Goal: Communication & Community: Answer question/provide support

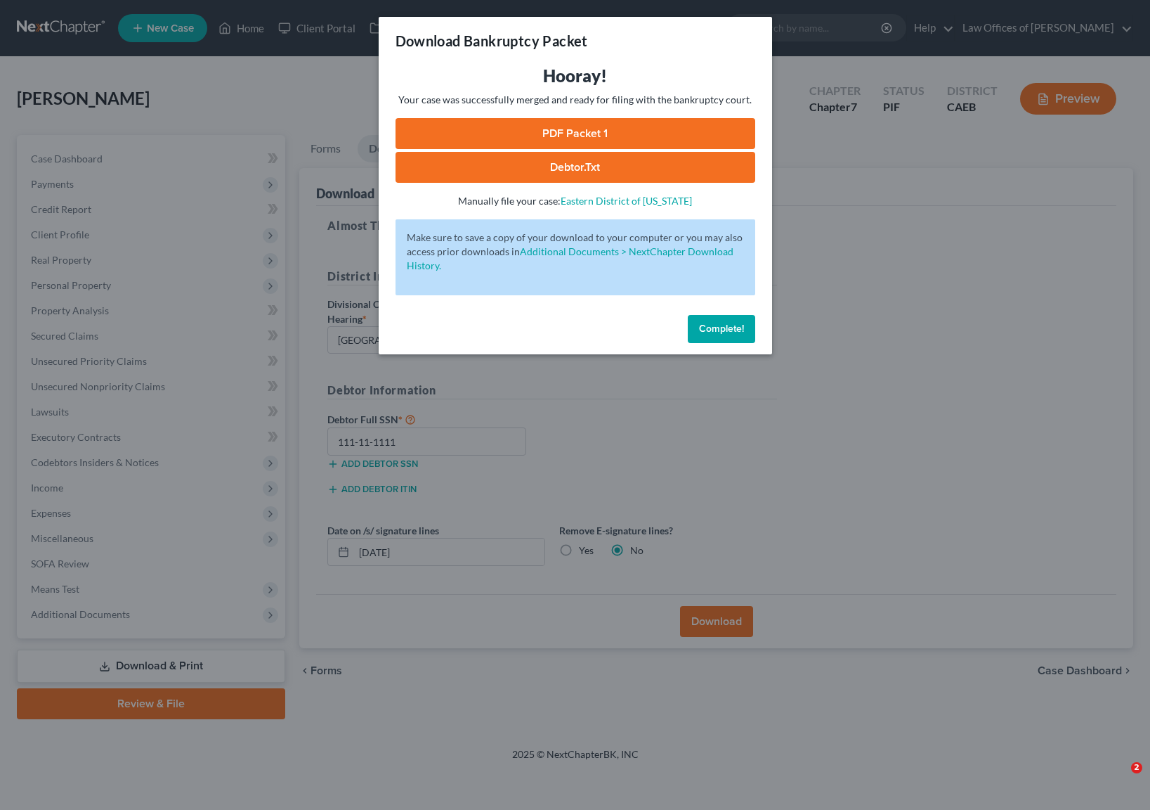
select select "0"
click at [564, 143] on link "PDF Packet 1" at bounding box center [576, 133] width 360 height 31
click at [712, 325] on span "Complete!" at bounding box center [721, 329] width 45 height 12
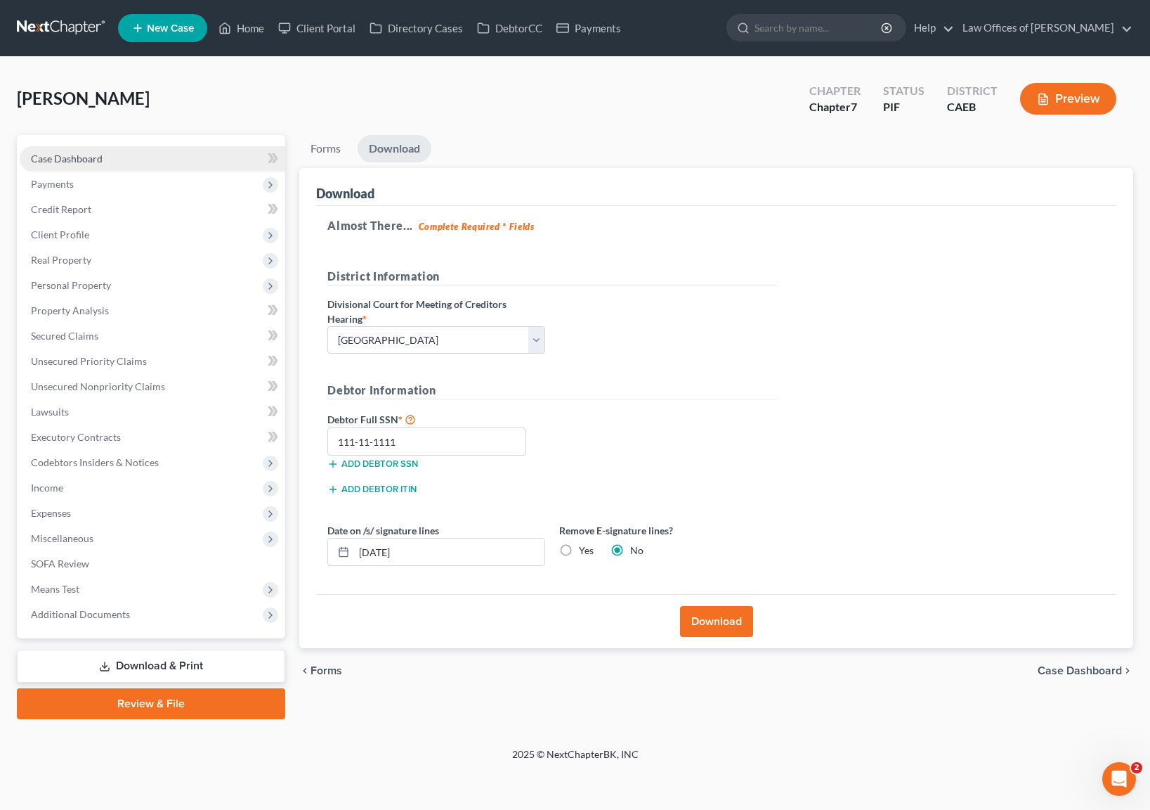
click at [137, 163] on link "Case Dashboard" at bounding box center [153, 158] width 266 height 25
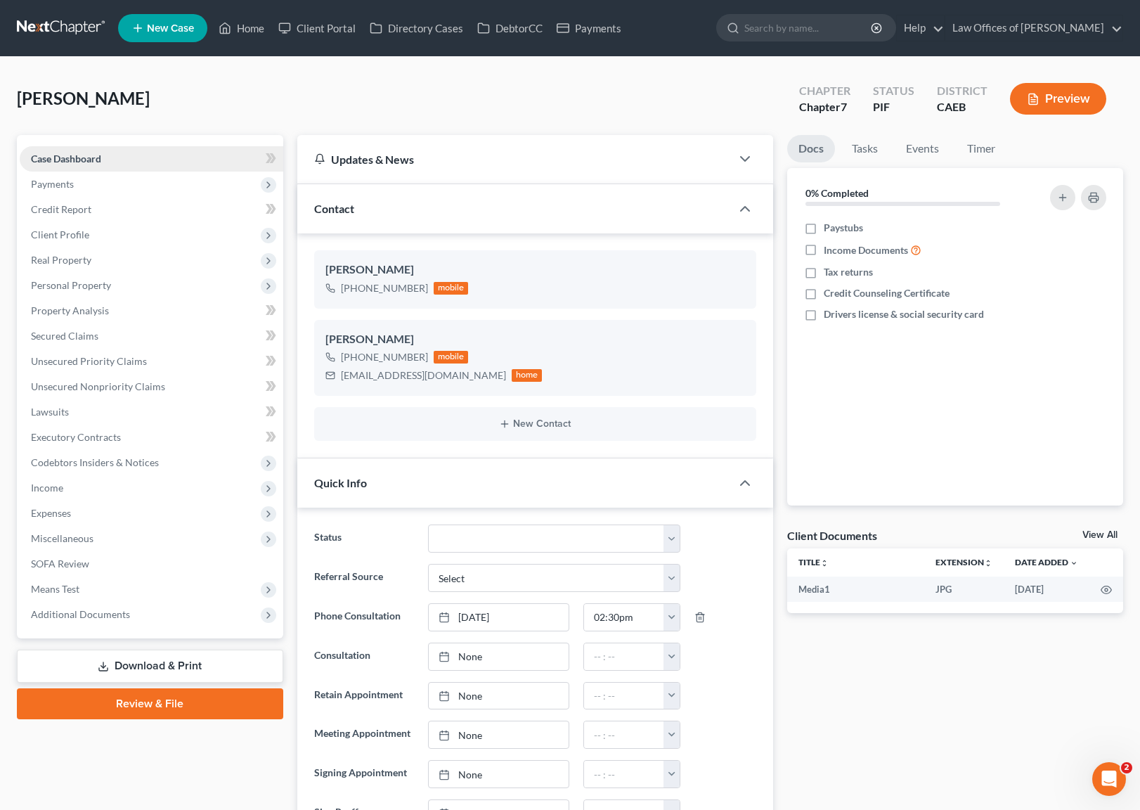
scroll to position [4568, 0]
click at [101, 611] on span "Additional Documents" at bounding box center [80, 614] width 99 height 12
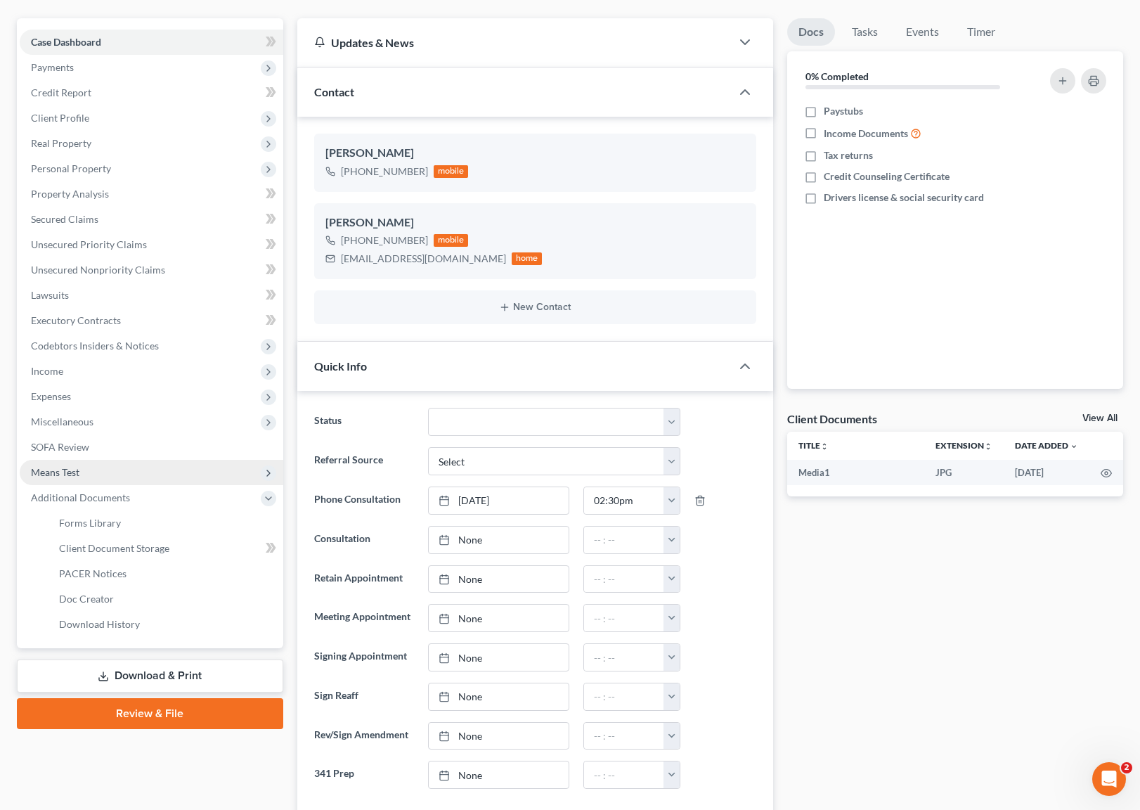
scroll to position [117, 0]
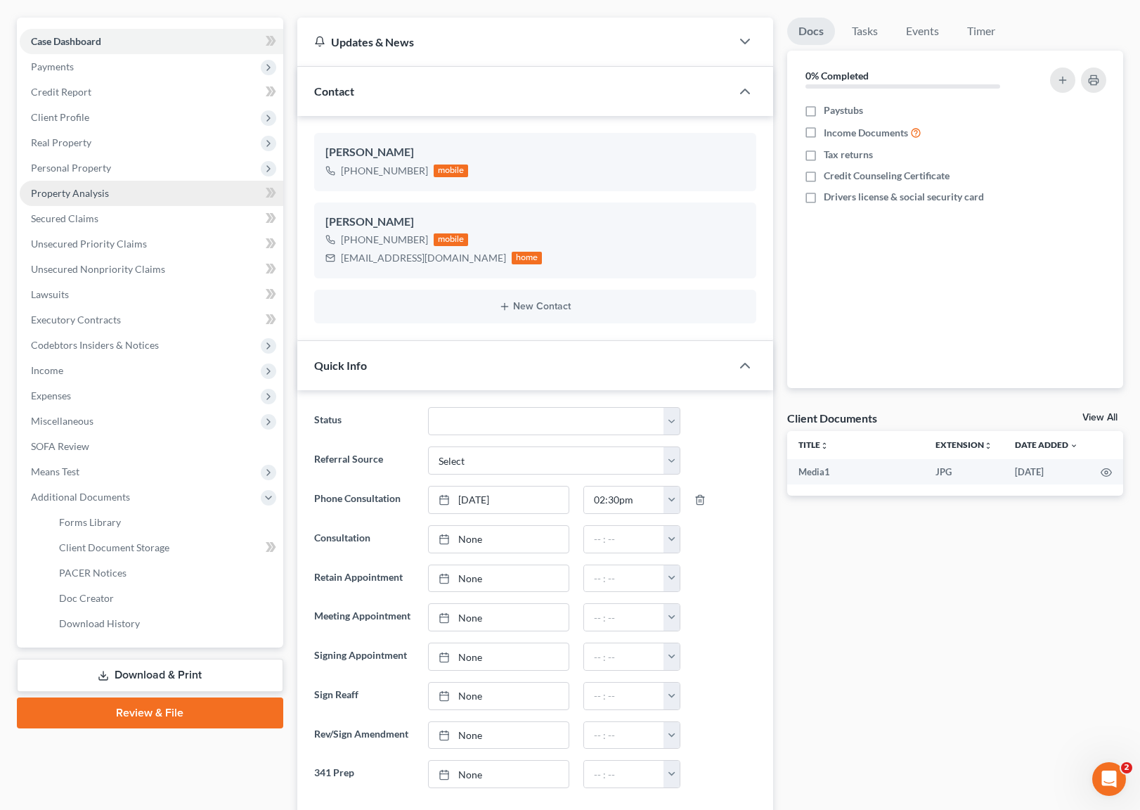
click at [49, 187] on span "Property Analysis" at bounding box center [70, 193] width 78 height 12
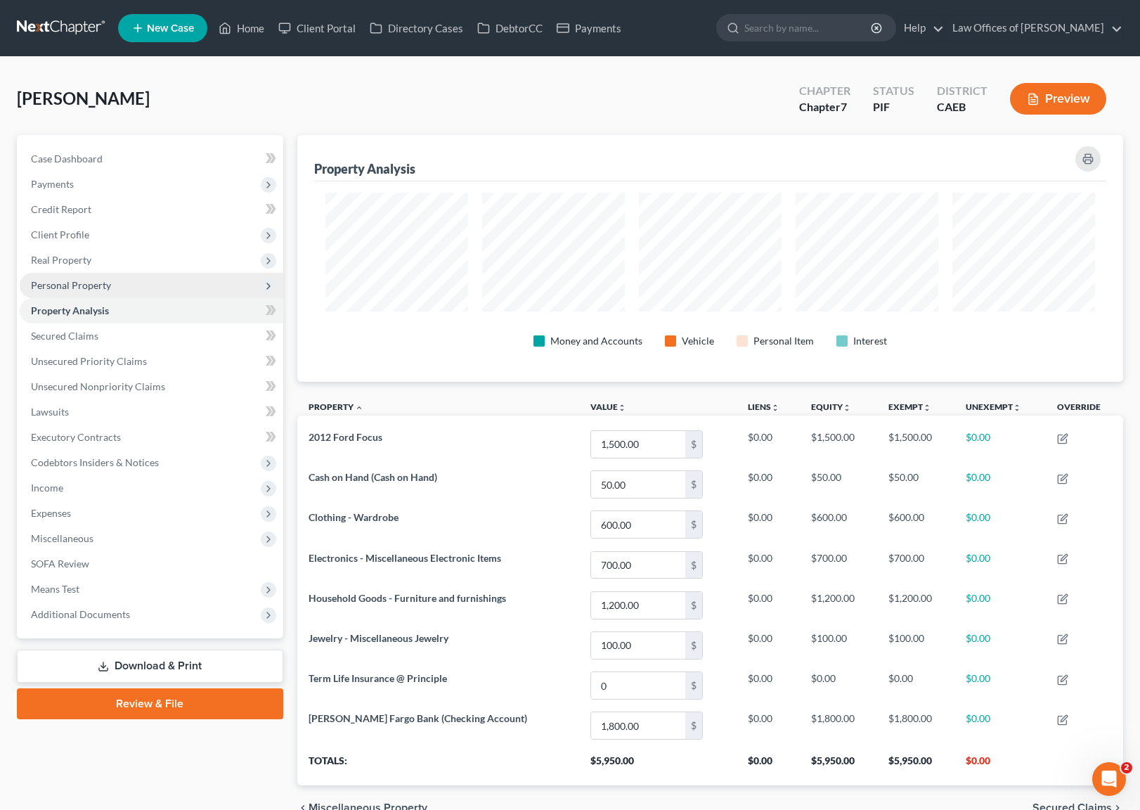
click at [128, 279] on span "Personal Property" at bounding box center [152, 285] width 264 height 25
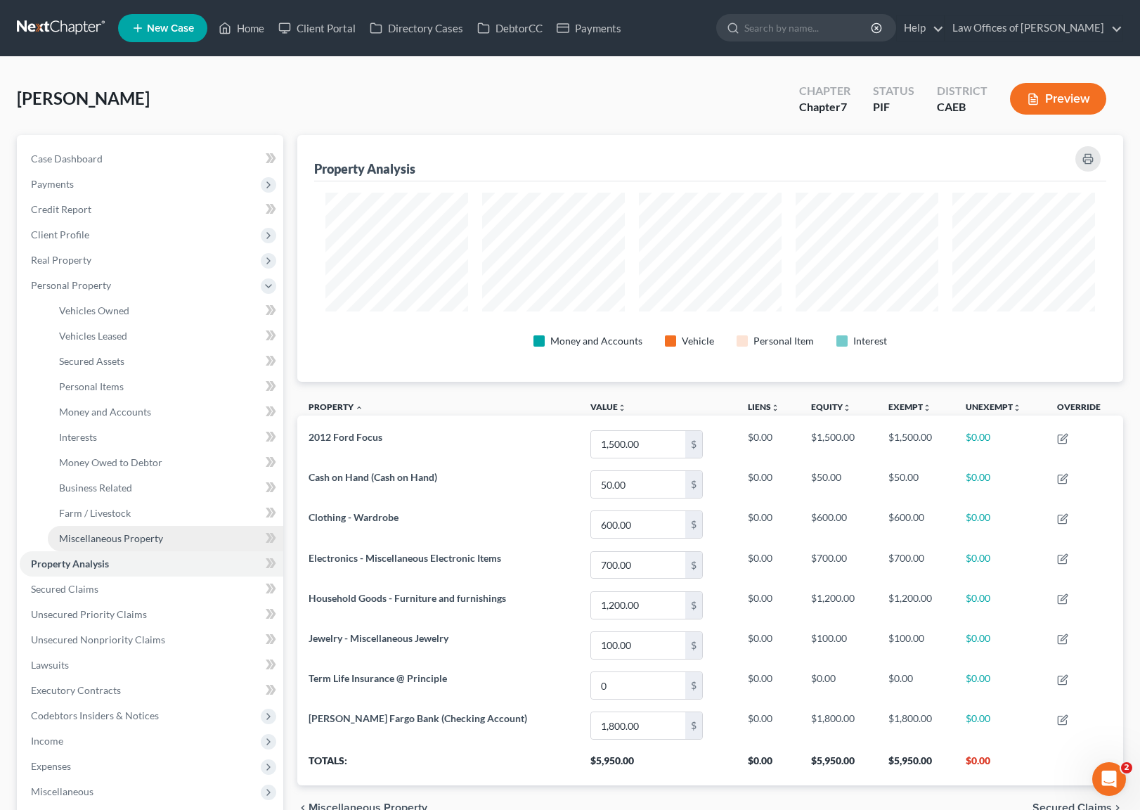
click at [183, 533] on link "Miscellaneous Property" at bounding box center [165, 538] width 235 height 25
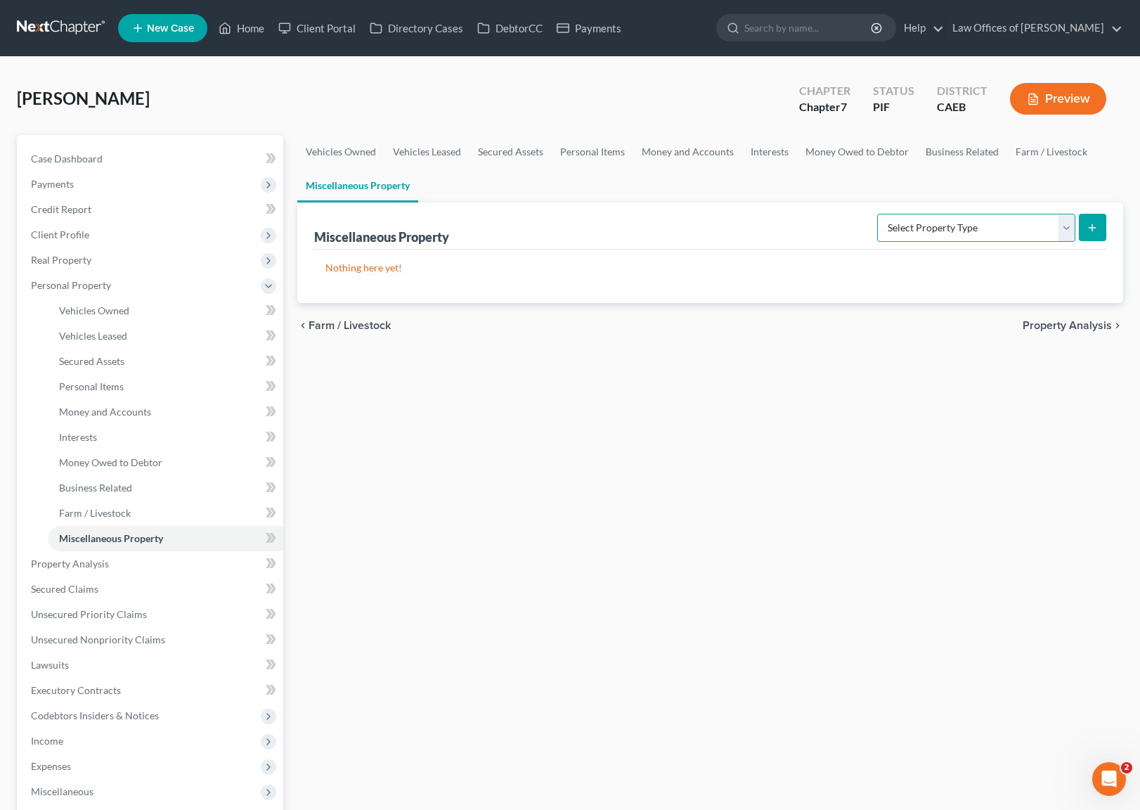
click at [1065, 227] on select "Select Property Type Assigned for Creditor Benefit [DATE] Holding for Another N…" at bounding box center [976, 228] width 198 height 28
select select "not_yet_listed"
click at [1081, 219] on button "submit" at bounding box center [1092, 227] width 27 height 27
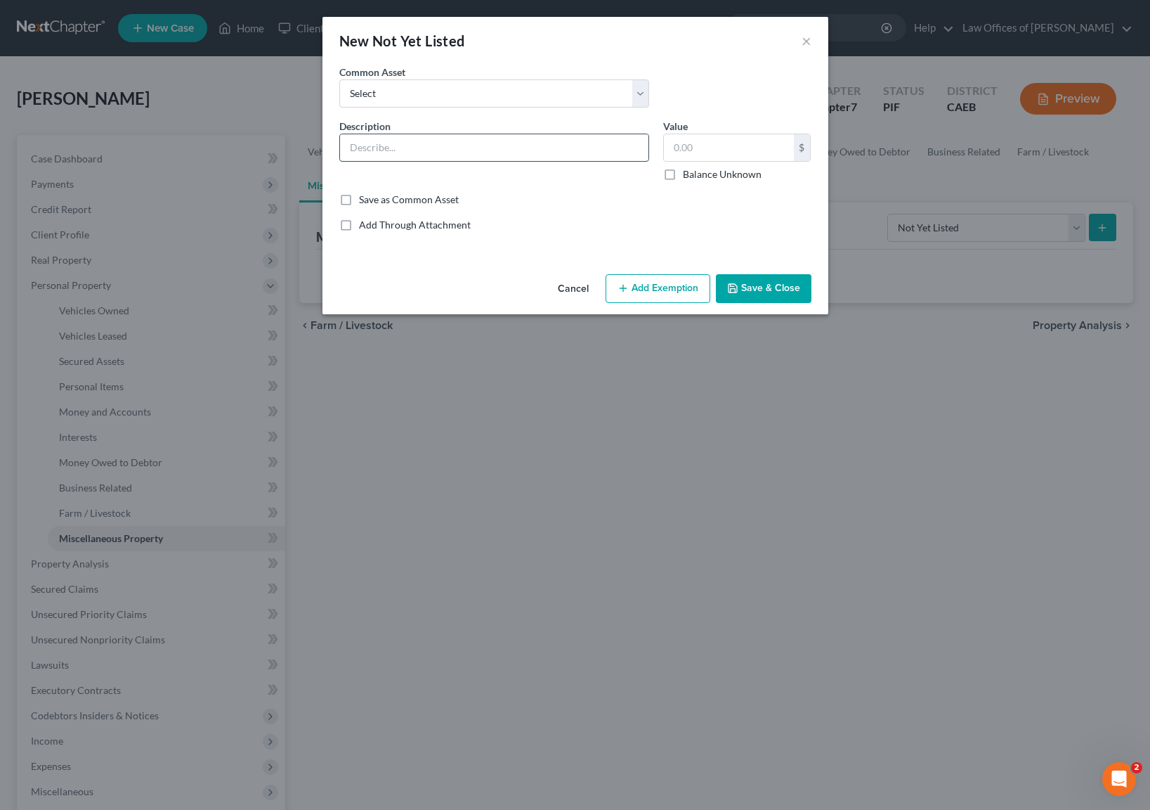
click at [430, 146] on input "text" at bounding box center [494, 147] width 308 height 27
click at [810, 43] on button "×" at bounding box center [807, 40] width 10 height 17
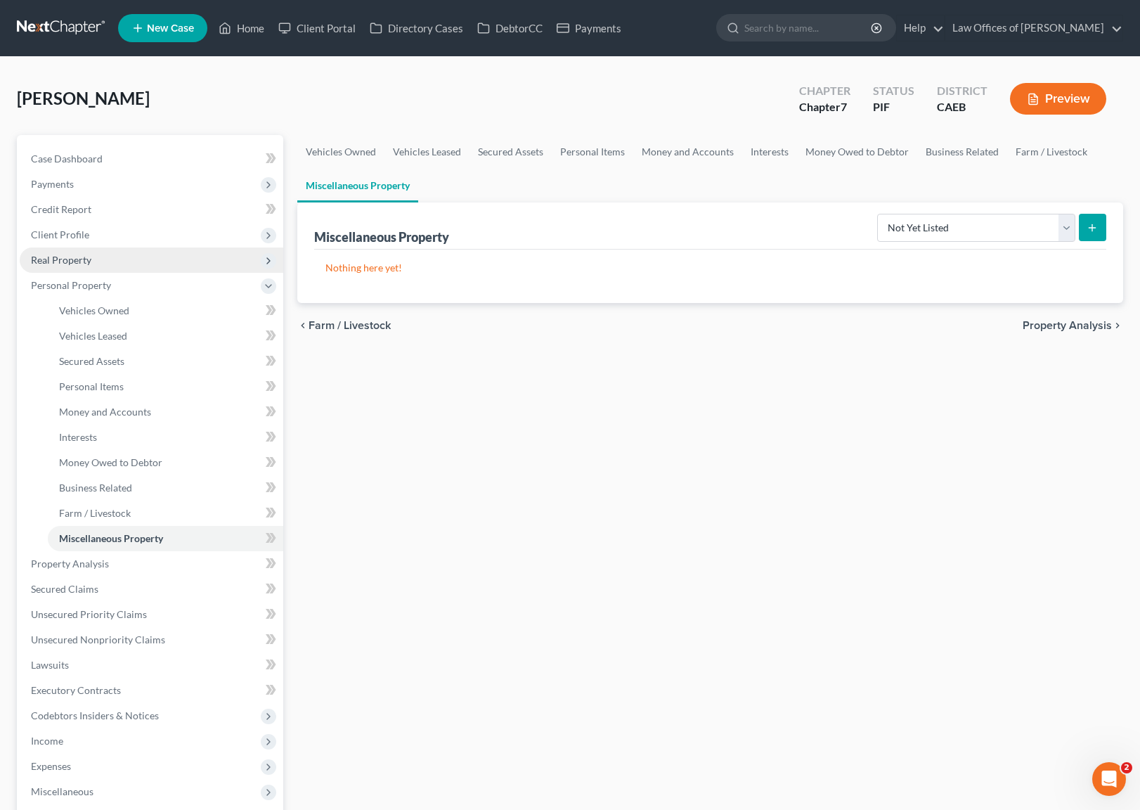
click at [125, 261] on span "Real Property" at bounding box center [152, 259] width 264 height 25
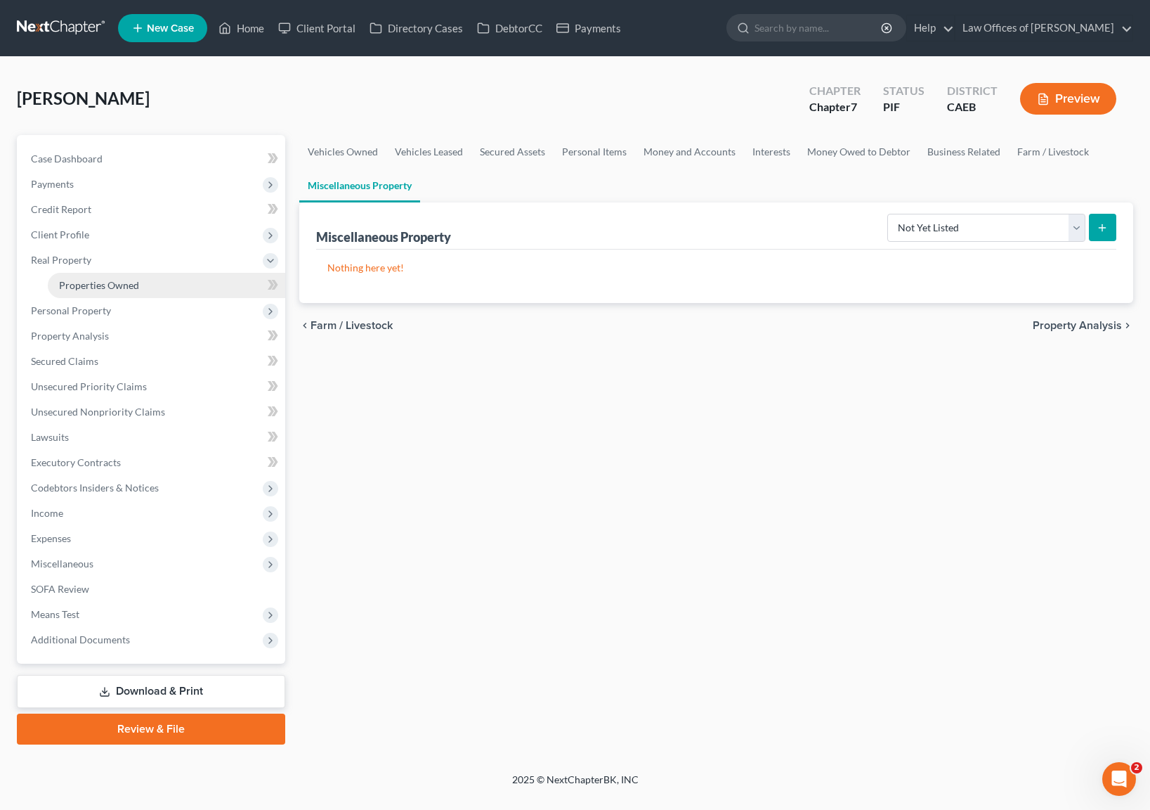
click at [124, 280] on span "Properties Owned" at bounding box center [99, 285] width 80 height 12
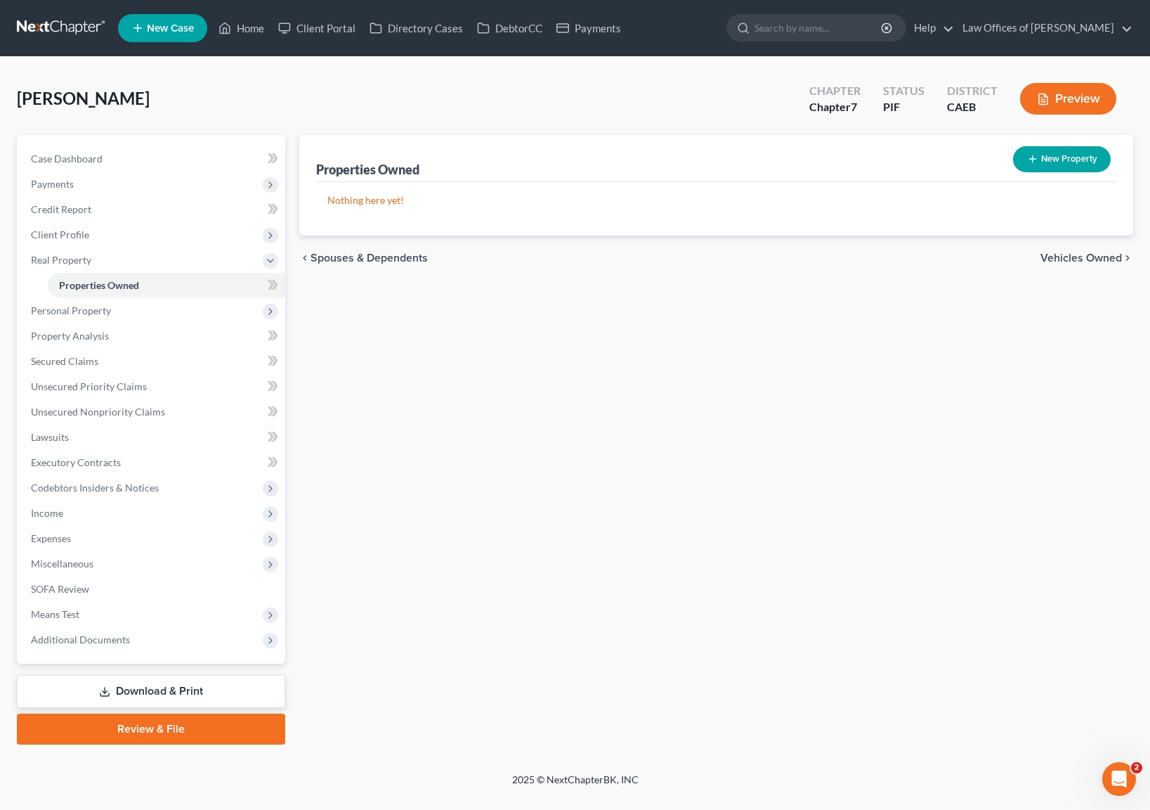
click at [1056, 165] on button "New Property" at bounding box center [1062, 159] width 98 height 26
select select "4"
select select "14"
select select "0"
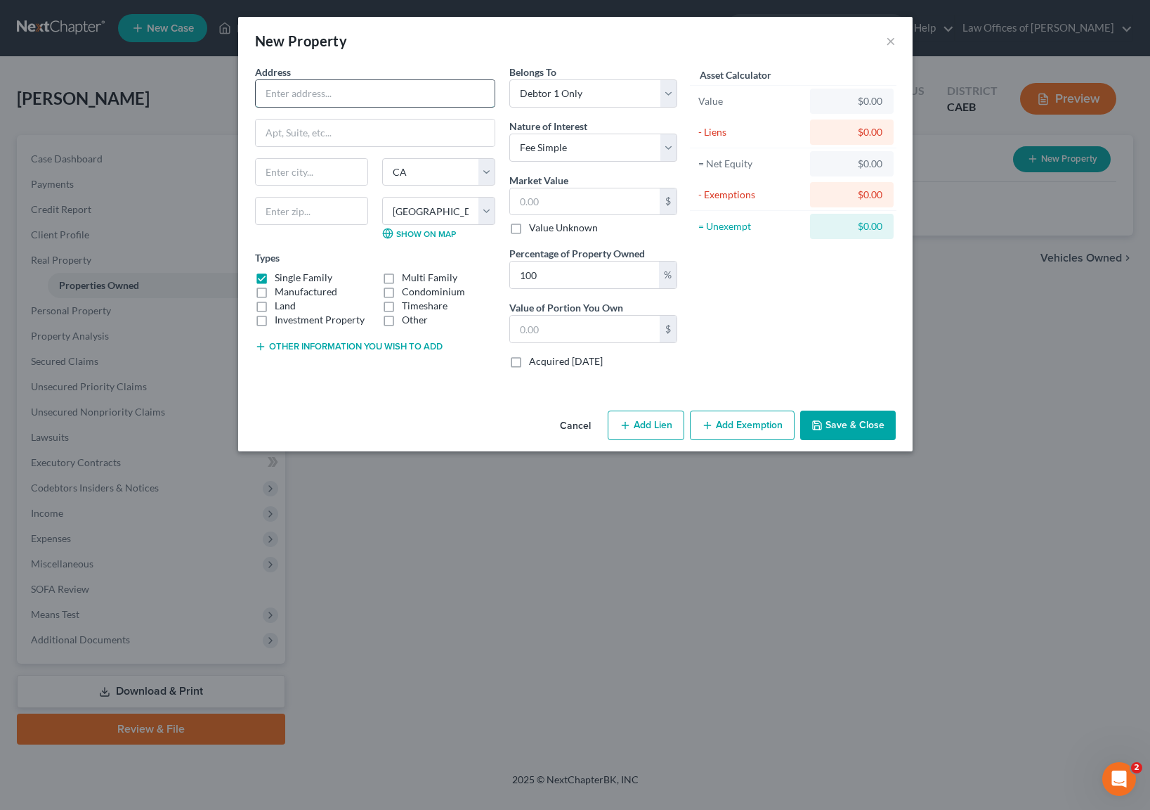
click at [335, 92] on input "text" at bounding box center [375, 93] width 239 height 27
type input "PO BOX 402705"
type input "30384"
type input "[GEOGRAPHIC_DATA]"
select select "10"
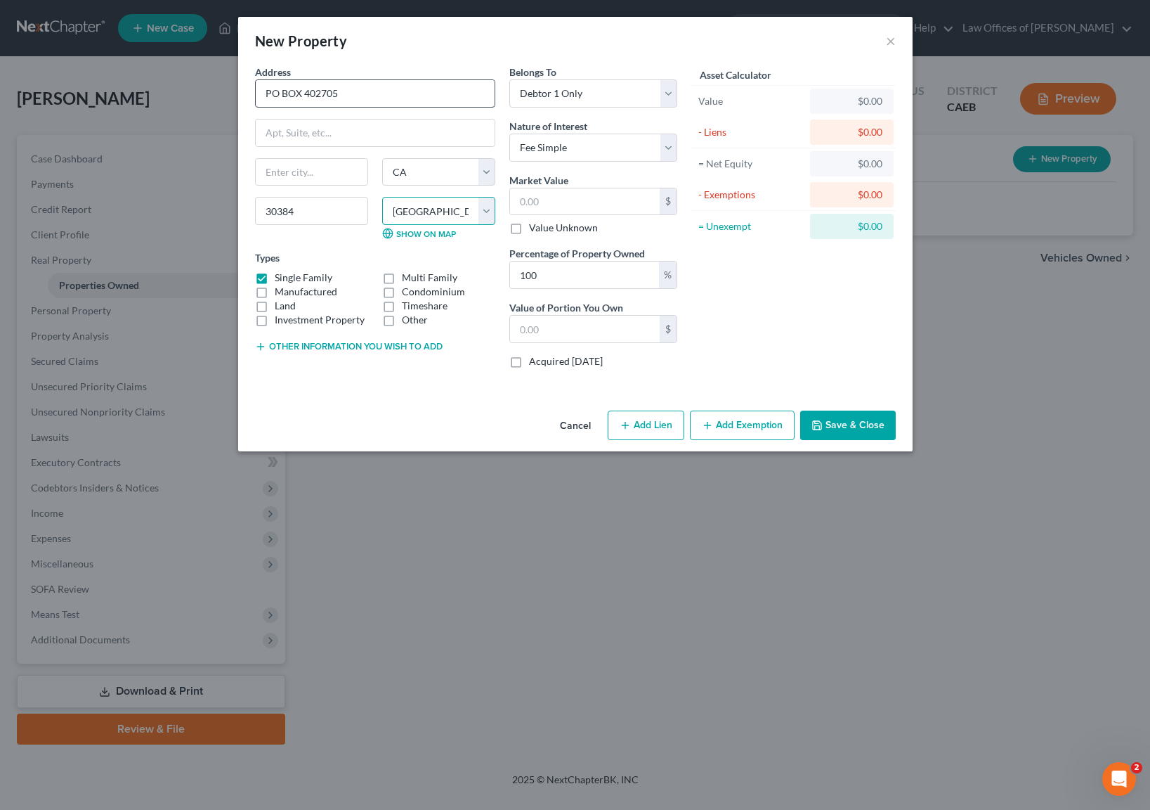
select select "4"
select select
click at [402, 313] on label "Other" at bounding box center [415, 320] width 26 height 14
click at [408, 313] on input "Other" at bounding box center [412, 317] width 9 height 9
checkbox input "true"
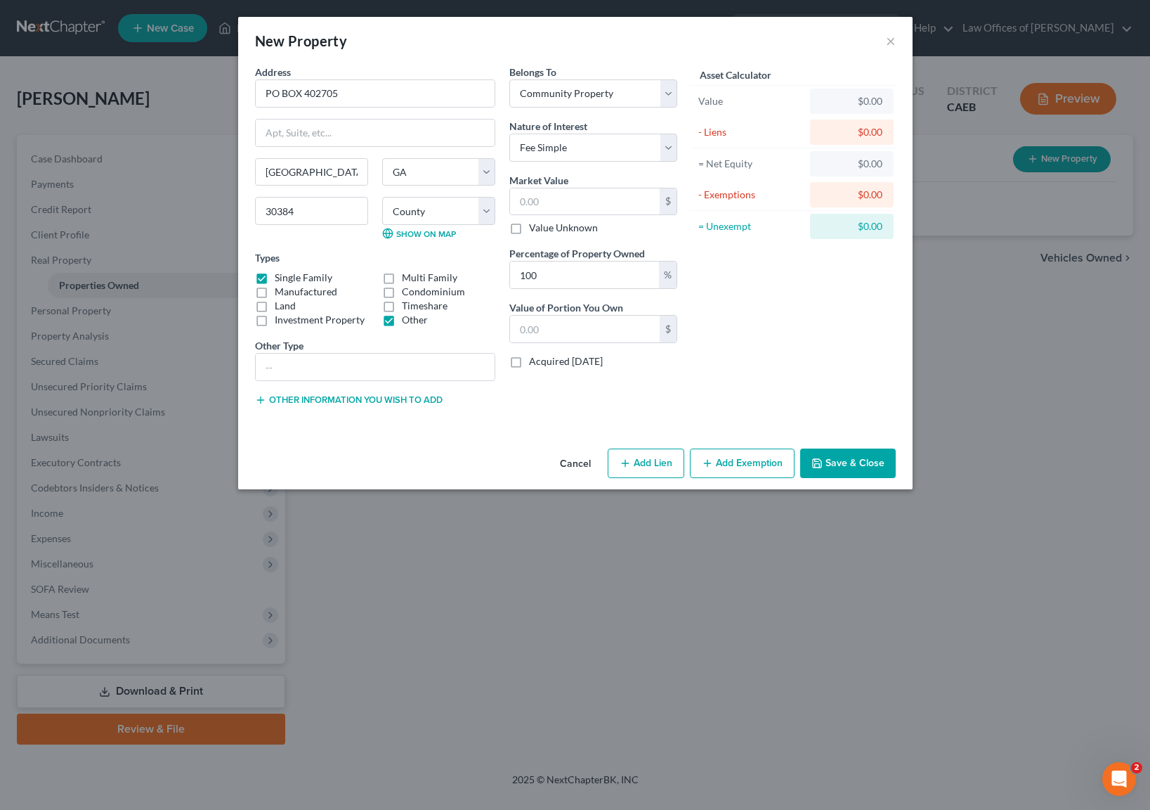
click at [402, 306] on label "Timeshare" at bounding box center [425, 306] width 46 height 14
click at [408, 306] on input "Timeshare" at bounding box center [412, 303] width 9 height 9
checkbox input "true"
click at [402, 323] on label "Other" at bounding box center [415, 320] width 26 height 14
click at [408, 322] on input "Other" at bounding box center [412, 317] width 9 height 9
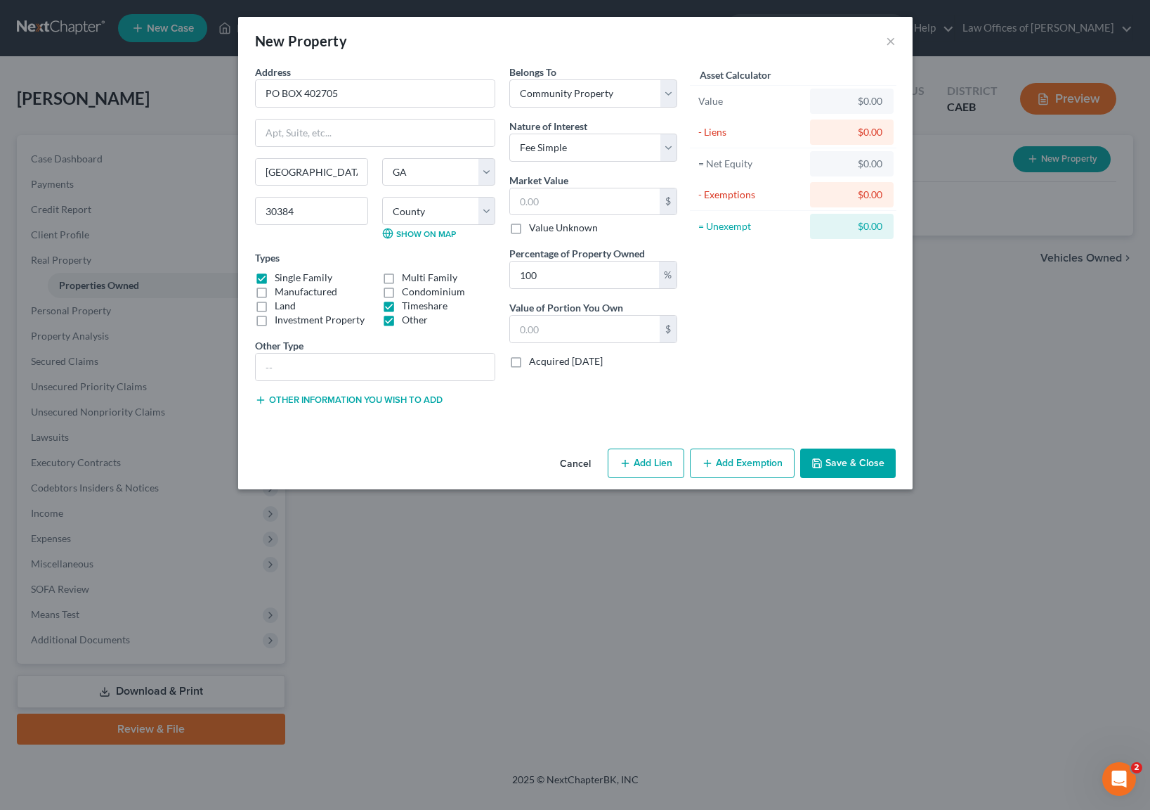
checkbox input "false"
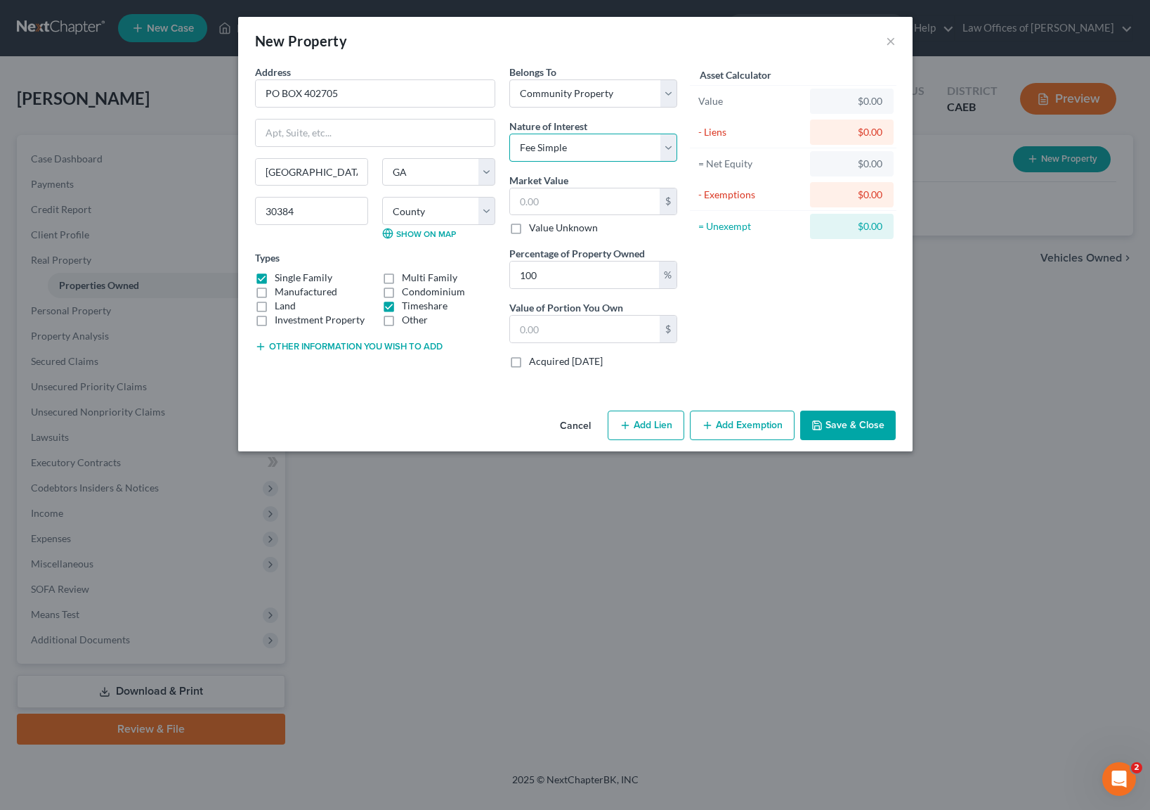
click at [666, 146] on select "Select Fee Simple Joint Tenant Life Estate Equitable Interest Future Interest T…" at bounding box center [593, 148] width 168 height 28
select select "6"
click at [570, 201] on input "text" at bounding box center [585, 201] width 150 height 27
type input "1"
type input "1.00"
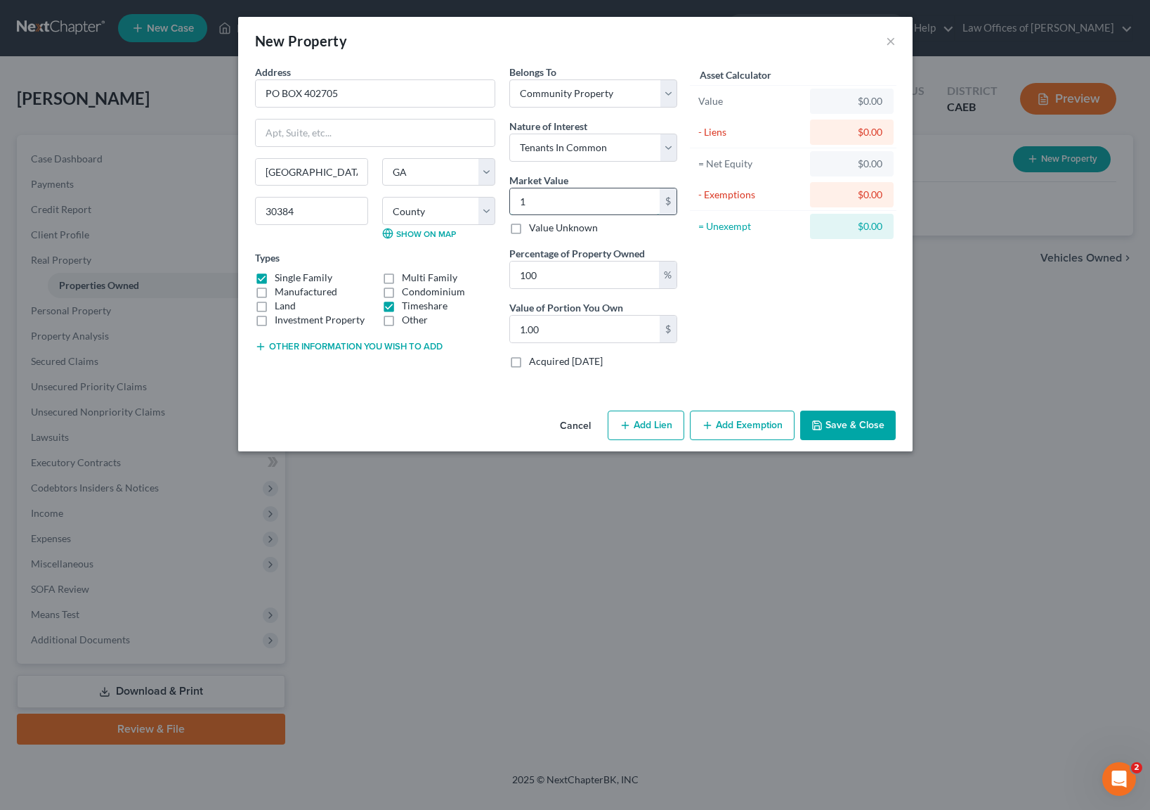
type input "15"
type input "15.00"
type input "1"
type input "1.00"
type input "0"
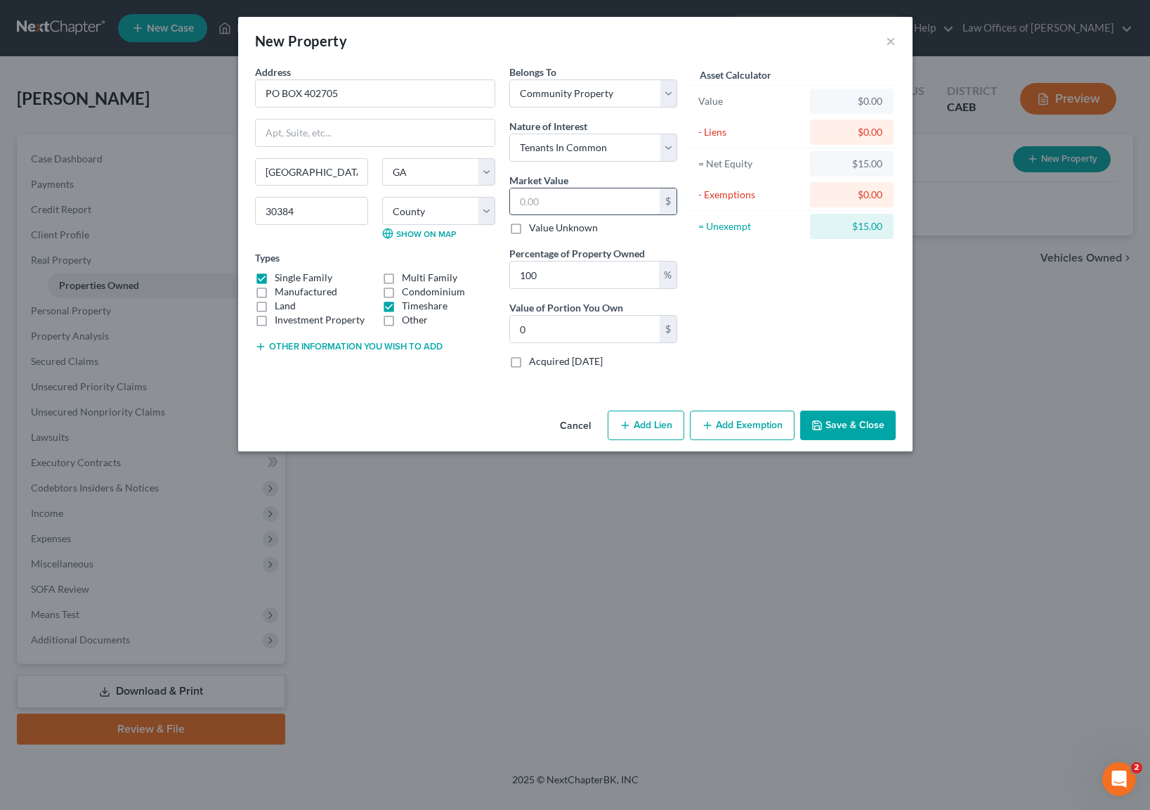
type input "5"
type input "5.00"
type input "50"
type input "50.00"
type input "500"
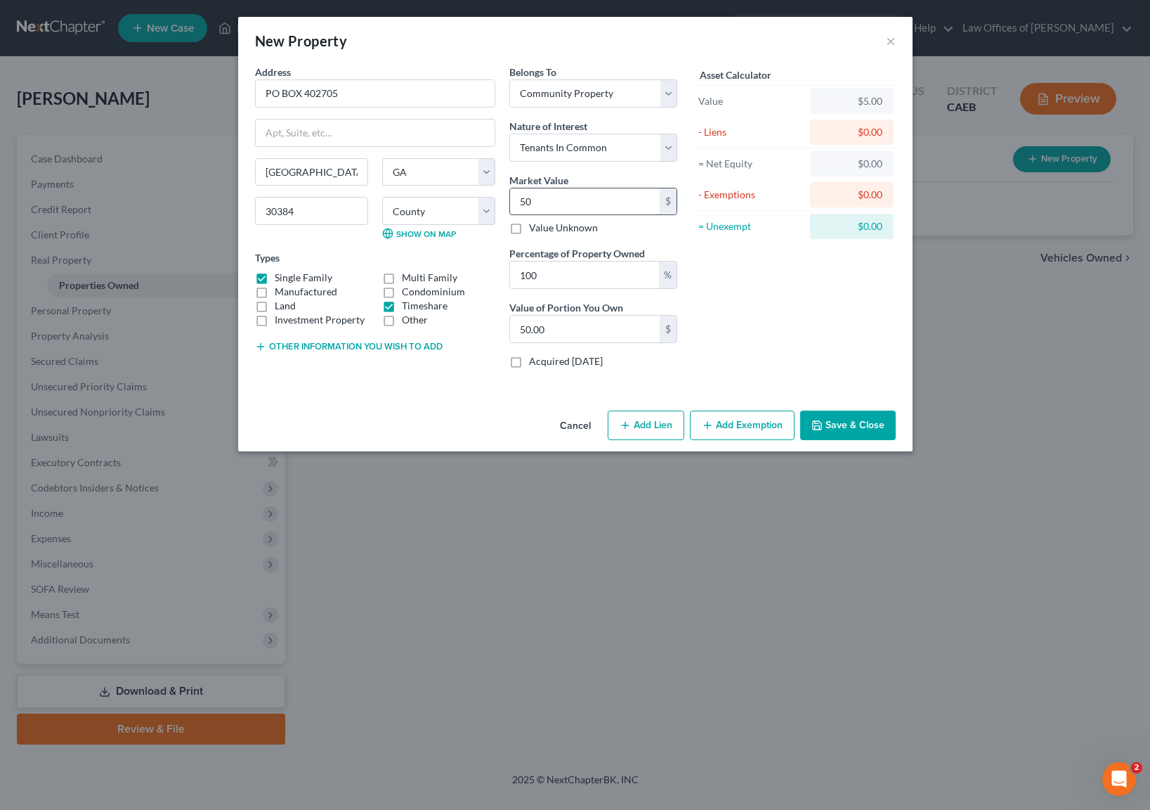
type input "500.00"
type input "5000"
type input "5,000.00"
type input "5,000"
click at [567, 279] on input "100" at bounding box center [584, 274] width 149 height 27
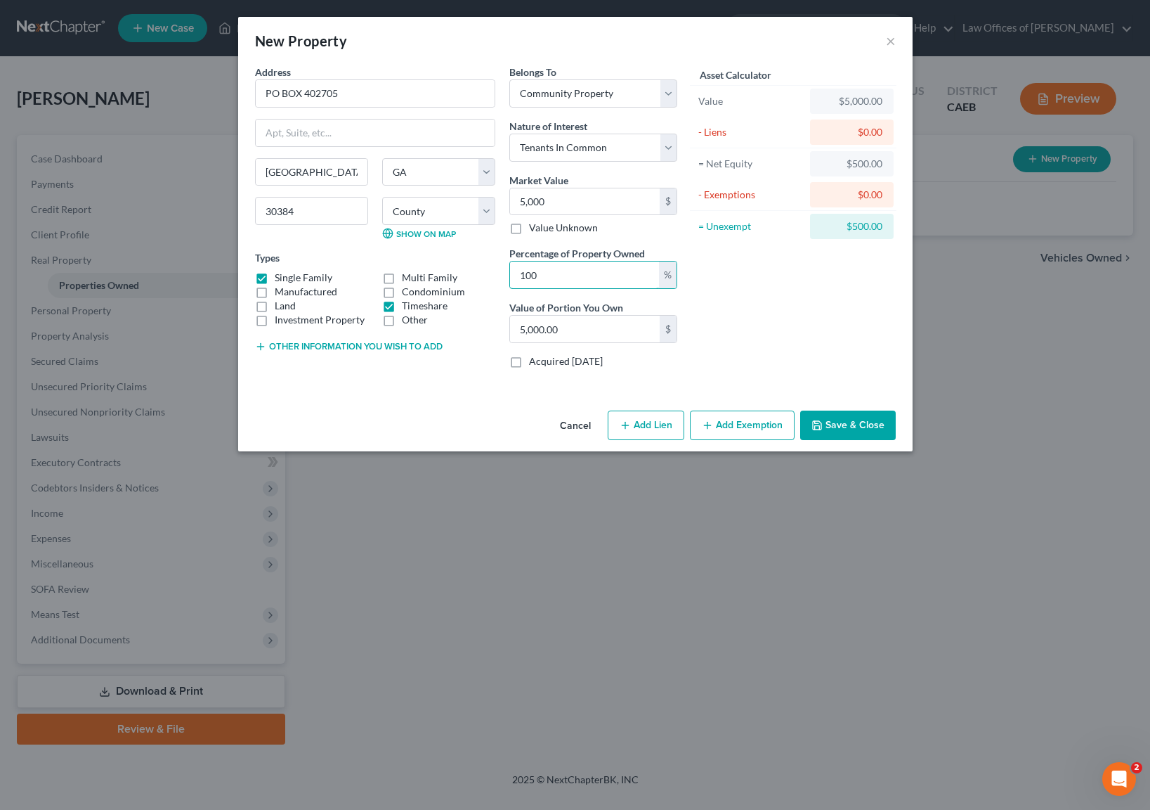
drag, startPoint x: 567, startPoint y: 279, endPoint x: 483, endPoint y: 276, distance: 84.4
click at [483, 276] on div "Address * [GEOGRAPHIC_DATA] [GEOGRAPHIC_DATA] [US_STATE][GEOGRAPHIC_DATA] [GEOG…" at bounding box center [466, 222] width 436 height 315
type input "5"
type input "250.00"
type input "50"
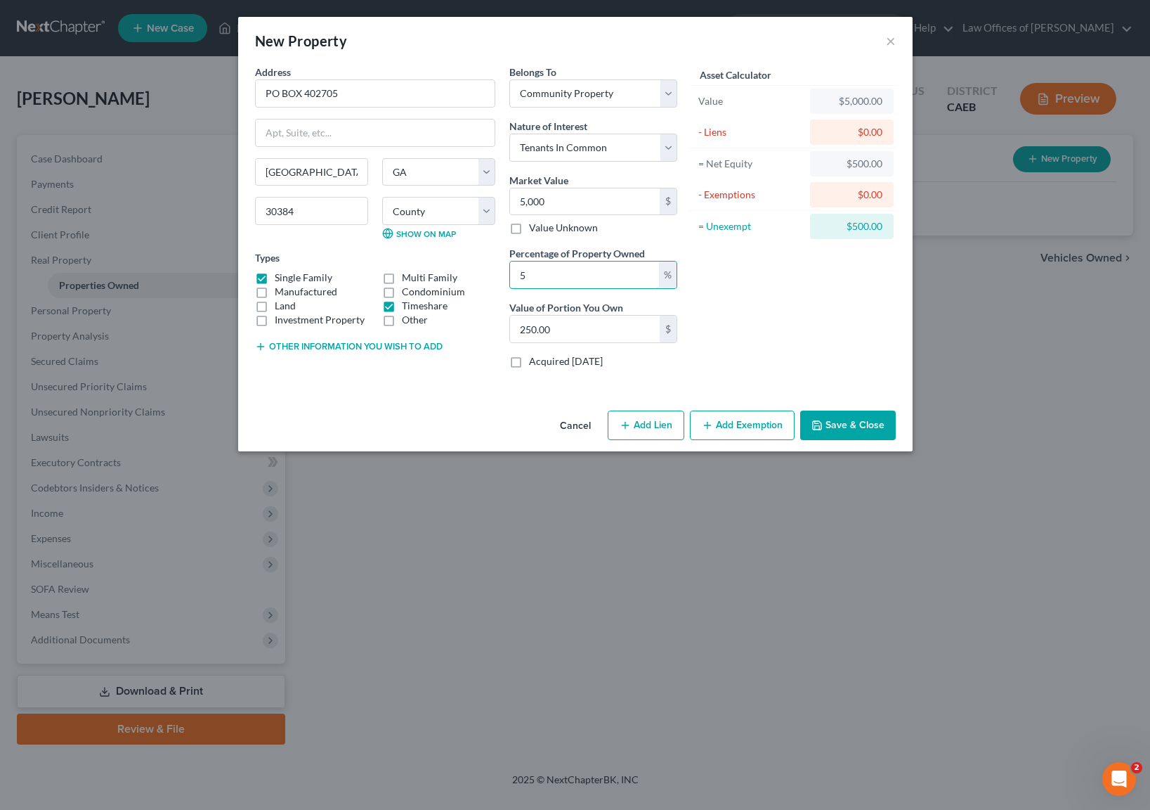
type input "2,500.00"
type input "5"
type input "250.00"
type input "1"
type input "50.00"
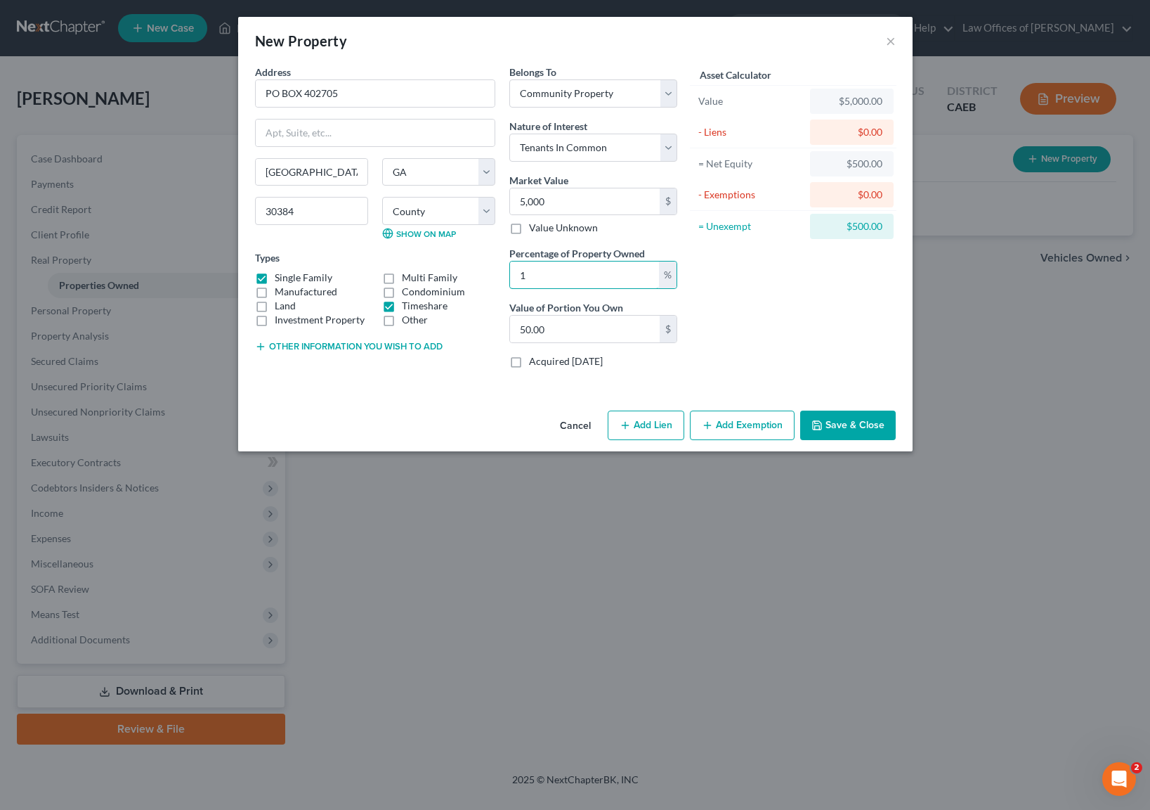
type input "10"
type input "500.00"
type input "100"
type input "5,000.00"
click at [722, 425] on button "Add Exemption" at bounding box center [742, 425] width 105 height 30
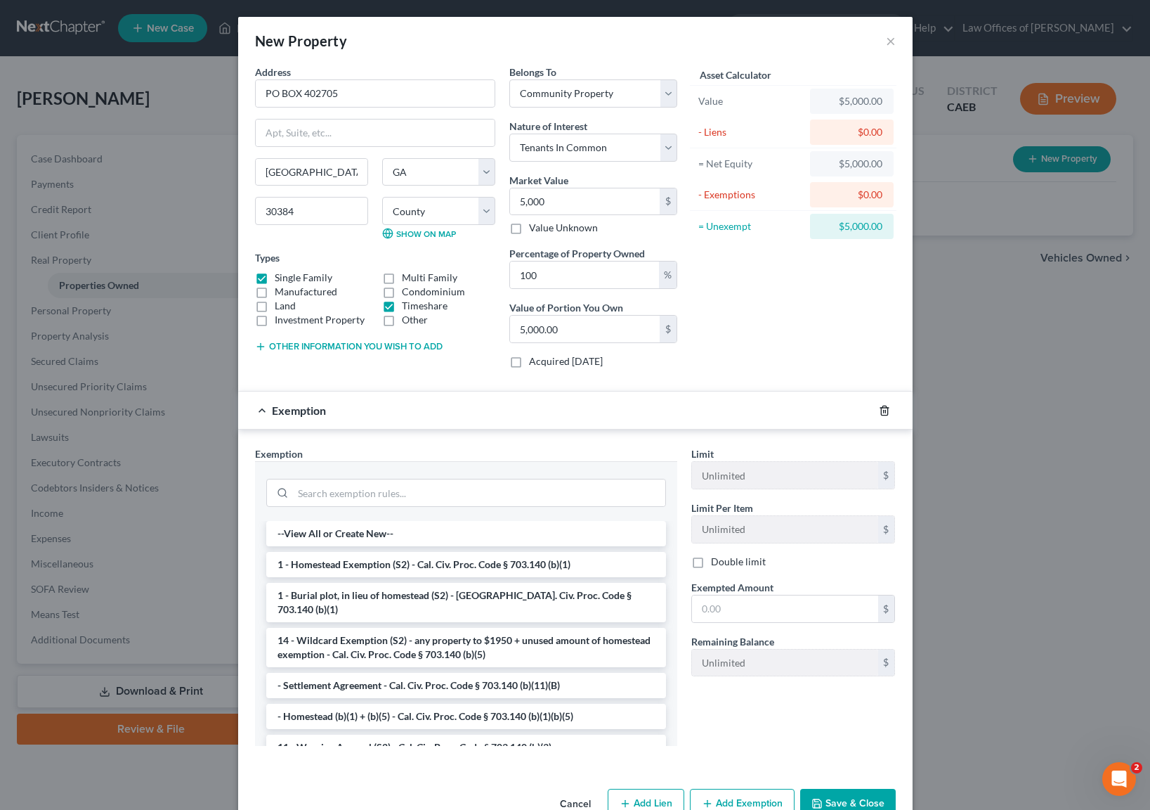
click at [879, 405] on icon "button" at bounding box center [884, 410] width 11 height 11
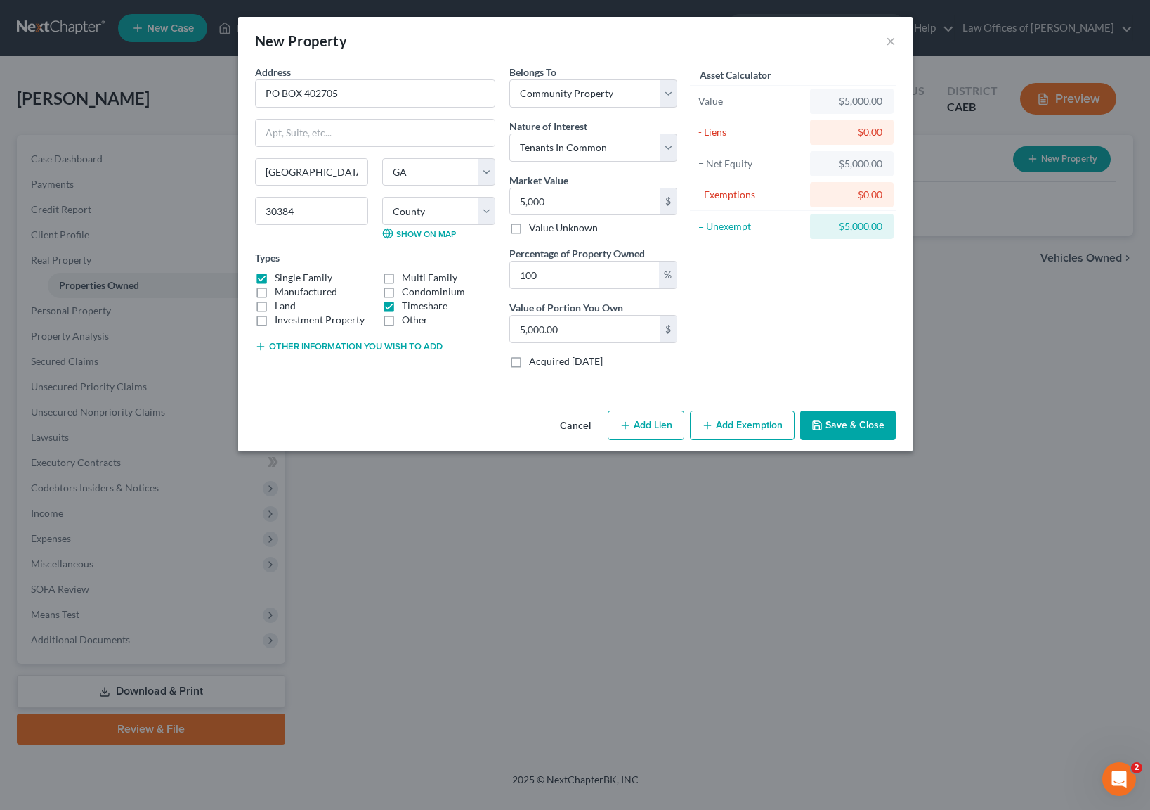
click at [643, 418] on button "Add Lien" at bounding box center [646, 425] width 77 height 30
select select "4"
select select "0"
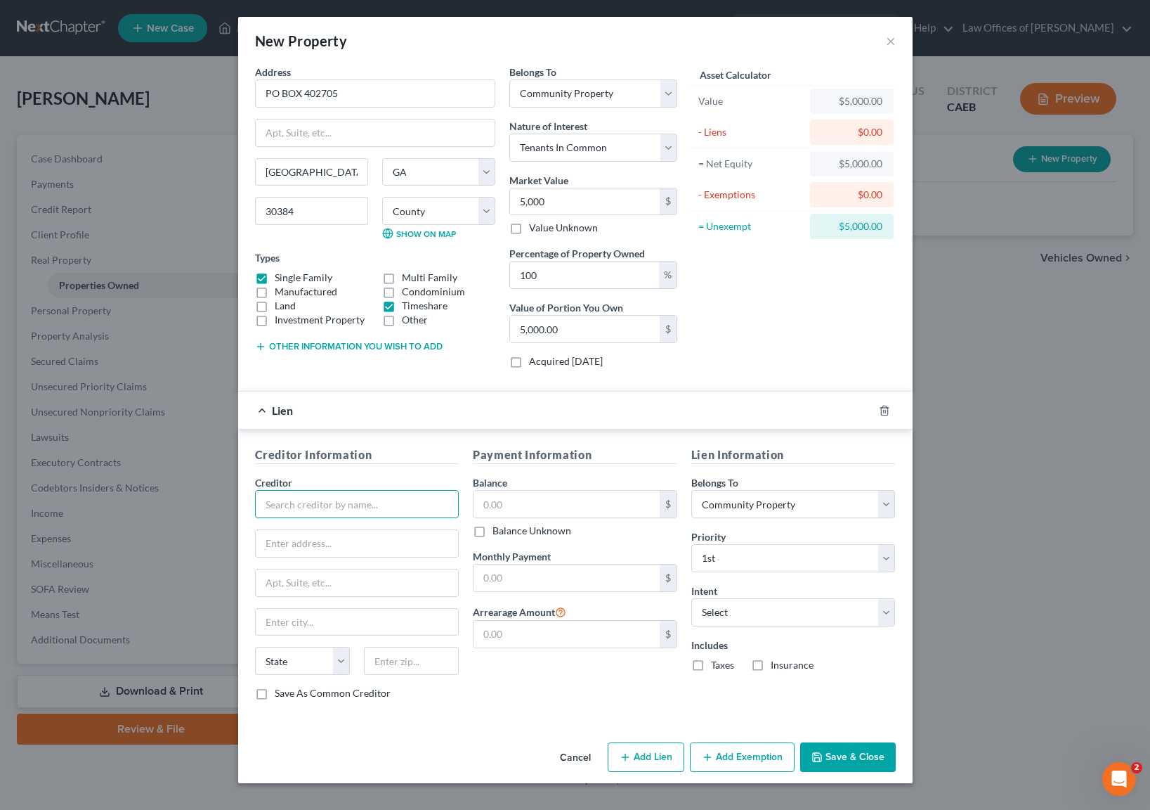
click at [334, 495] on input "text" at bounding box center [357, 504] width 204 height 28
type input "Hilton Grand Vacations"
type input "PO BOX 402705"
type input "30384"
type input "[GEOGRAPHIC_DATA]"
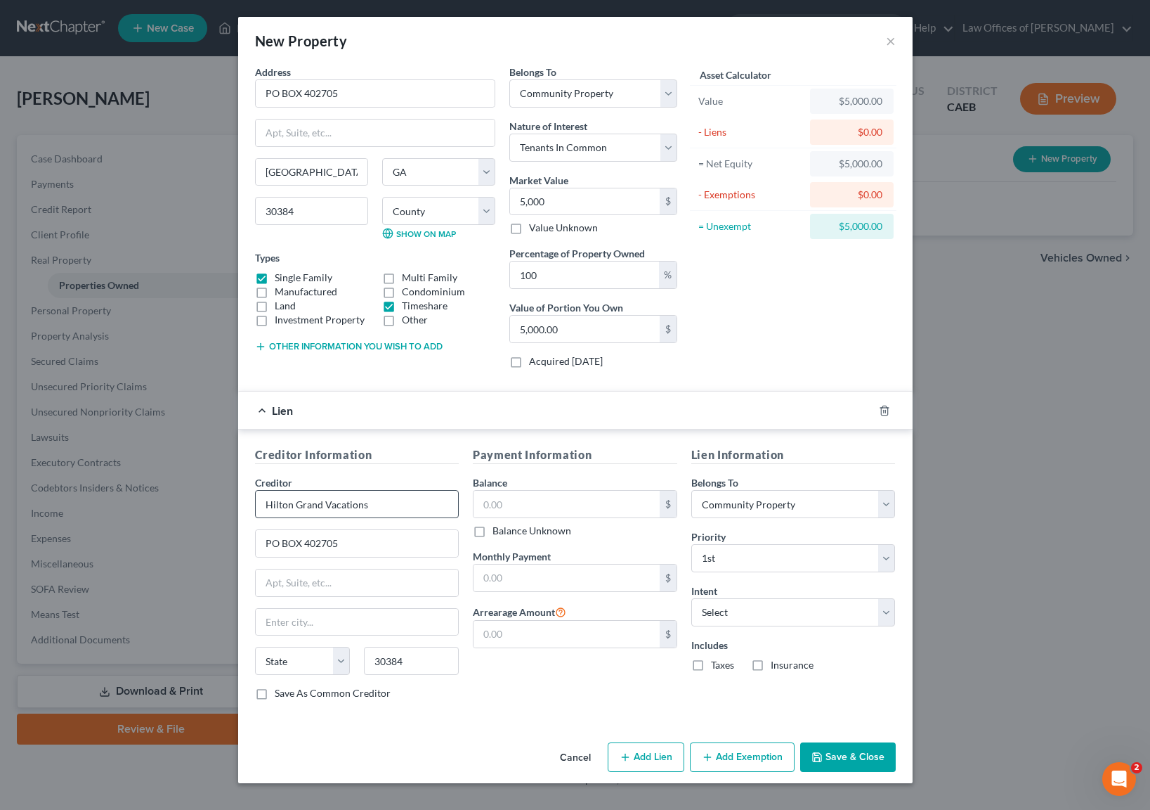
select select "10"
click at [881, 609] on select "Select Surrender Redeem Reaffirm Avoid Other" at bounding box center [793, 612] width 204 height 28
select select "0"
click at [531, 506] on input "text" at bounding box center [567, 504] width 186 height 27
type input "30,000"
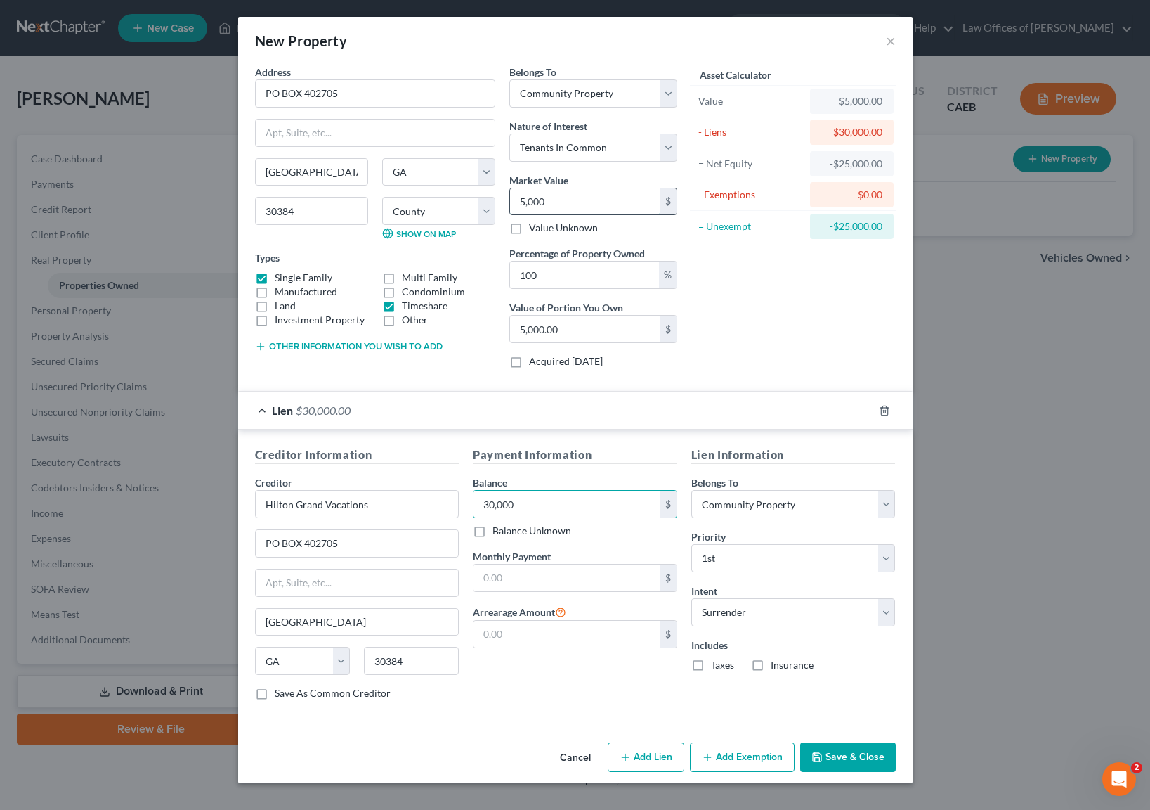
click at [569, 197] on input "5,000" at bounding box center [585, 201] width 150 height 27
type input "1"
type input "1.00"
type input "10"
type input "10.00"
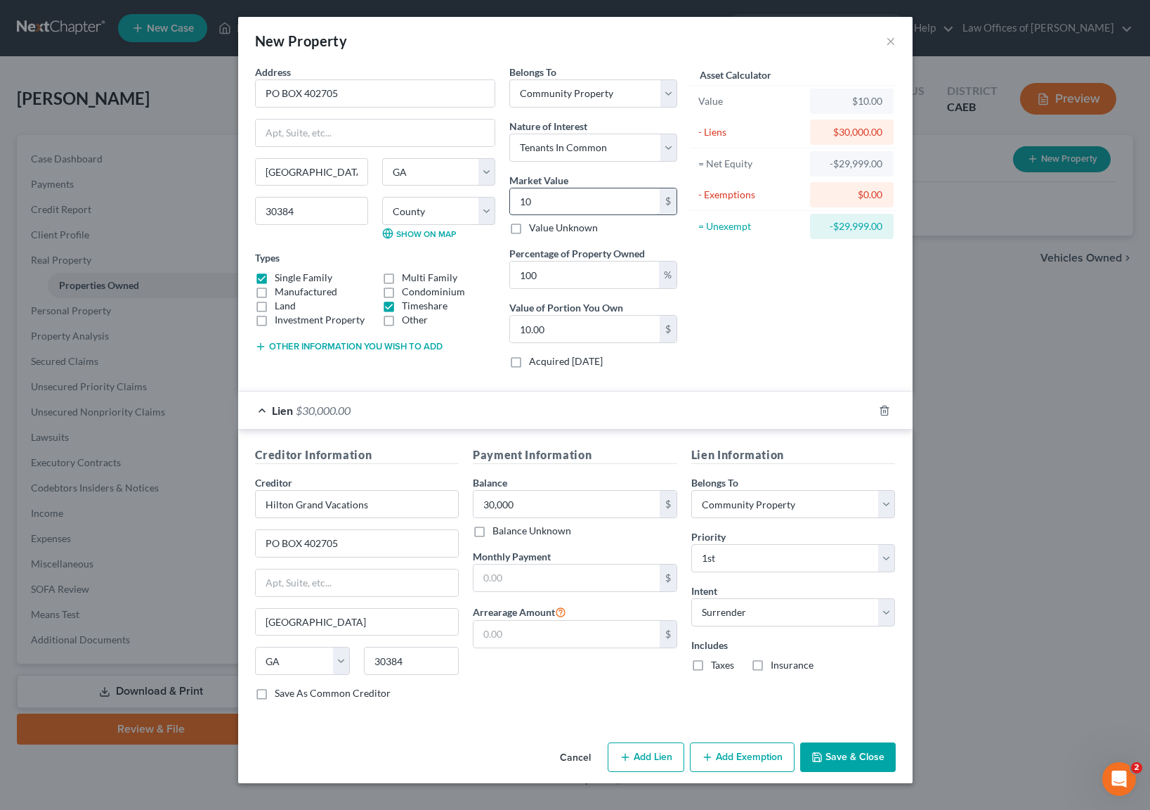
type input "100"
type input "100.00"
type input "1000"
type input "1,000.00"
type input "1,0000"
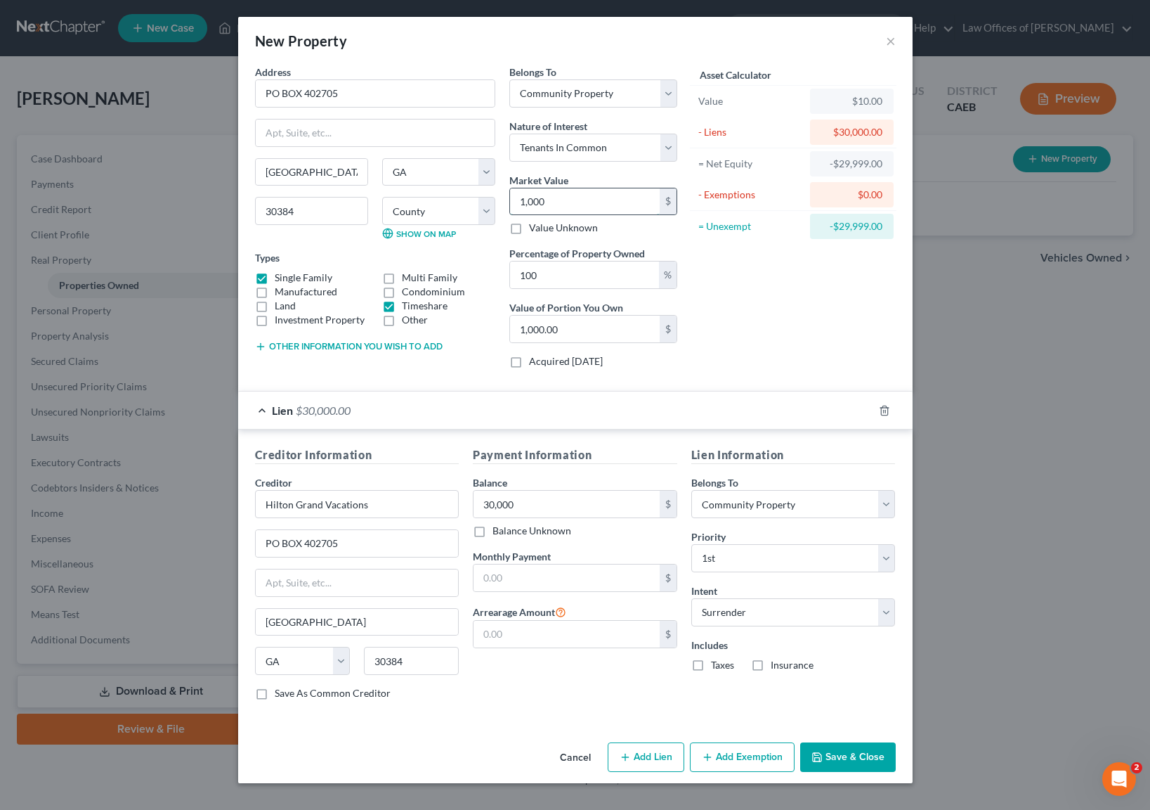
type input "10,000.00"
type input "10,000"
drag, startPoint x: 838, startPoint y: 758, endPoint x: 862, endPoint y: 761, distance: 24.8
click at [838, 758] on button "Save & Close" at bounding box center [848, 757] width 96 height 30
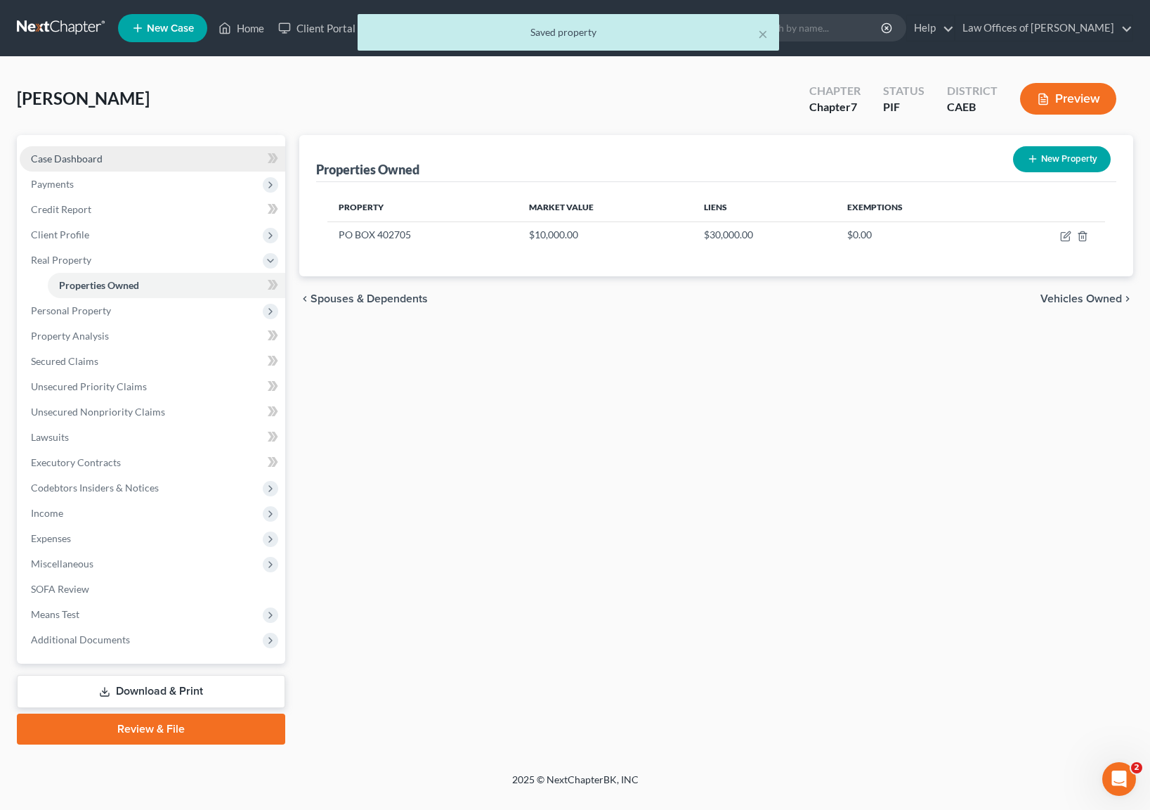
click at [161, 157] on link "Case Dashboard" at bounding box center [153, 158] width 266 height 25
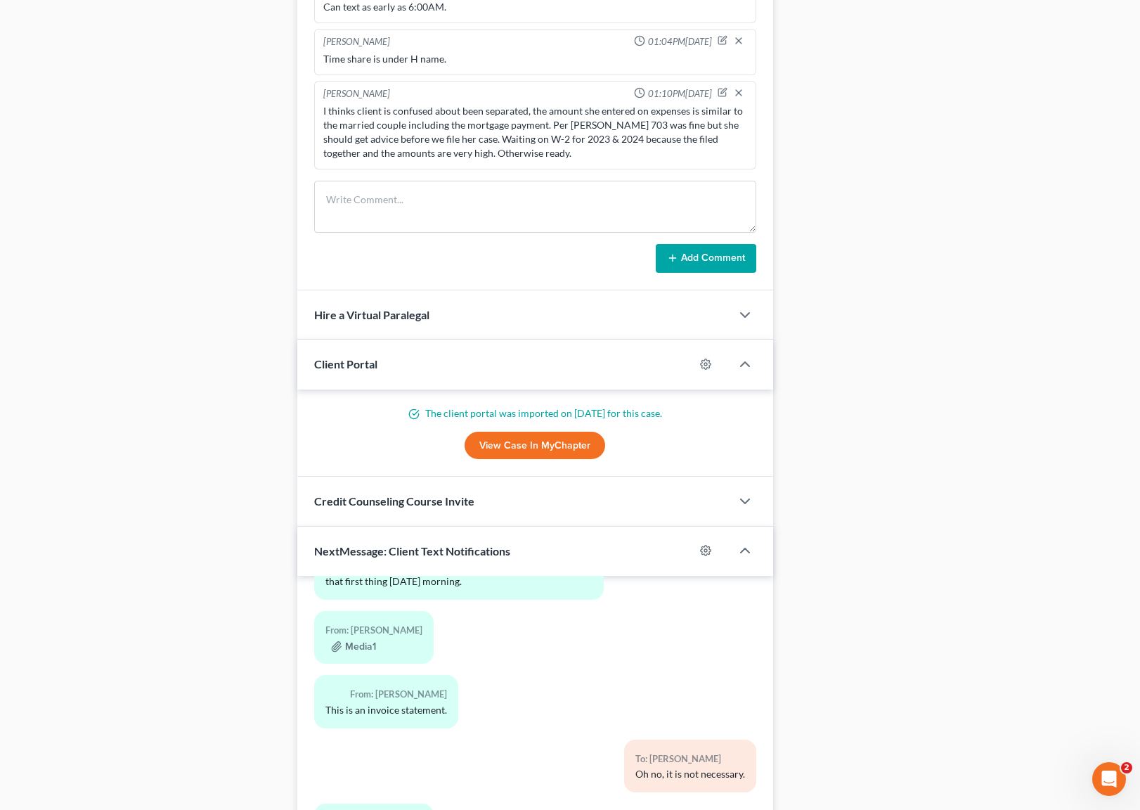
scroll to position [1190, 0]
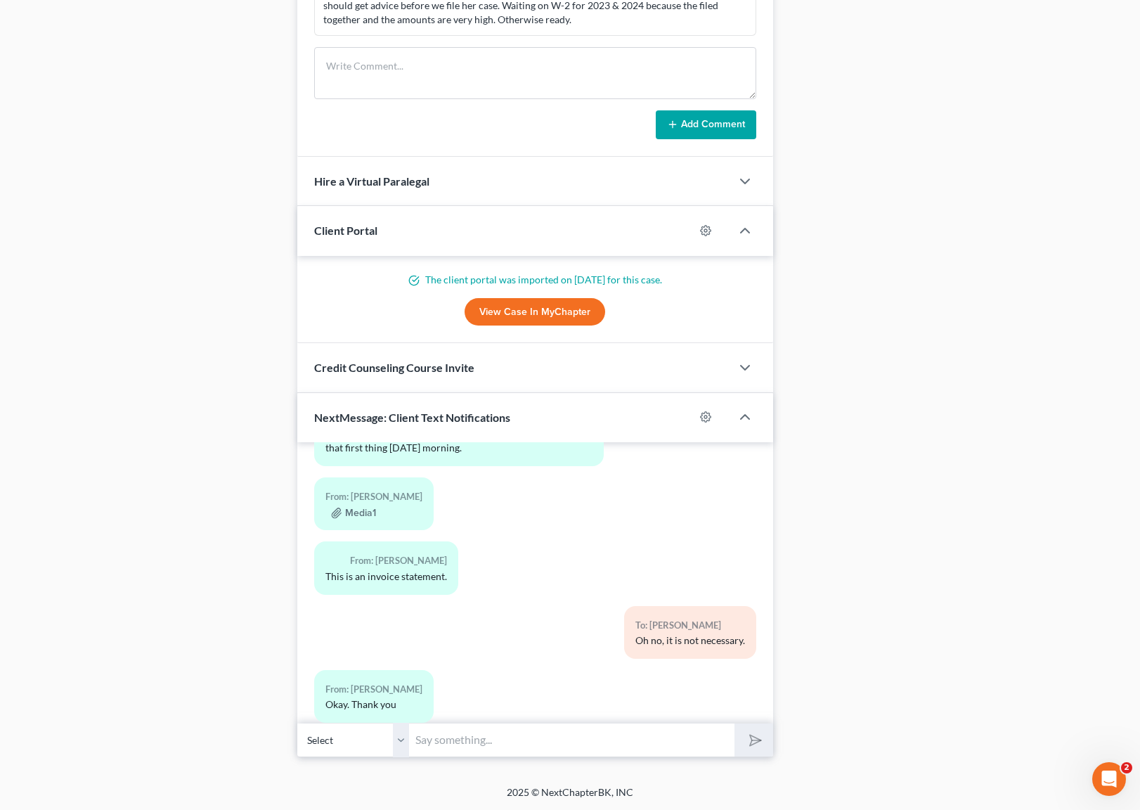
click at [512, 726] on input "text" at bounding box center [572, 739] width 325 height 34
type input "You're welcome. We just emailed you the signature pages."
click at [734, 723] on button "submit" at bounding box center [753, 739] width 39 height 33
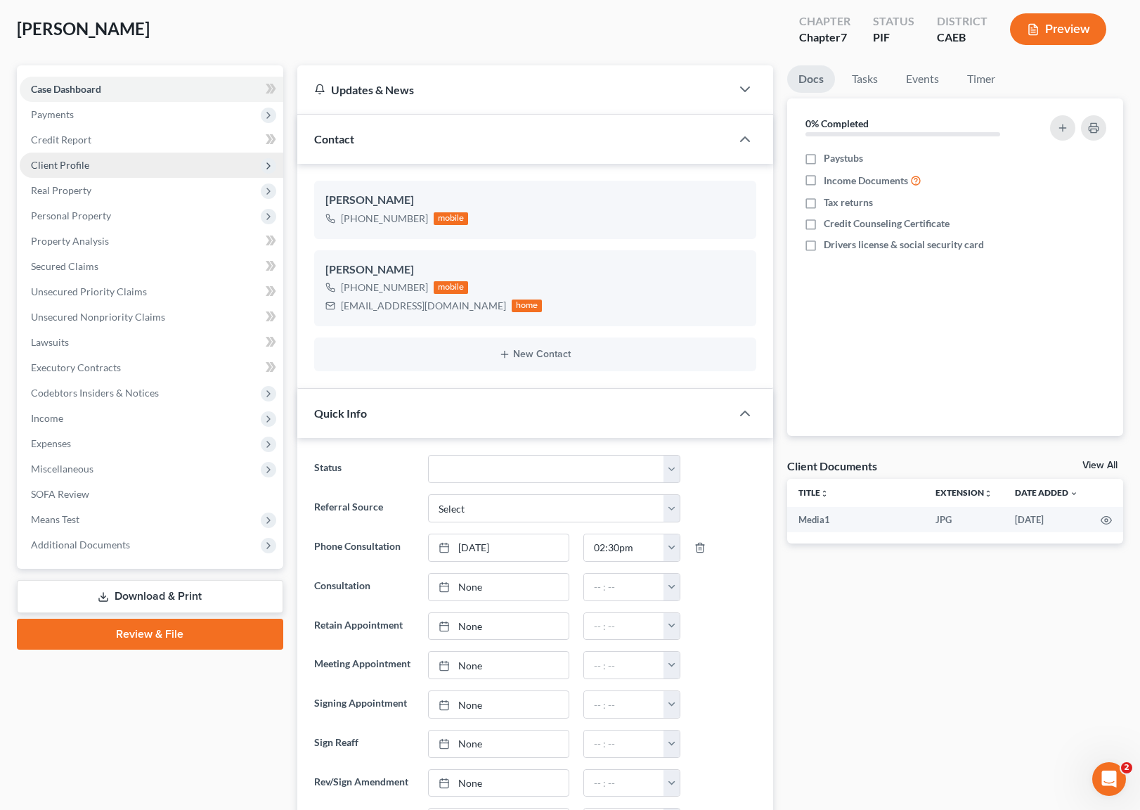
scroll to position [0, 0]
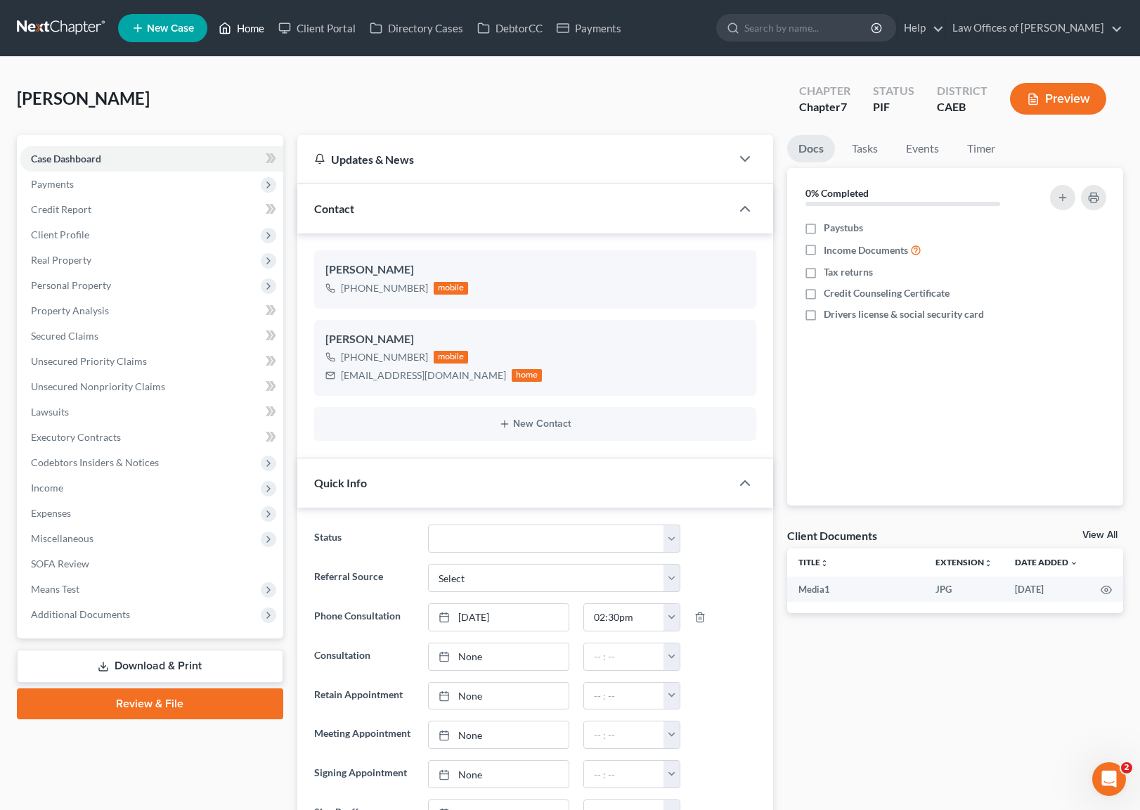
click at [256, 34] on link "Home" at bounding box center [242, 27] width 60 height 25
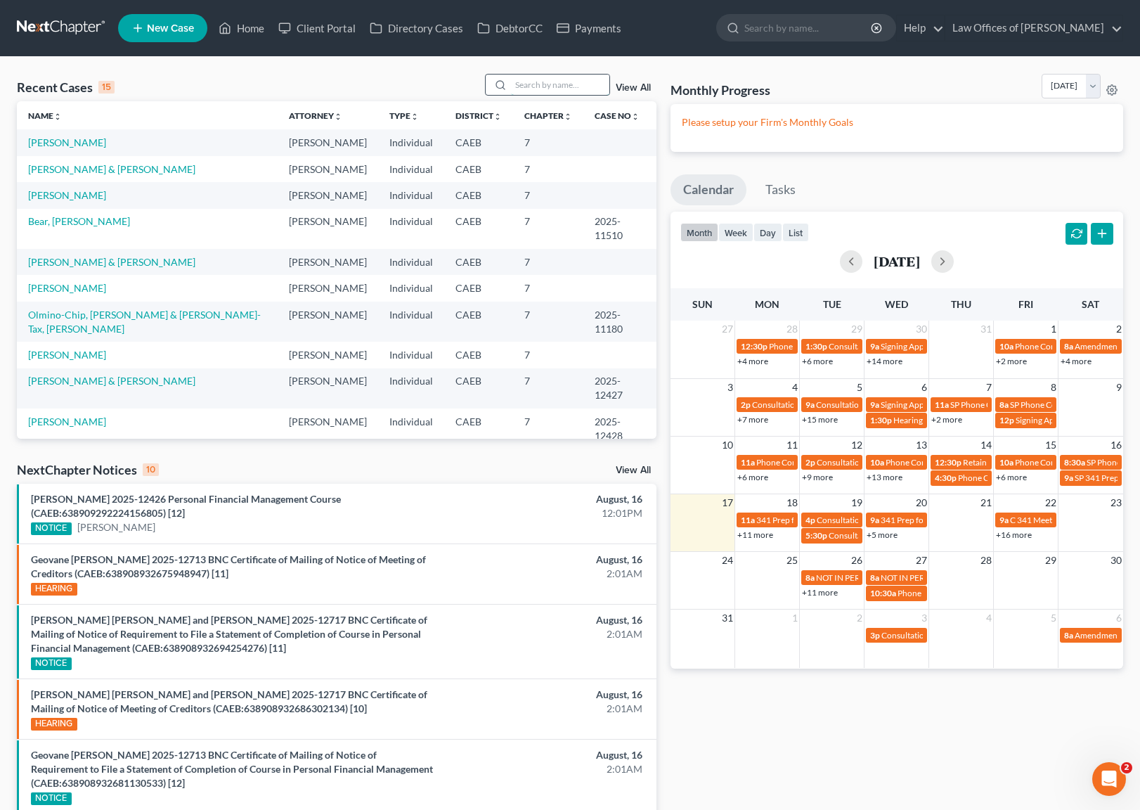
click at [553, 91] on input "search" at bounding box center [560, 84] width 98 height 20
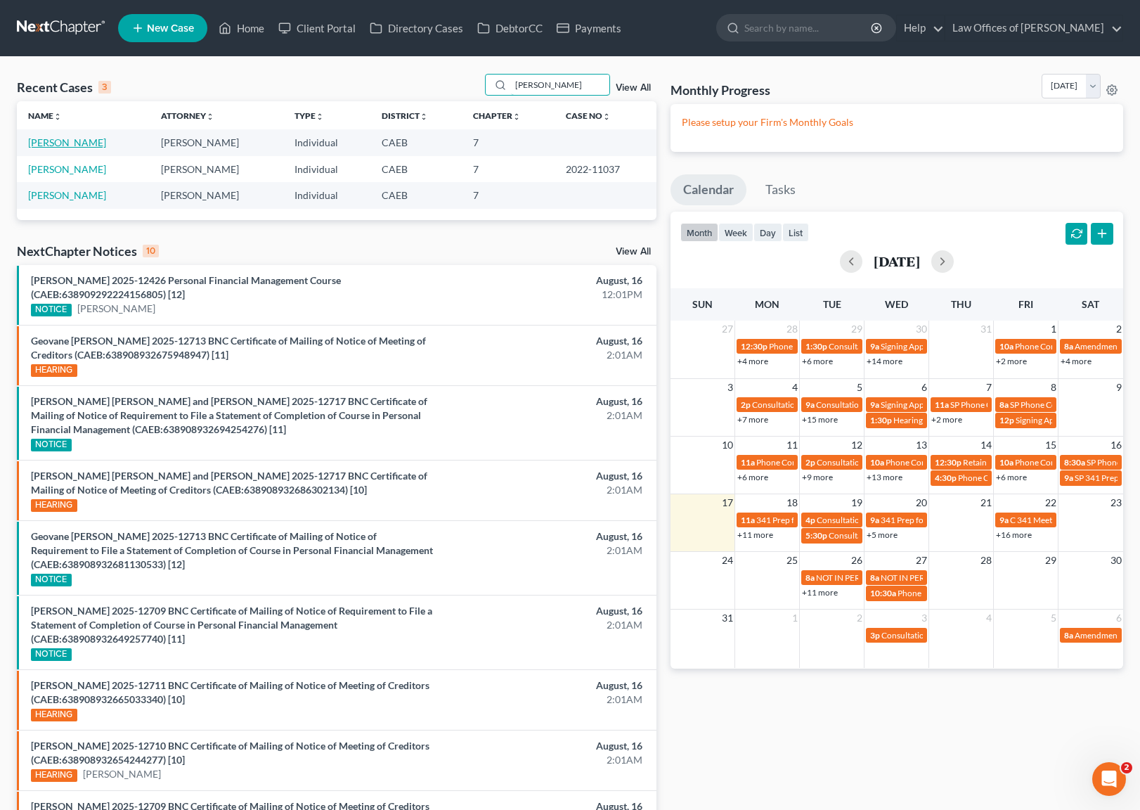
type input "[PERSON_NAME]"
click at [48, 139] on link "[PERSON_NAME]" at bounding box center [67, 142] width 78 height 12
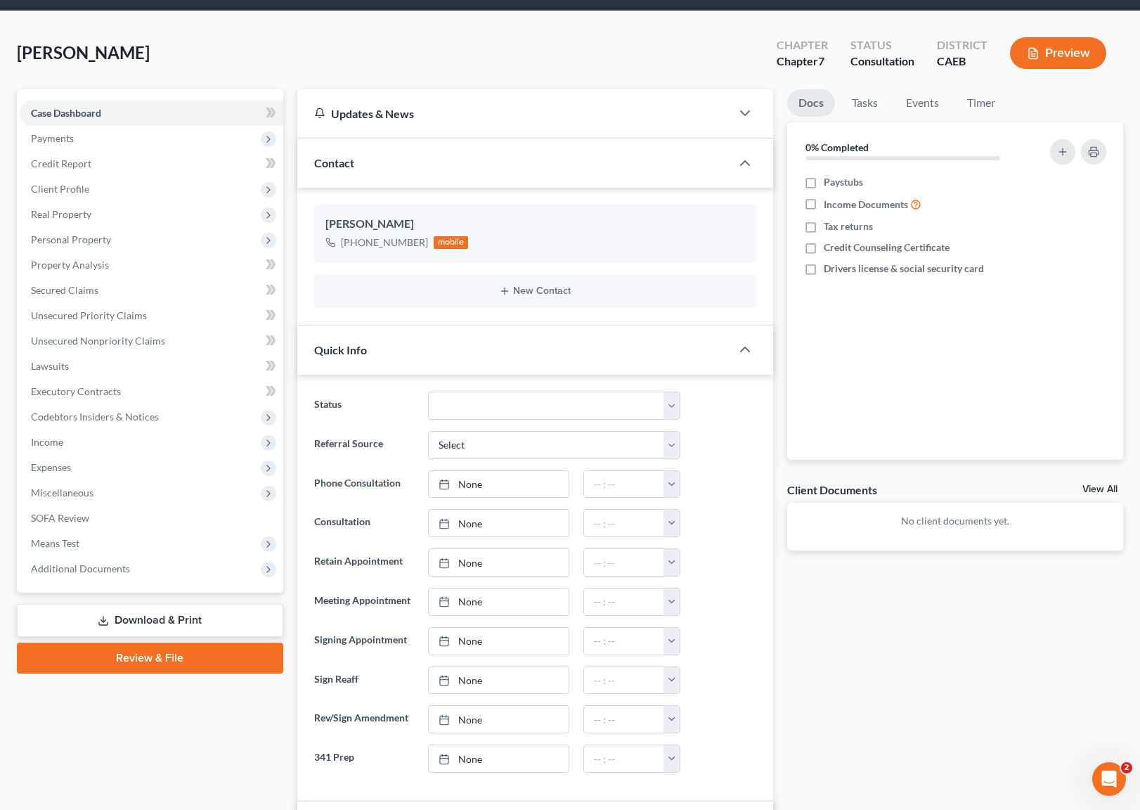
scroll to position [20, 0]
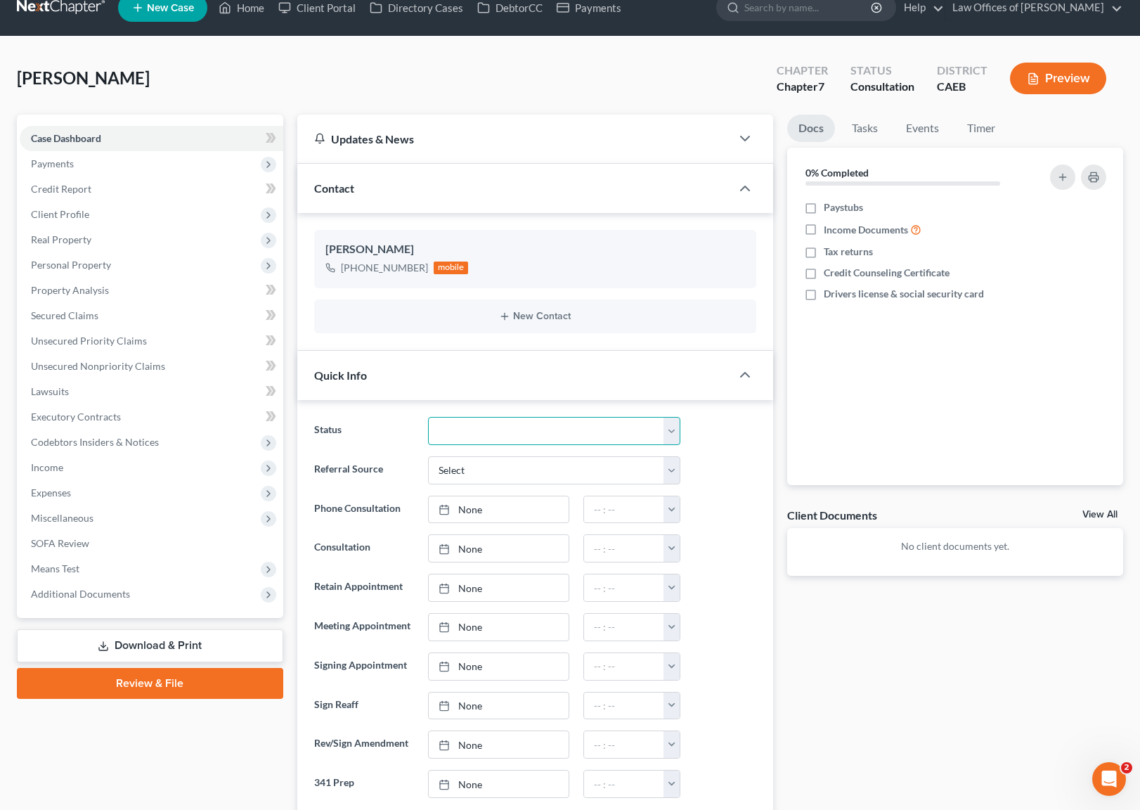
click at [666, 427] on select "Cancelled/Refund Closed Consultation Declined Discharged Filed Income Check In …" at bounding box center [554, 431] width 252 height 28
select select "10"
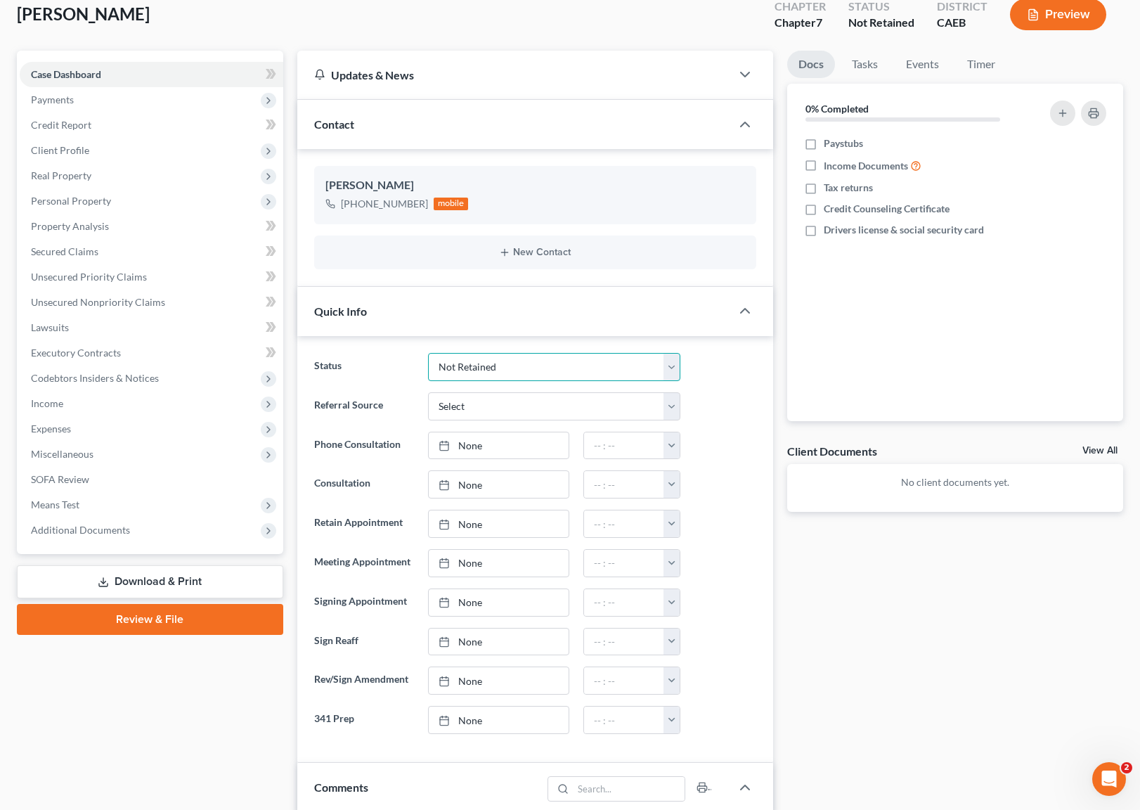
scroll to position [0, 0]
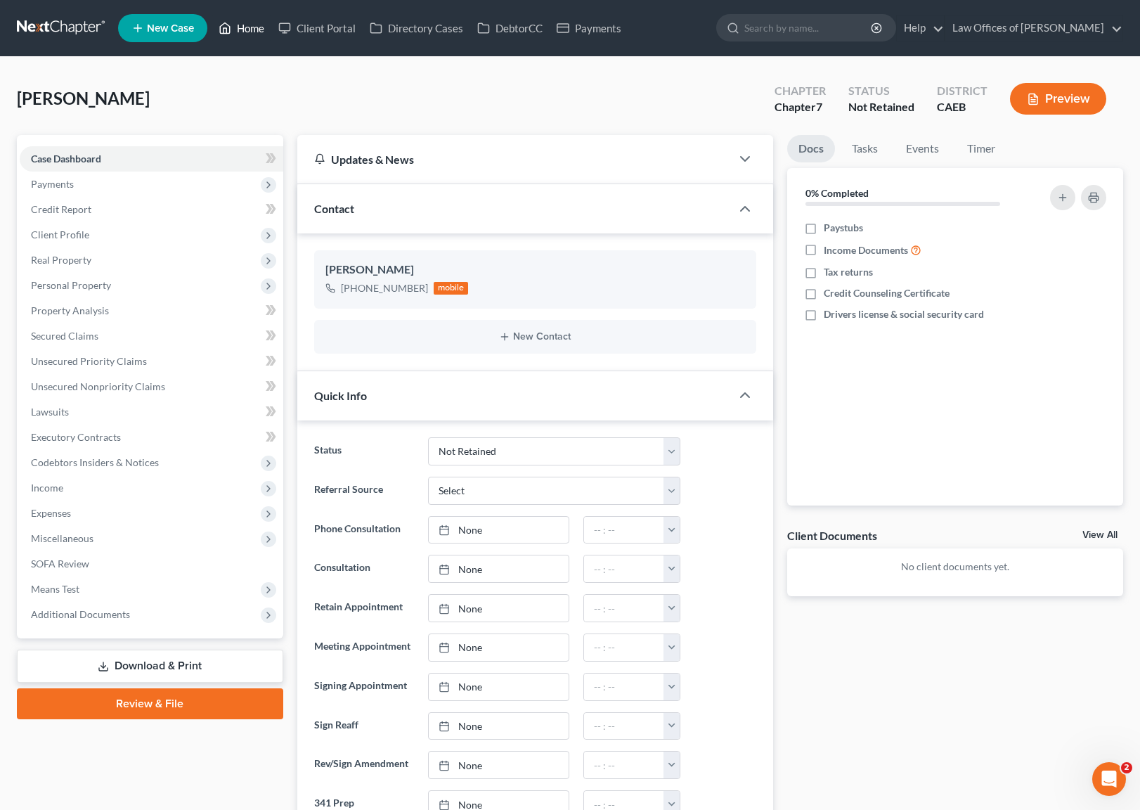
click at [257, 25] on link "Home" at bounding box center [242, 27] width 60 height 25
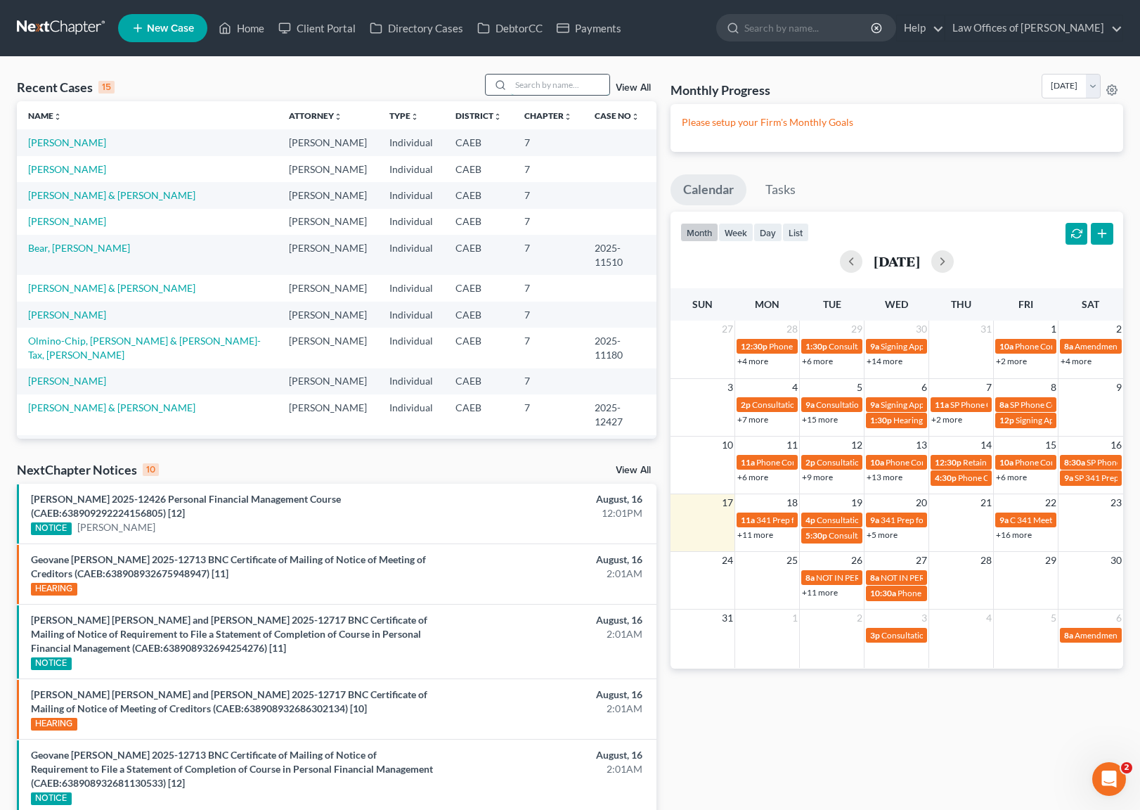
click at [550, 79] on input "search" at bounding box center [560, 84] width 98 height 20
click at [109, 192] on link "[PERSON_NAME] & [PERSON_NAME]" at bounding box center [111, 195] width 167 height 12
select select "11"
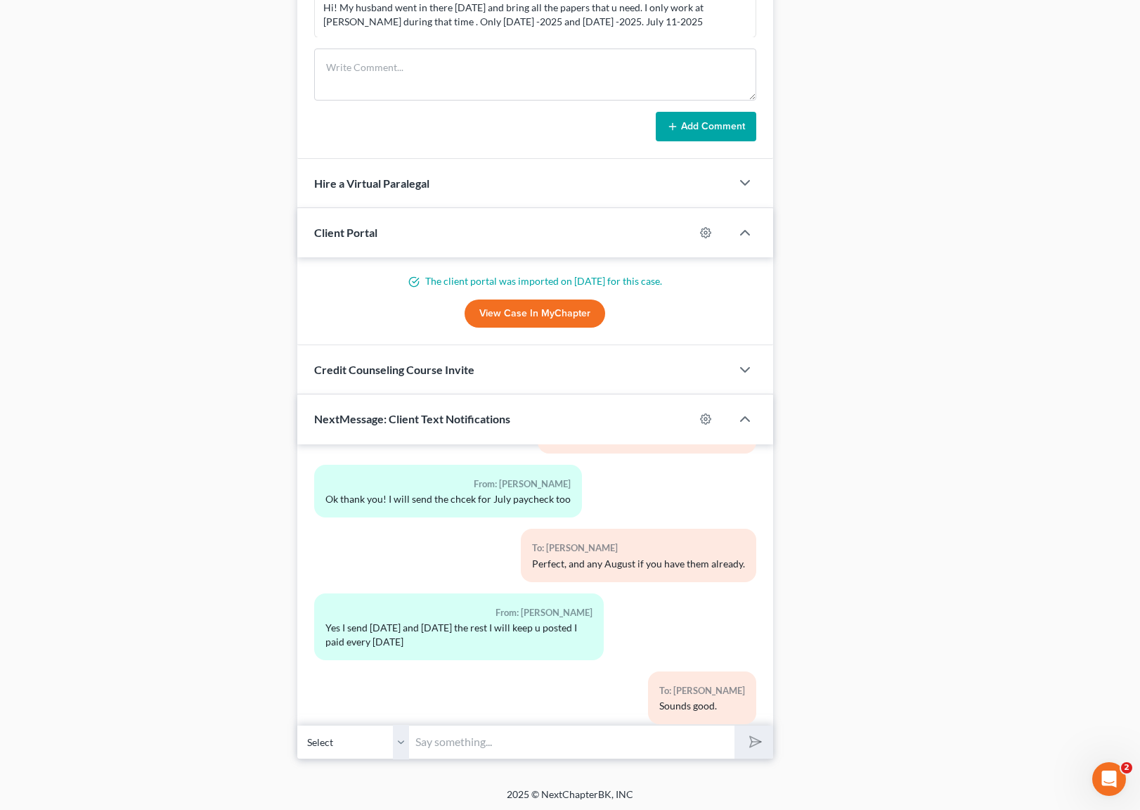
scroll to position [1121, 0]
click at [469, 731] on input "text" at bounding box center [572, 739] width 325 height 34
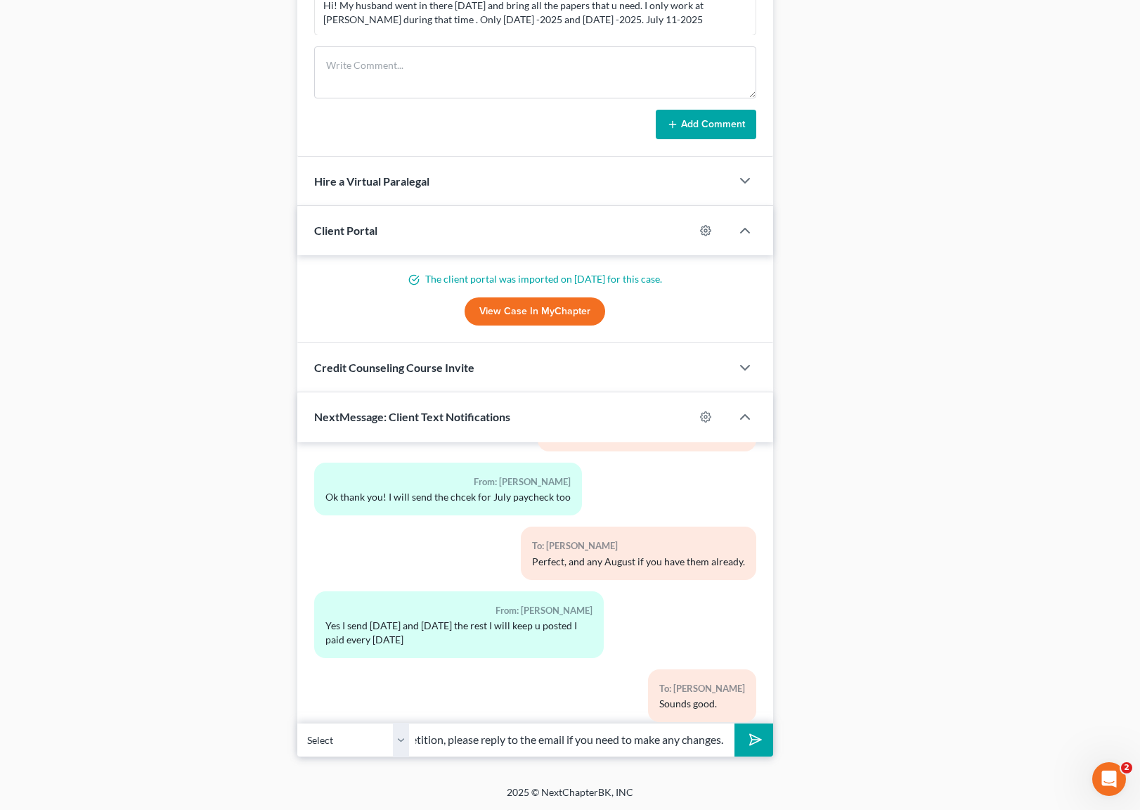
scroll to position [0, 155]
type input "Hi. We just emailed you the petition, please reply to the email if you need to …"
click at [734, 723] on button "submit" at bounding box center [753, 739] width 39 height 33
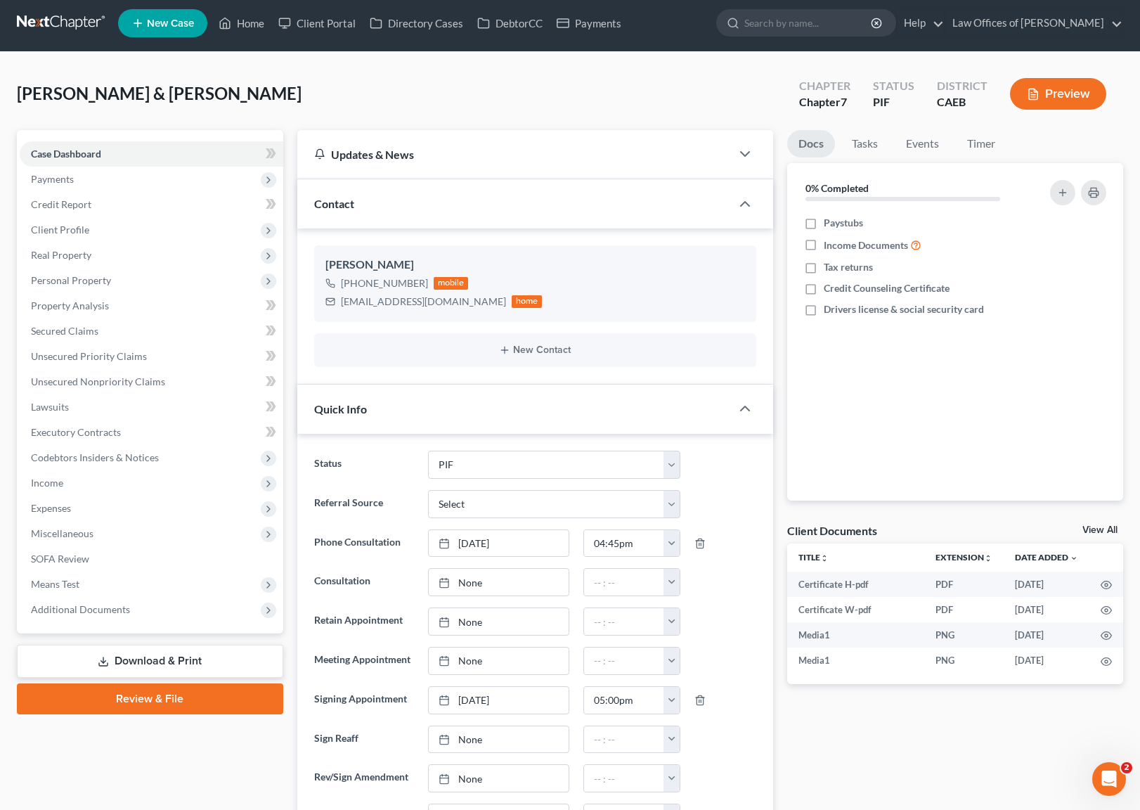
scroll to position [0, 0]
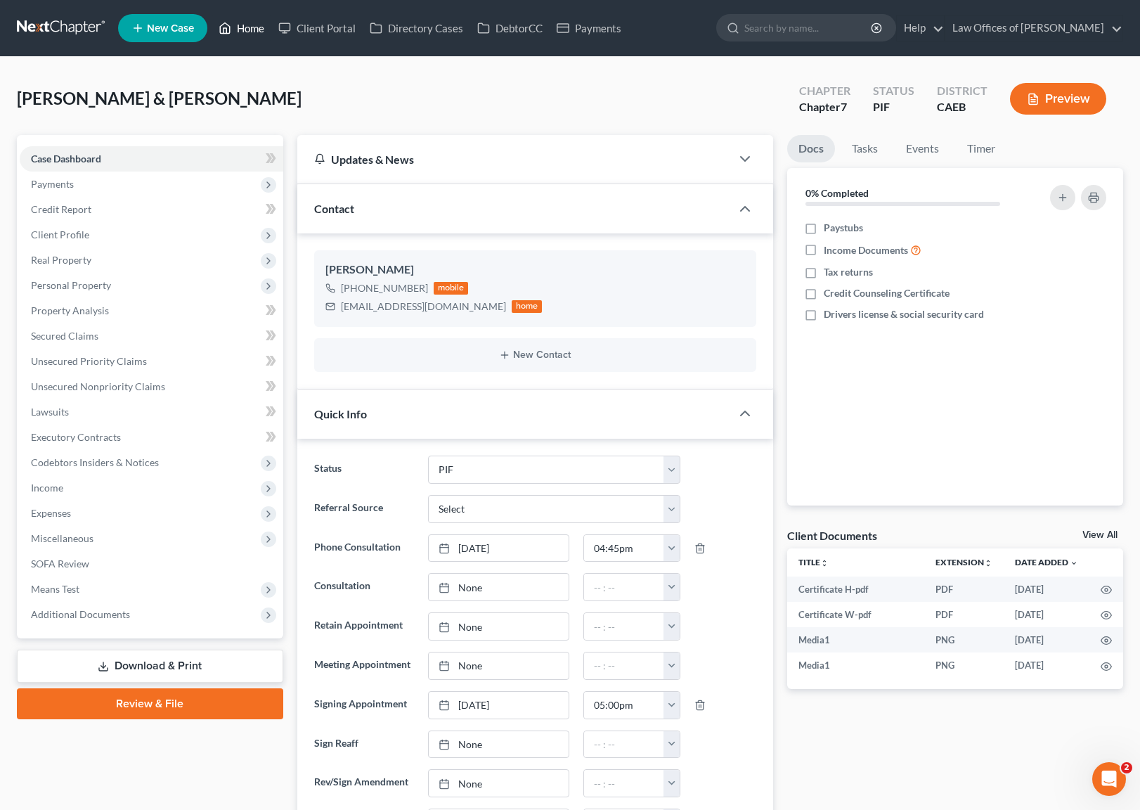
click at [252, 32] on link "Home" at bounding box center [242, 27] width 60 height 25
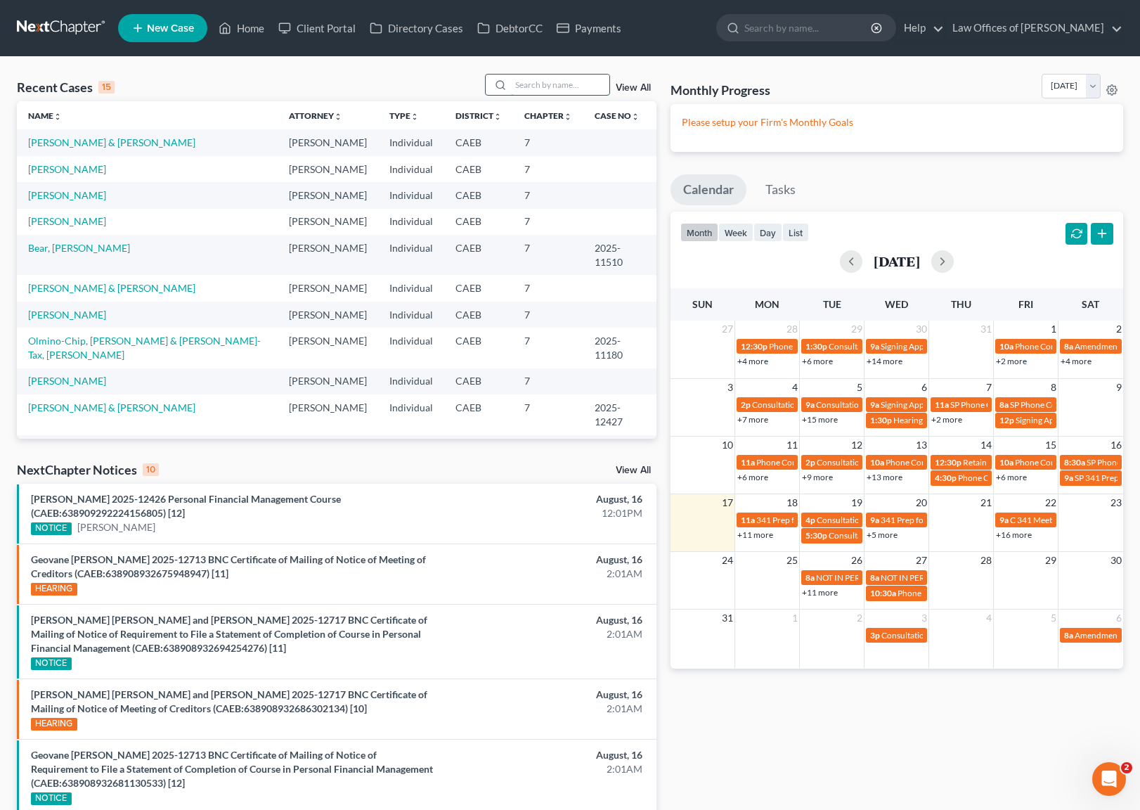
click at [540, 87] on input "search" at bounding box center [560, 84] width 98 height 20
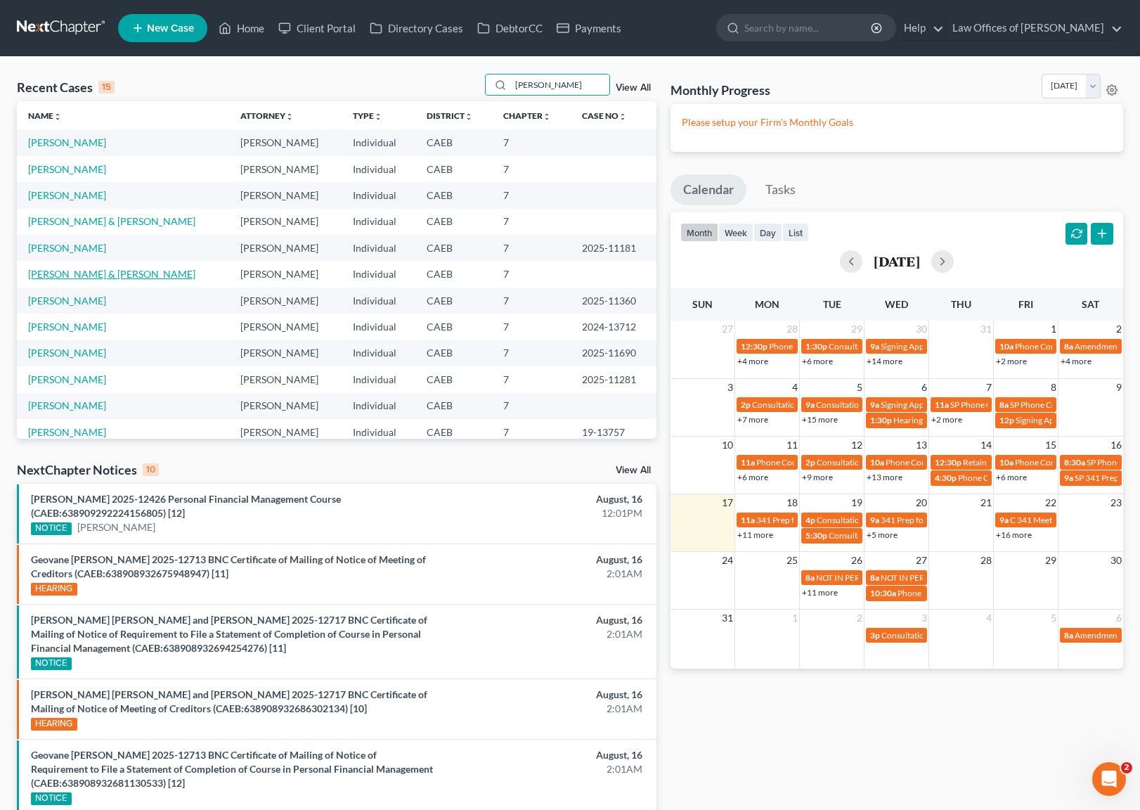
type input "[PERSON_NAME]"
click at [140, 277] on link "[PERSON_NAME] & [PERSON_NAME]" at bounding box center [111, 274] width 167 height 12
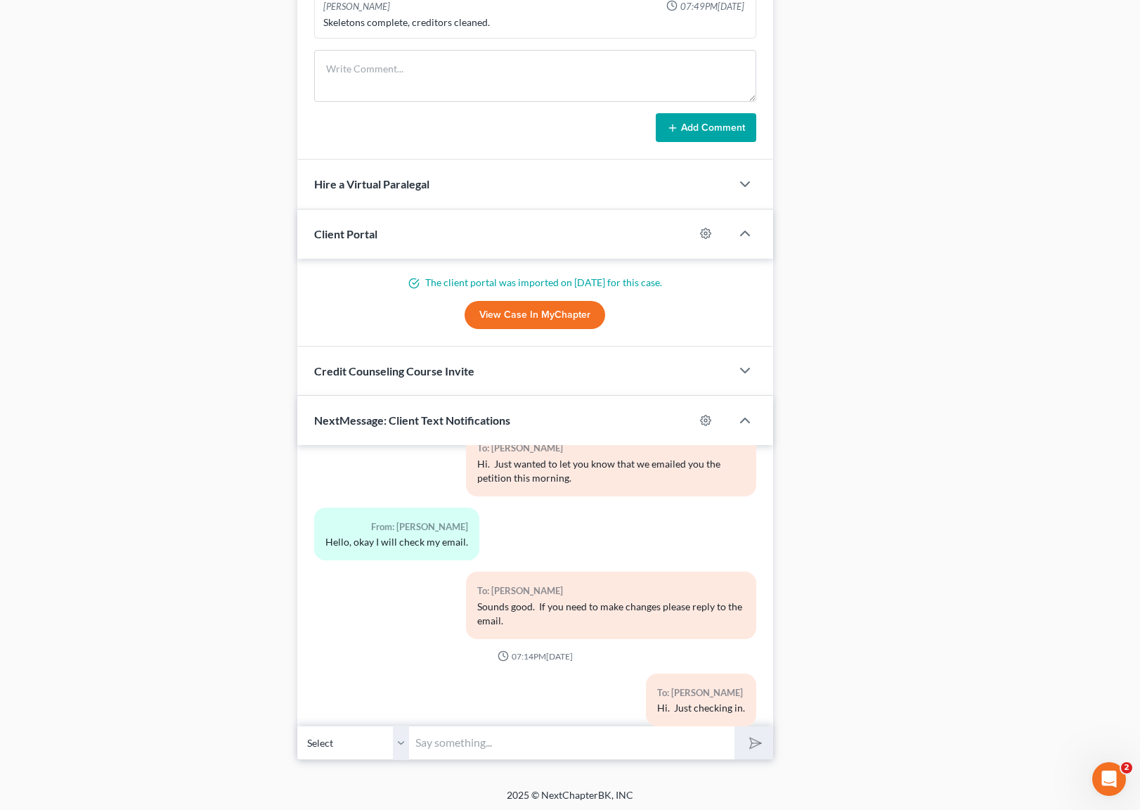
scroll to position [1259, 0]
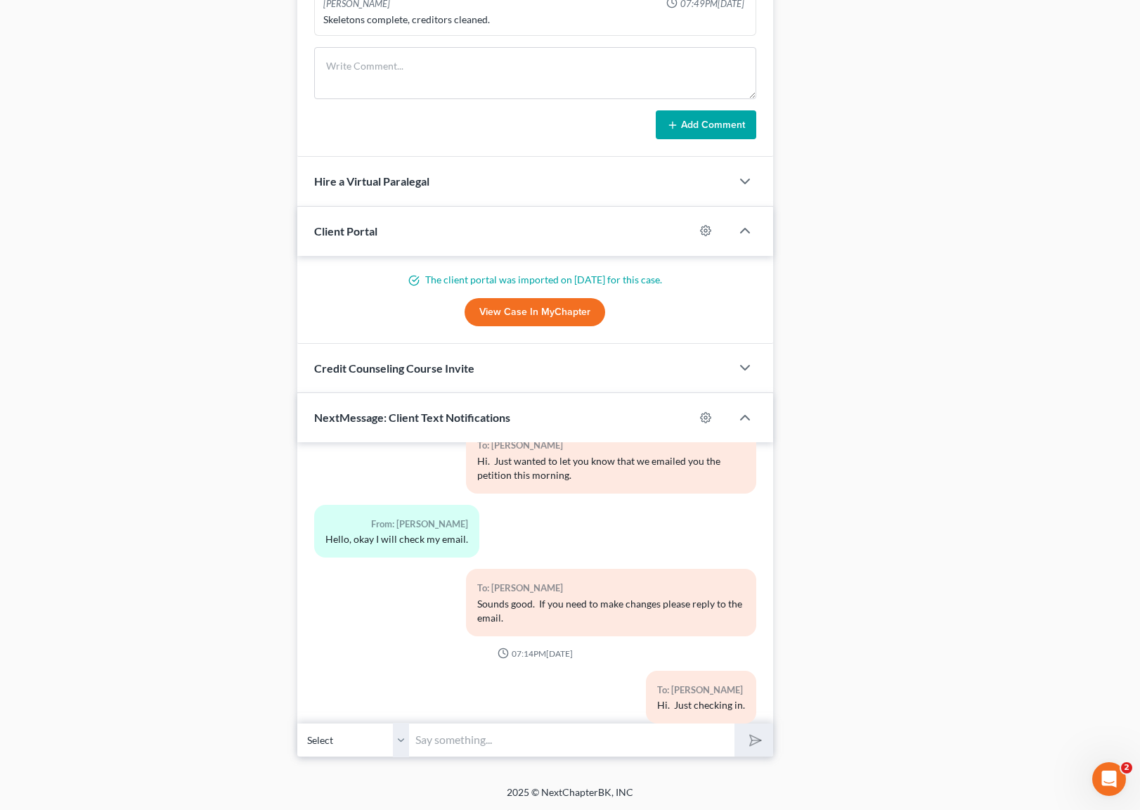
click at [487, 732] on input "text" at bounding box center [572, 739] width 325 height 34
click at [556, 743] on input "Hi. We have not heard from you. Are you ready to file your case ?" at bounding box center [572, 739] width 325 height 34
type input "Hi. We have not heard from you. Are you guys ready to file your case ?"
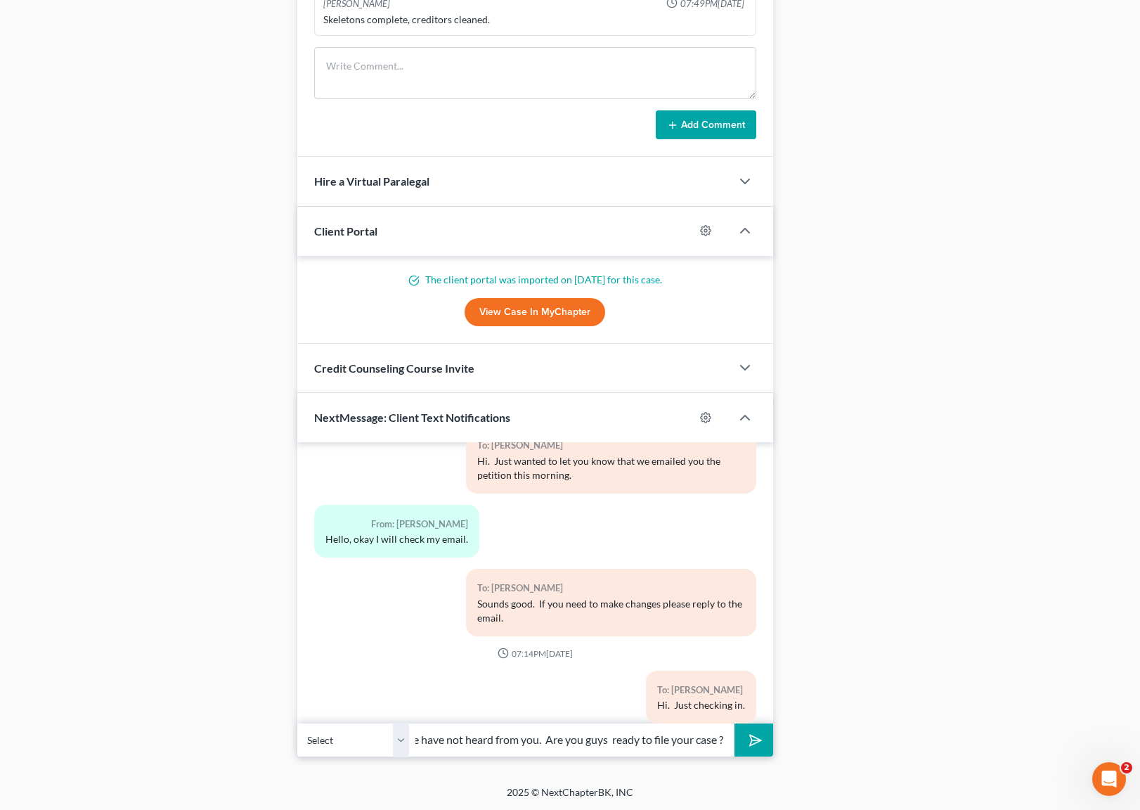
click at [734, 723] on button "submit" at bounding box center [753, 739] width 39 height 33
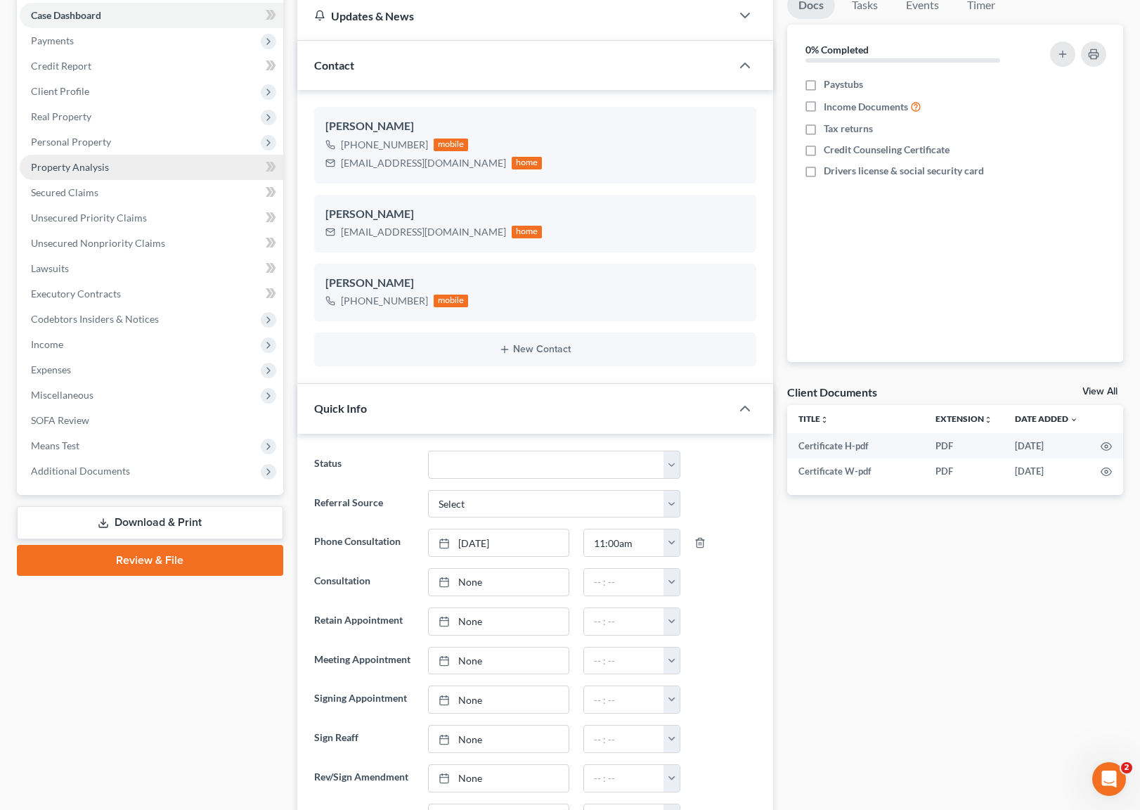
scroll to position [0, 0]
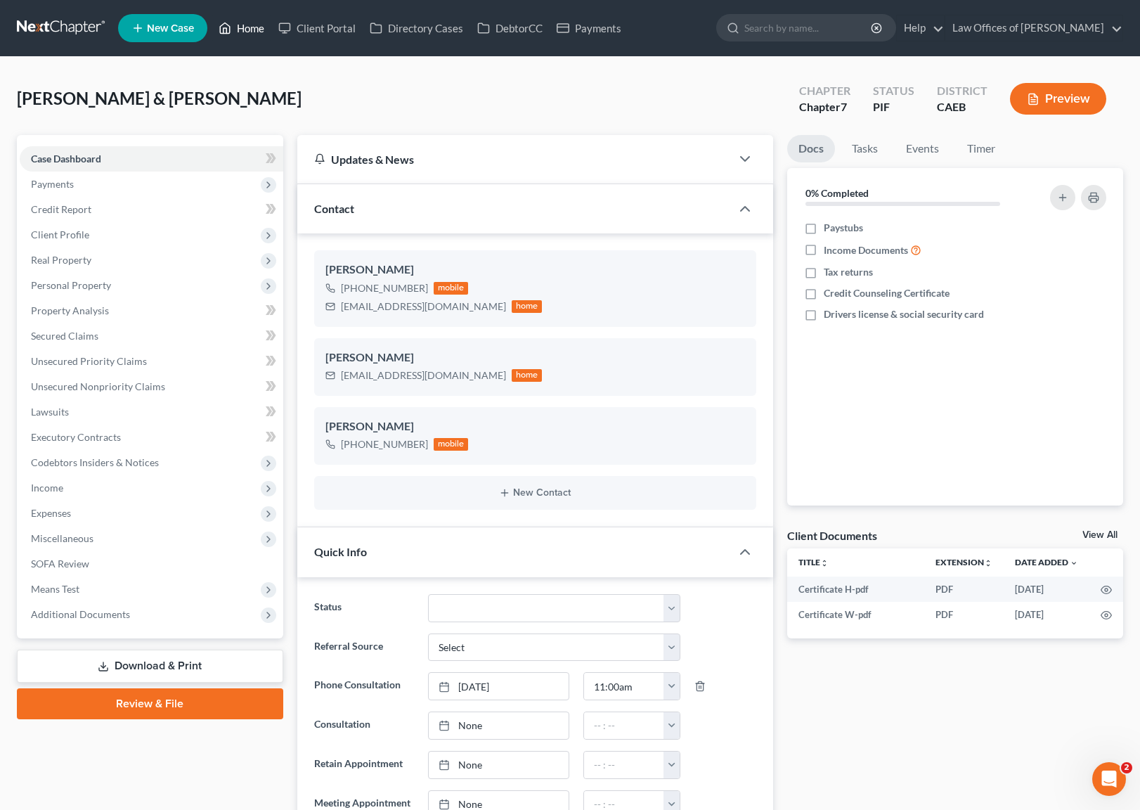
click at [236, 31] on link "Home" at bounding box center [242, 27] width 60 height 25
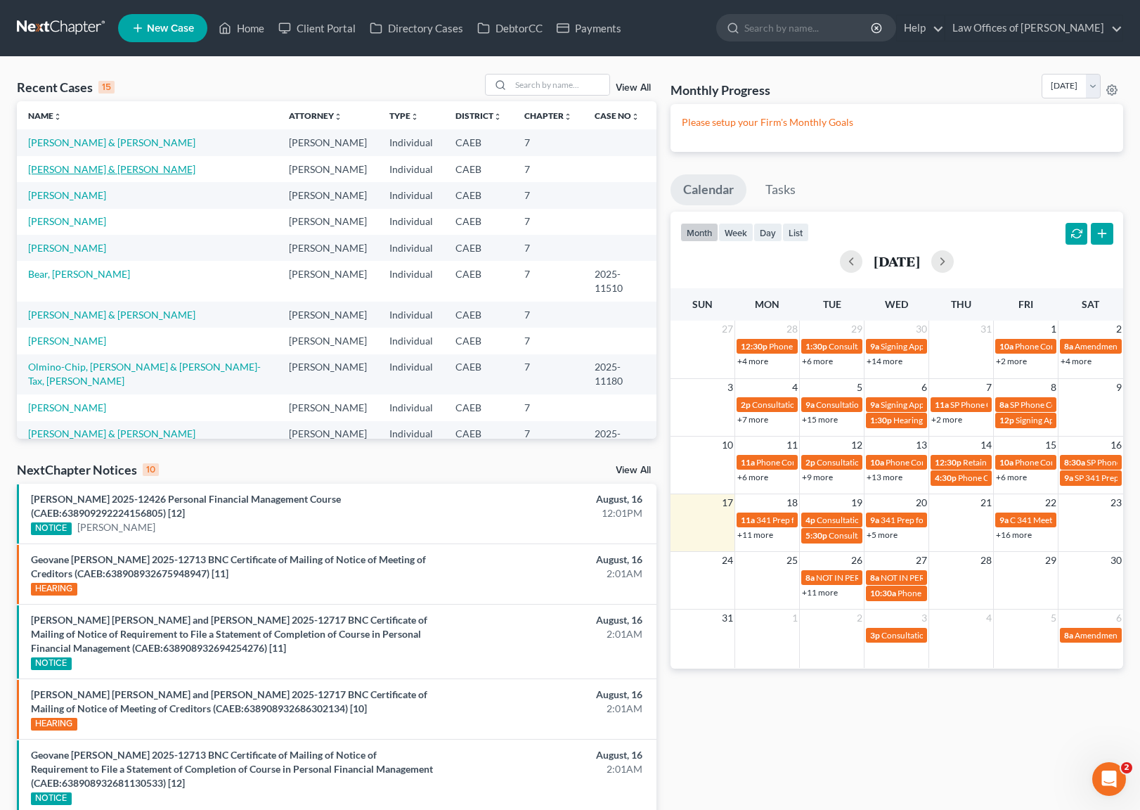
click at [170, 168] on link "[PERSON_NAME] & [PERSON_NAME]" at bounding box center [111, 169] width 167 height 12
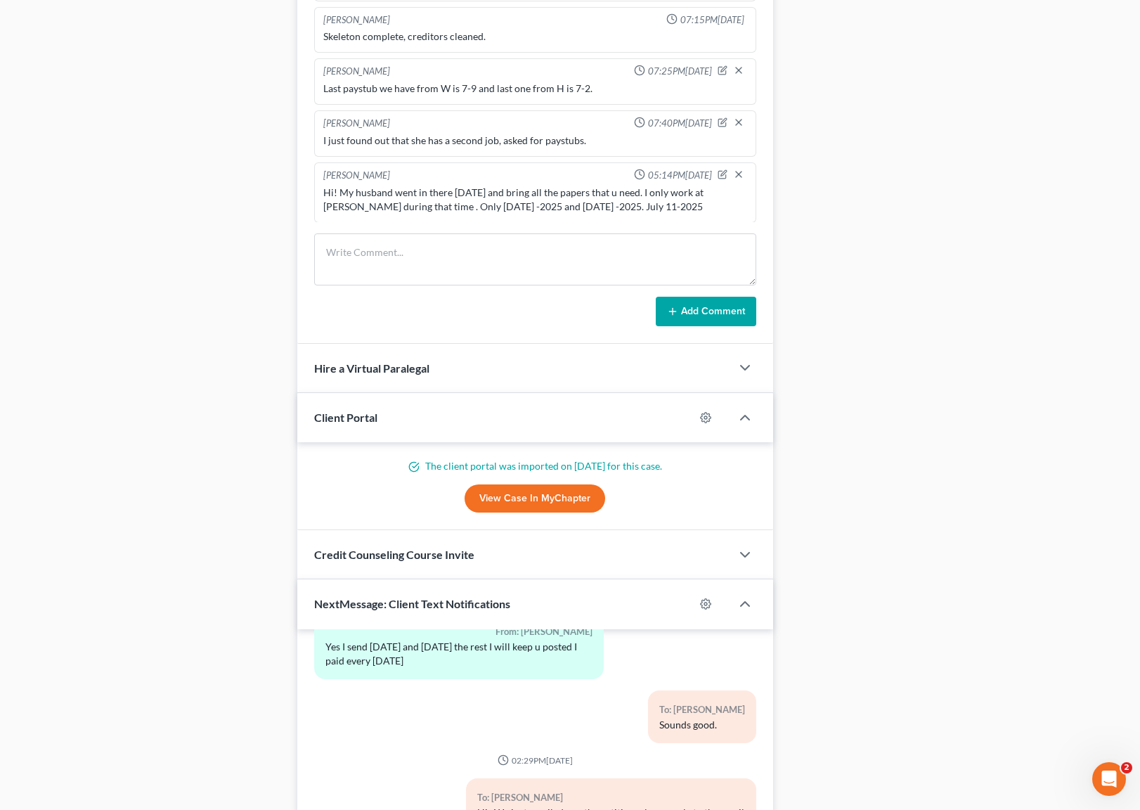
scroll to position [1121, 0]
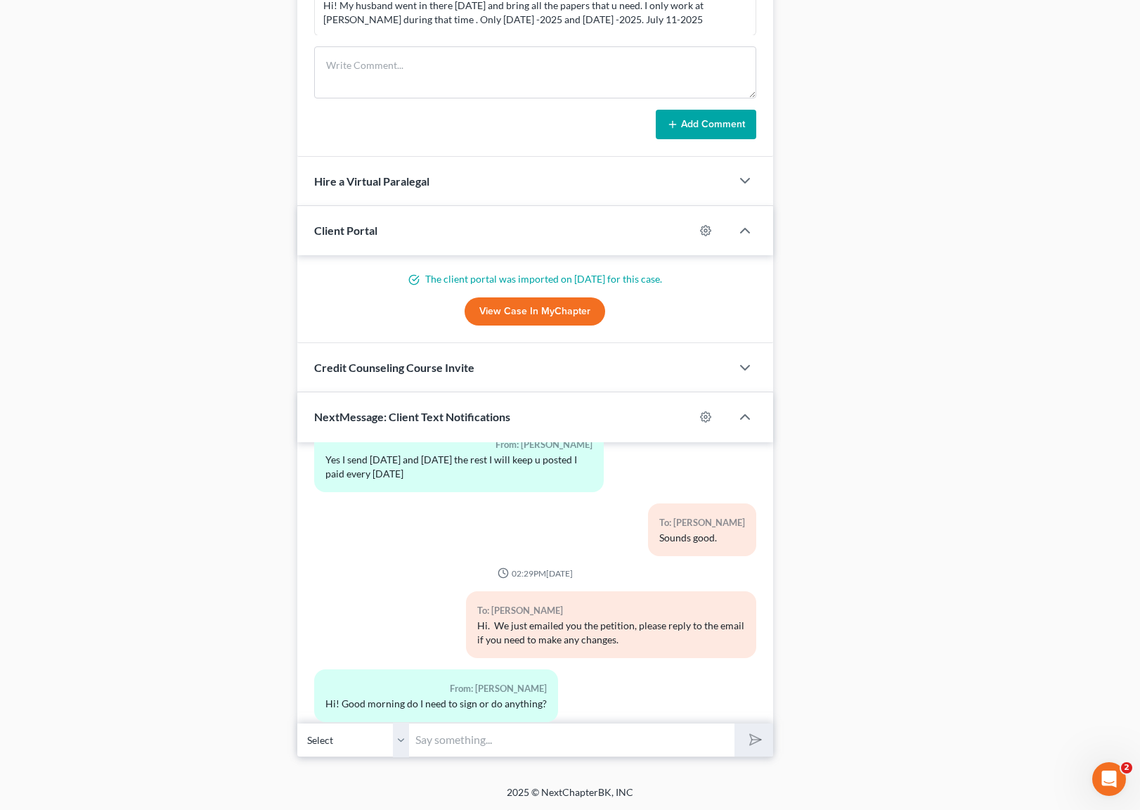
click at [476, 734] on input "text" at bounding box center [572, 739] width 325 height 34
type input "After your reviewing we will email you the signature pages."
click at [734, 723] on button "submit" at bounding box center [753, 739] width 39 height 33
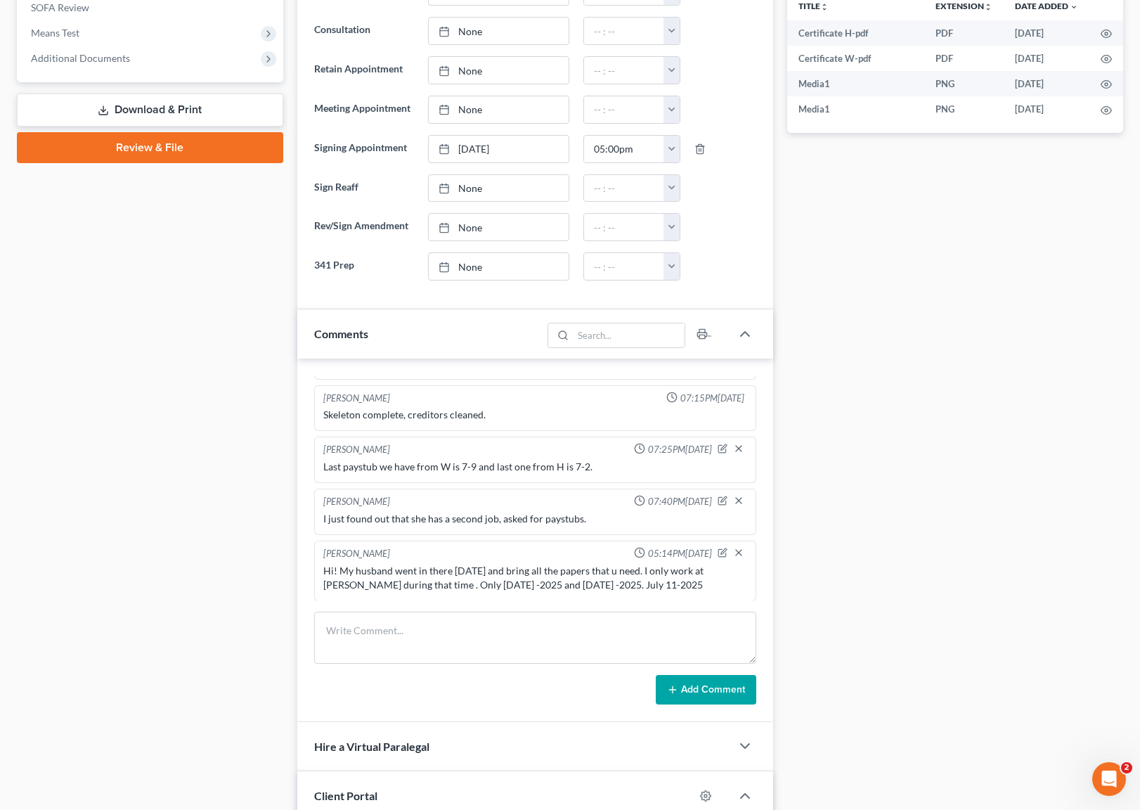
scroll to position [401, 0]
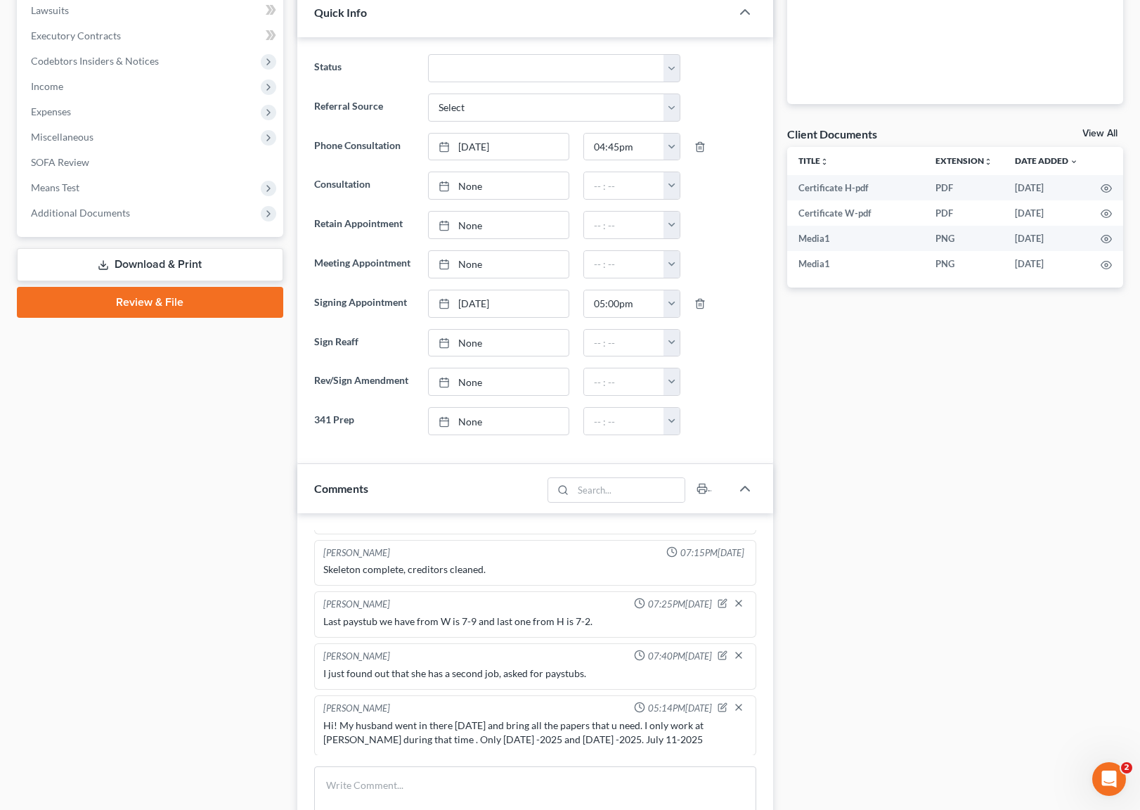
click at [177, 260] on link "Download & Print" at bounding box center [150, 264] width 266 height 33
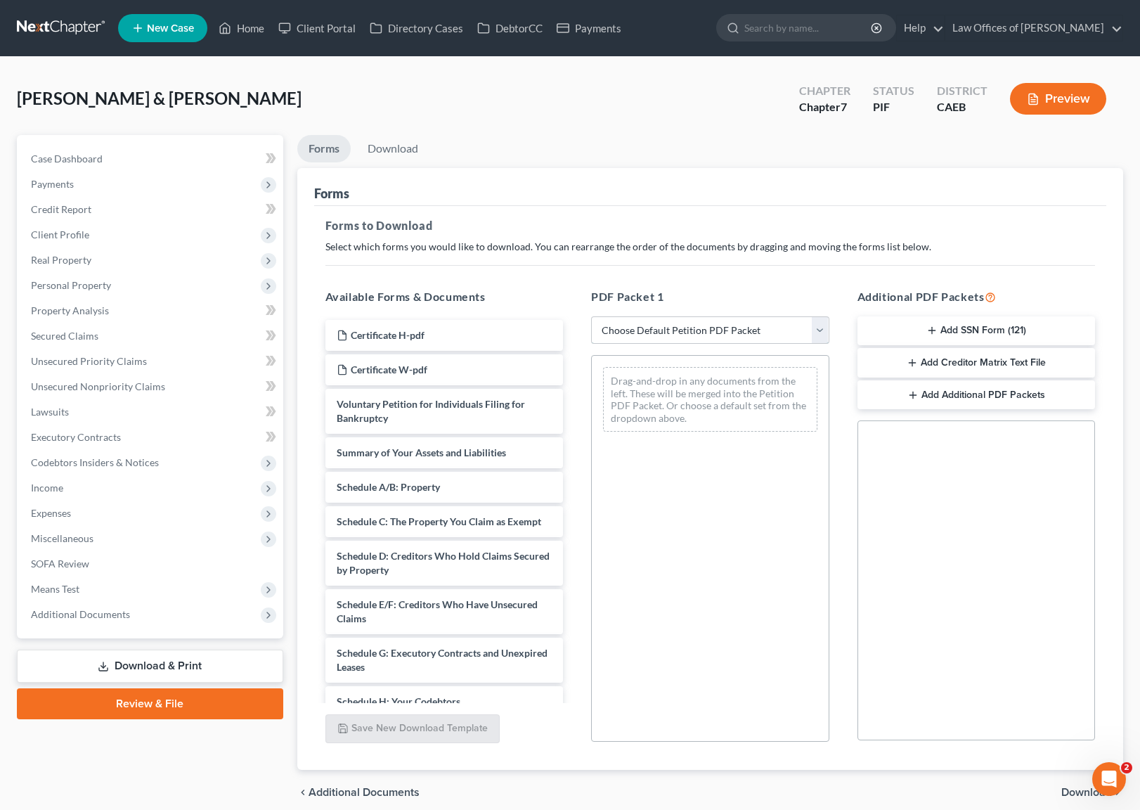
click at [825, 330] on select "Choose Default Petition PDF Packet Complete Bankruptcy Petition (all forms and …" at bounding box center [710, 330] width 238 height 28
select select "3"
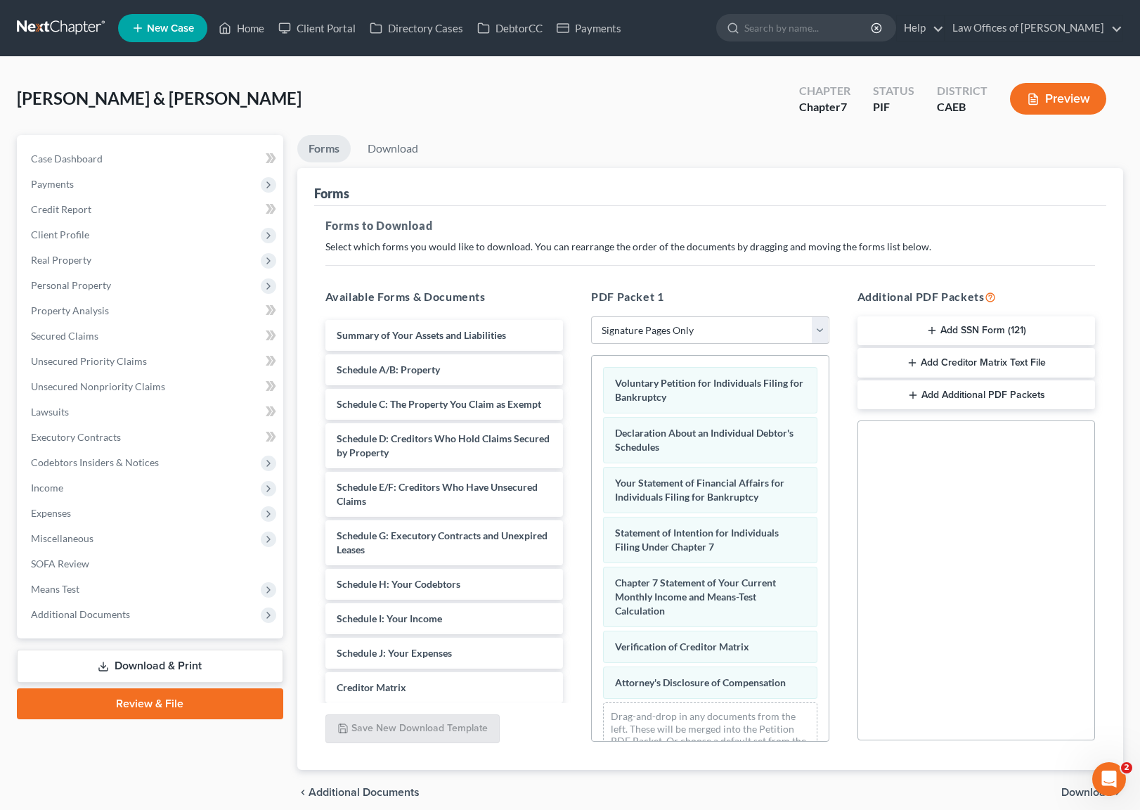
scroll to position [58, 0]
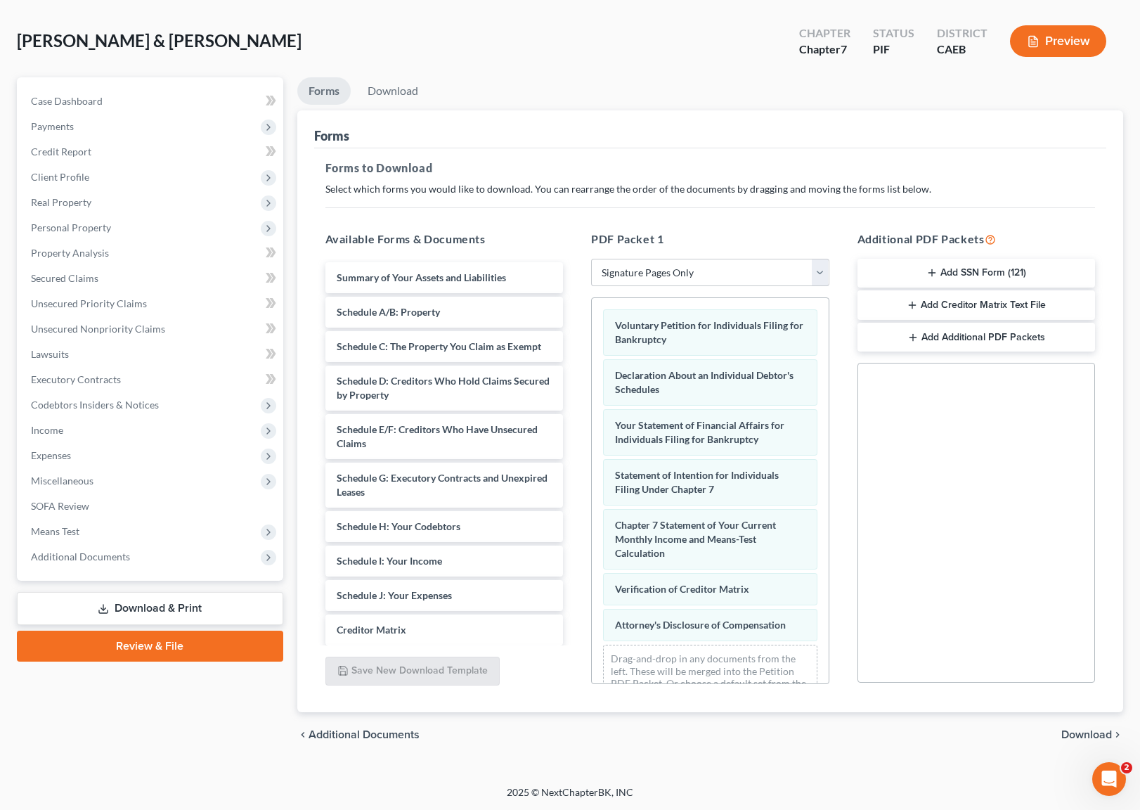
click at [1074, 733] on span "Download" at bounding box center [1086, 734] width 51 height 11
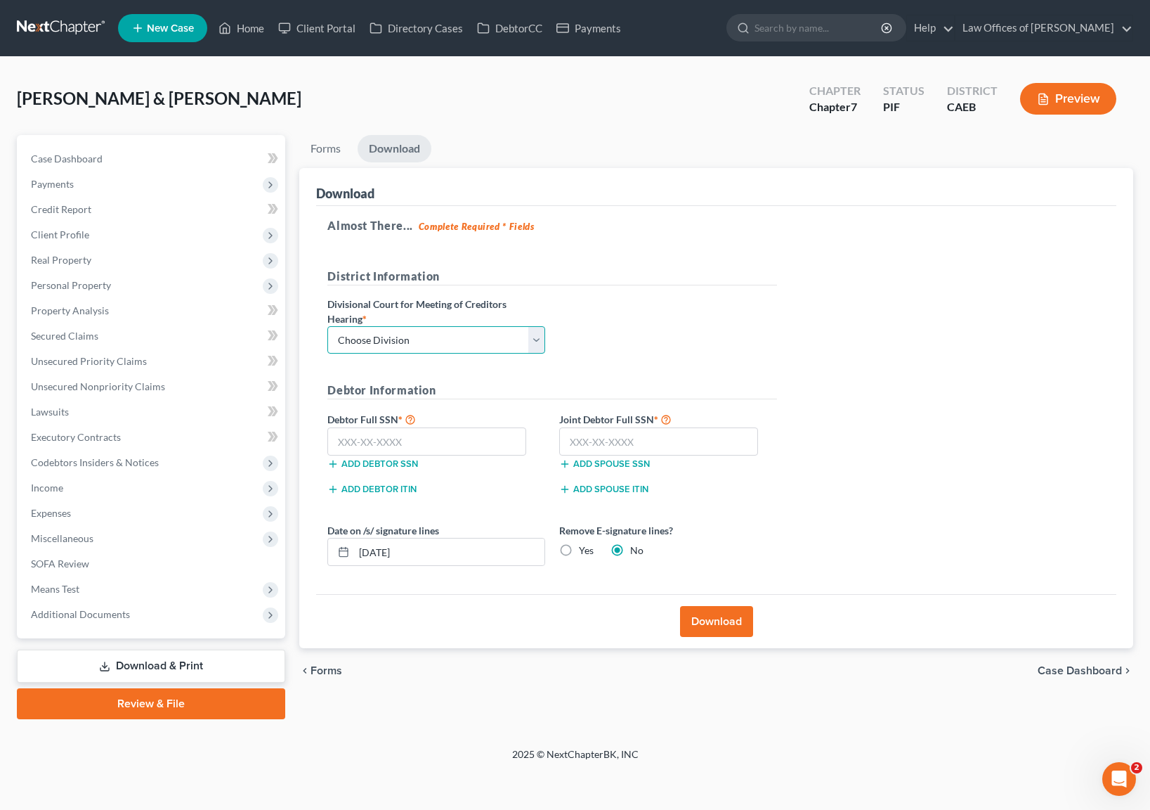
click at [538, 339] on select "Choose Division Fresno Modesto [GEOGRAPHIC_DATA]" at bounding box center [436, 340] width 218 height 28
select select "0"
click at [460, 447] on input "text" at bounding box center [426, 441] width 199 height 28
type input "111-11-1111"
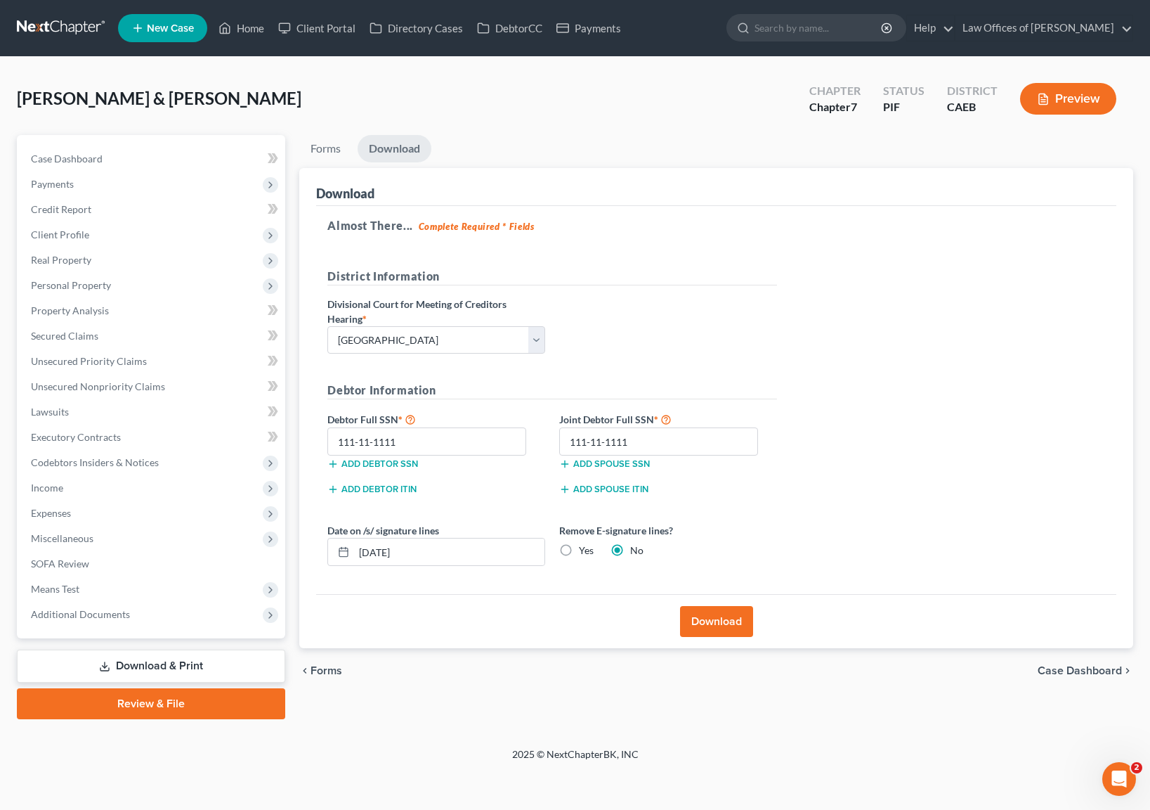
click at [710, 624] on button "Download" at bounding box center [716, 621] width 73 height 31
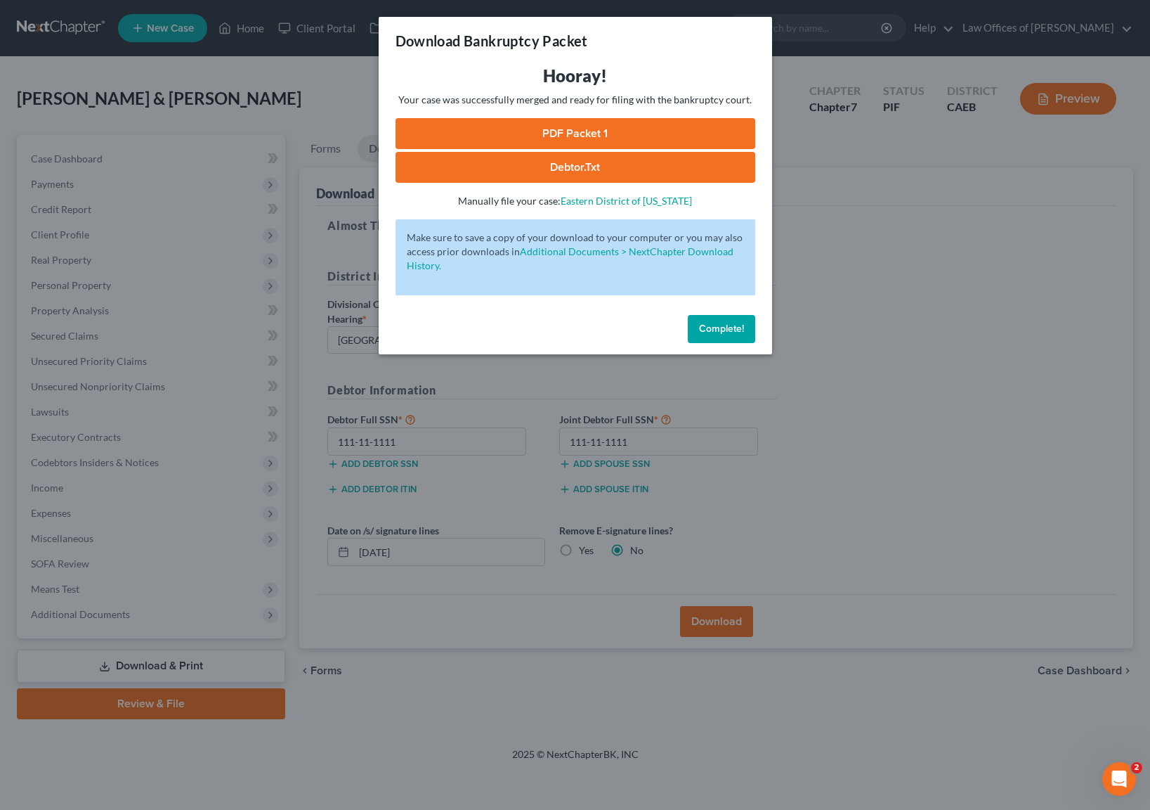
click at [505, 130] on link "PDF Packet 1" at bounding box center [576, 133] width 360 height 31
click at [708, 327] on span "Complete!" at bounding box center [721, 329] width 45 height 12
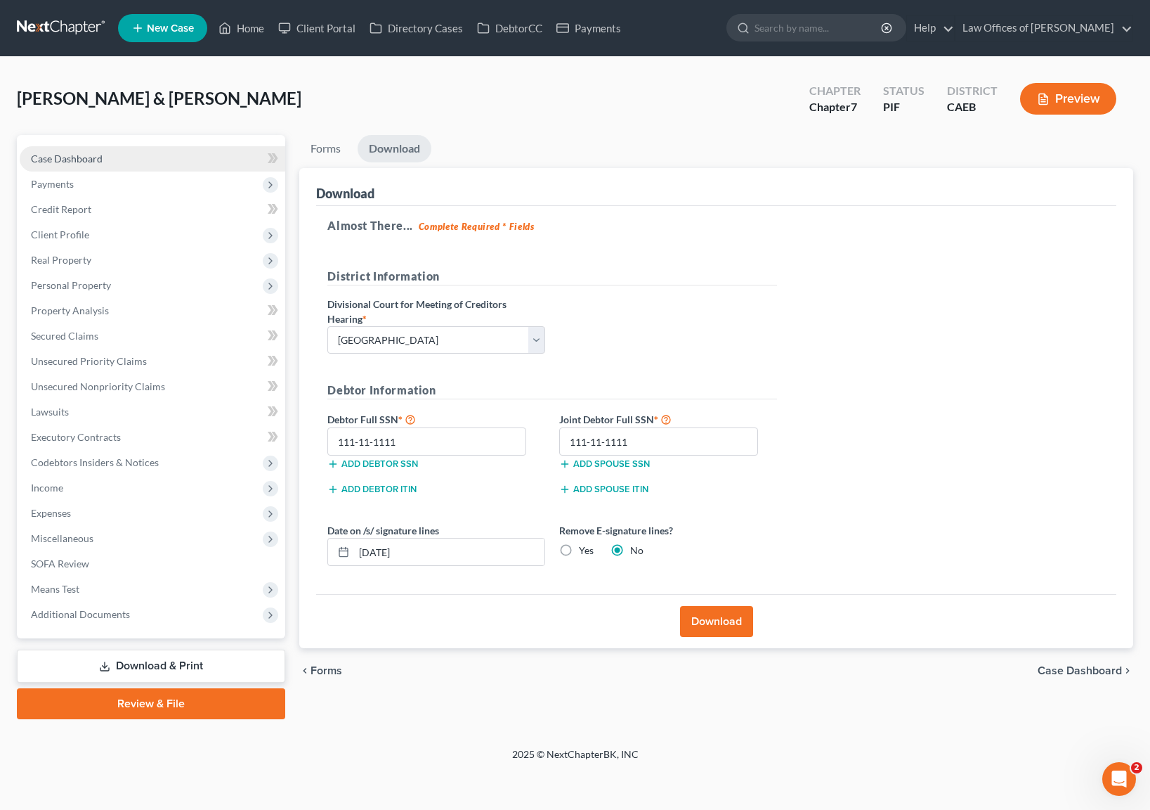
click at [145, 160] on link "Case Dashboard" at bounding box center [153, 158] width 266 height 25
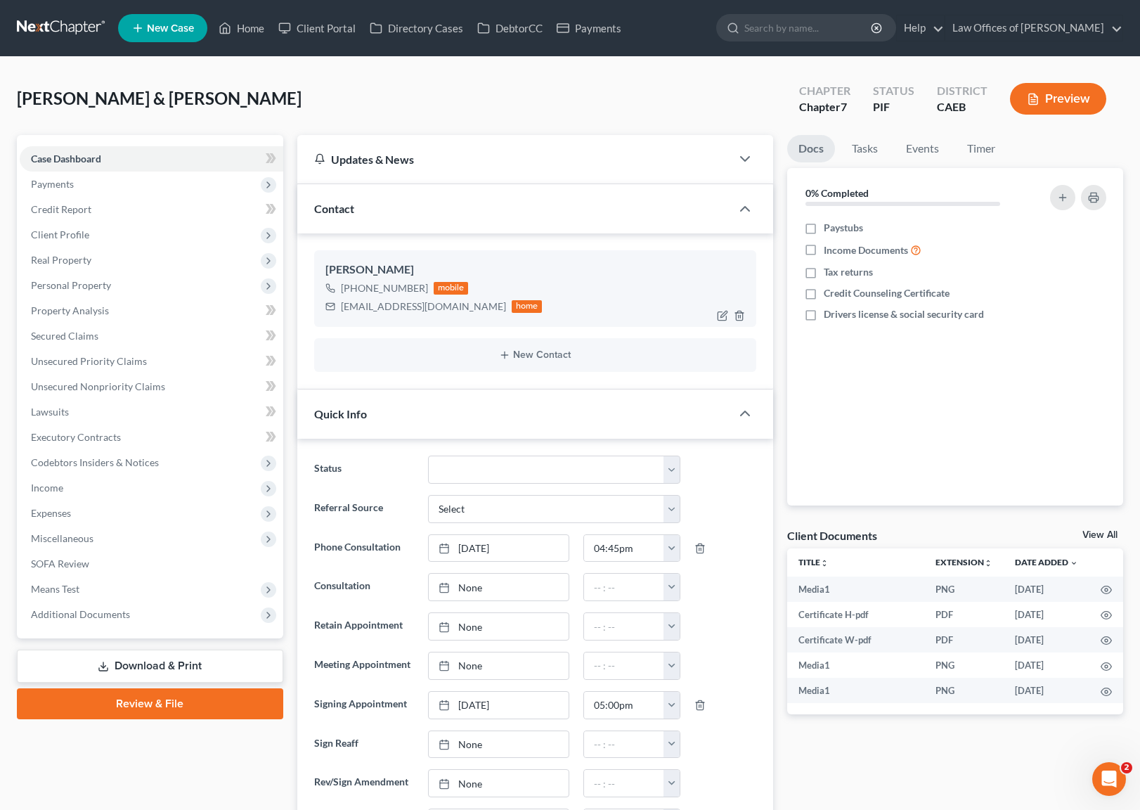
scroll to position [13208, 0]
drag, startPoint x: 340, startPoint y: 305, endPoint x: 465, endPoint y: 306, distance: 125.1
click at [465, 306] on div "[EMAIL_ADDRESS][DOMAIN_NAME]" at bounding box center [423, 306] width 165 height 14
copy div "[EMAIL_ADDRESS][DOMAIN_NAME]"
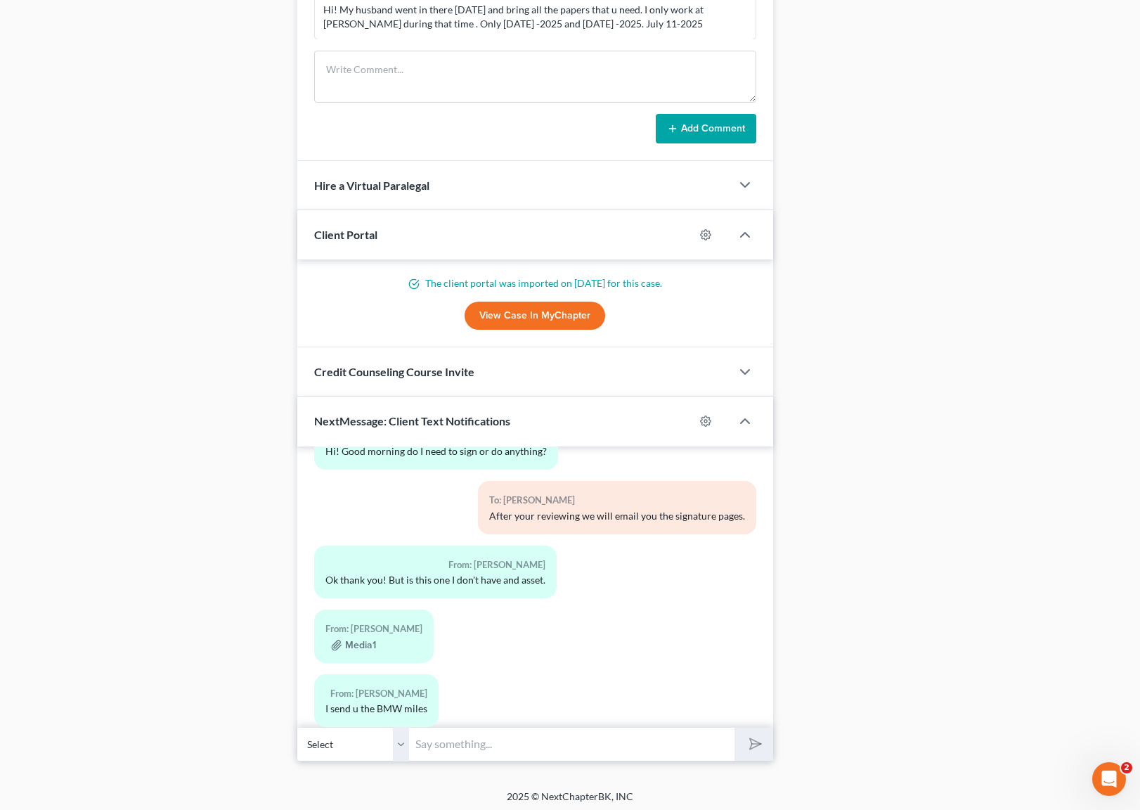
scroll to position [1121, 0]
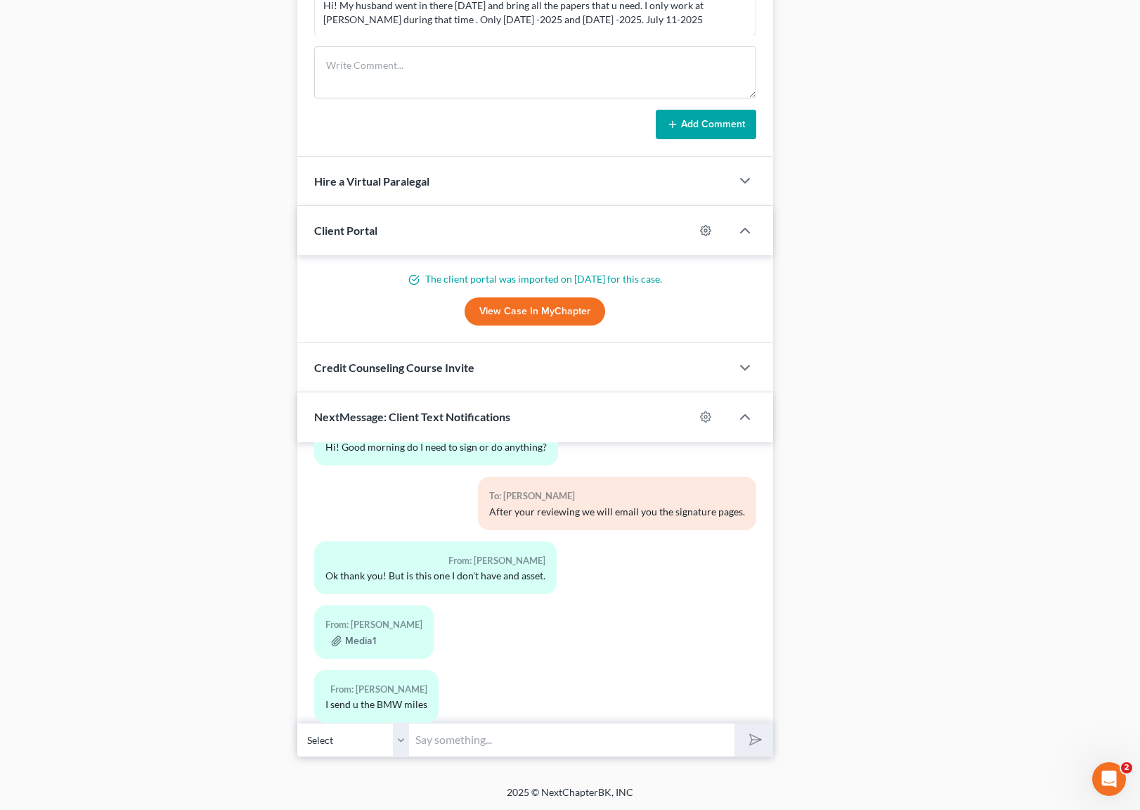
drag, startPoint x: 471, startPoint y: 746, endPoint x: 423, endPoint y: 663, distance: 95.1
click at [472, 745] on input "text" at bounding box center [572, 739] width 325 height 34
type input "Thank you. We just emailed you the signature pages."
click at [734, 723] on button "submit" at bounding box center [753, 739] width 39 height 33
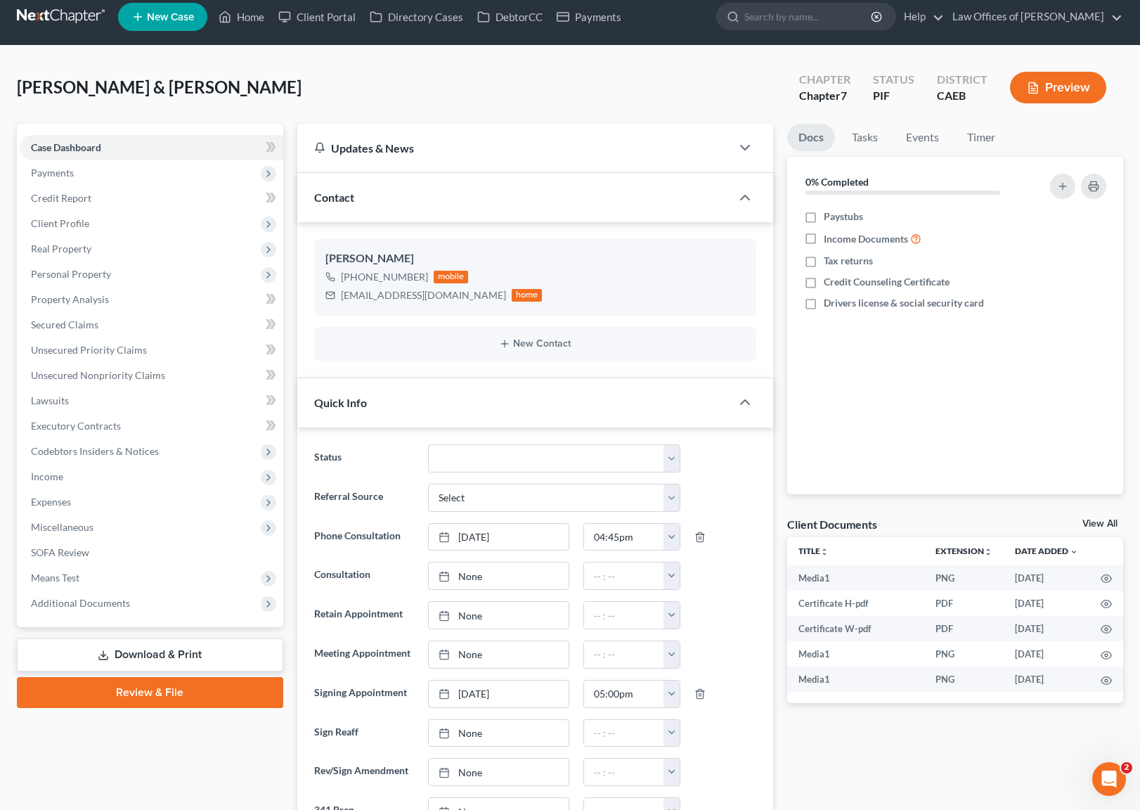
scroll to position [0, 0]
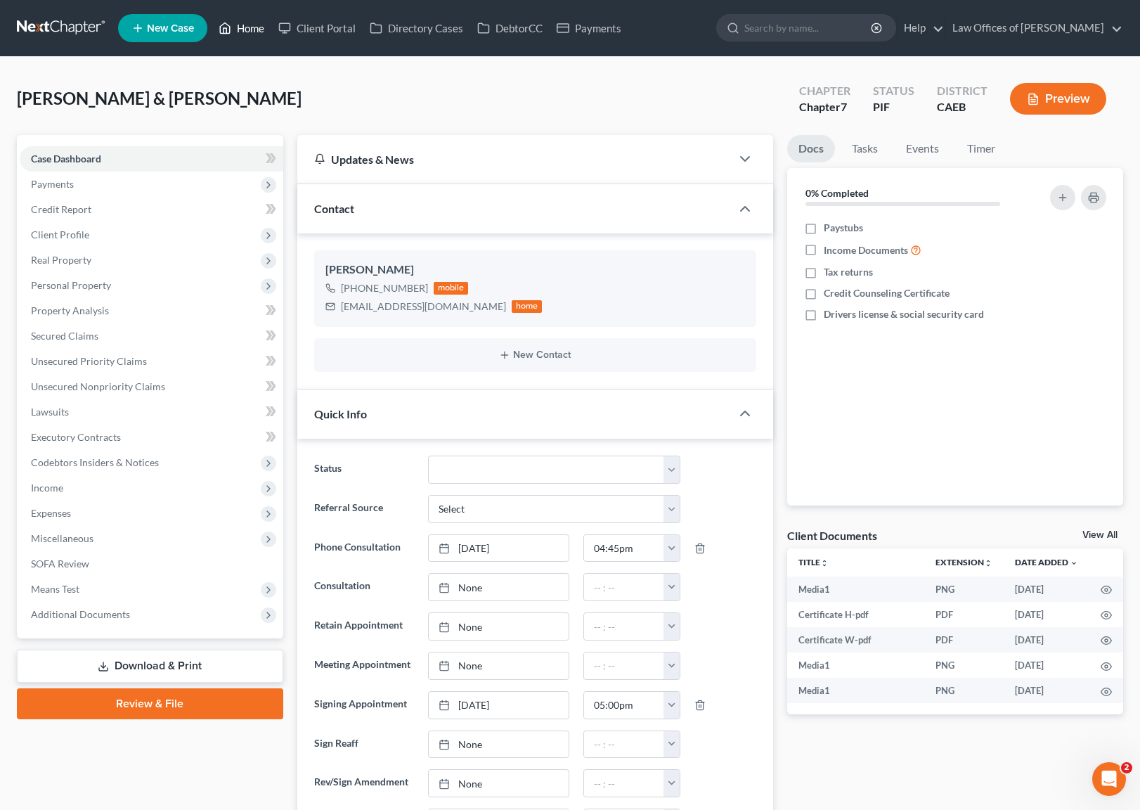
click at [248, 27] on link "Home" at bounding box center [242, 27] width 60 height 25
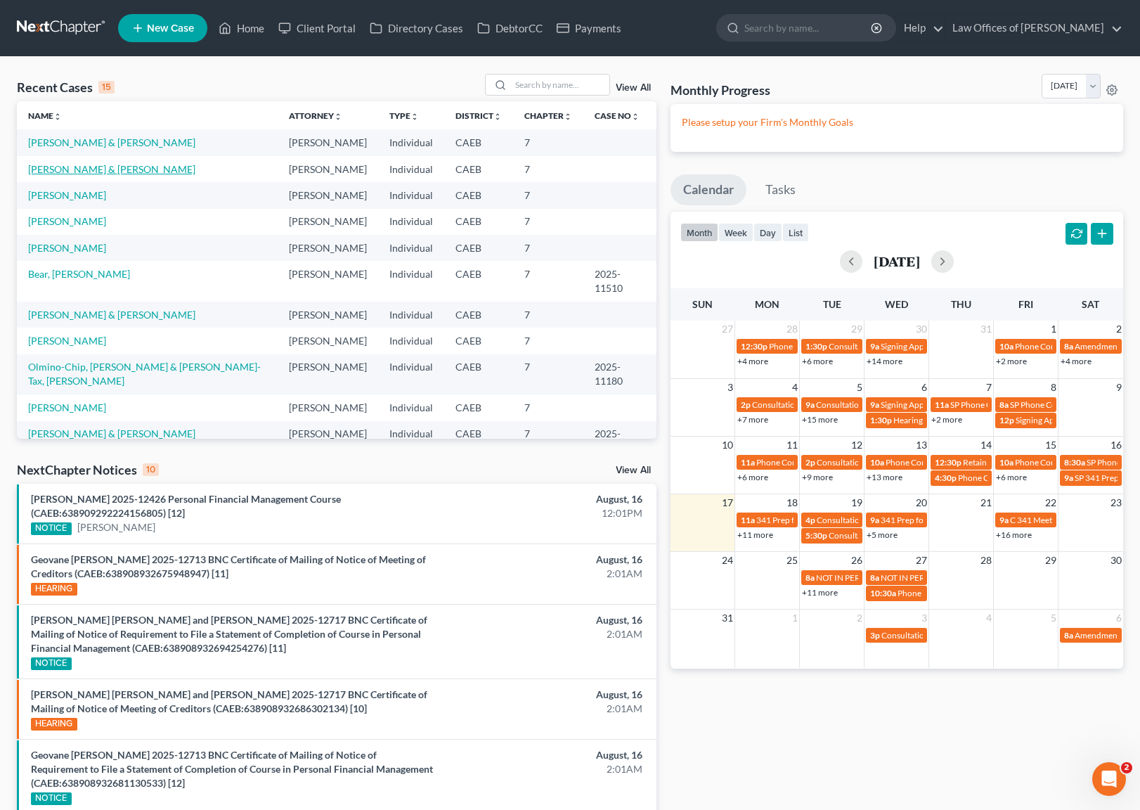
click at [94, 168] on link "[PERSON_NAME] & [PERSON_NAME]" at bounding box center [111, 169] width 167 height 12
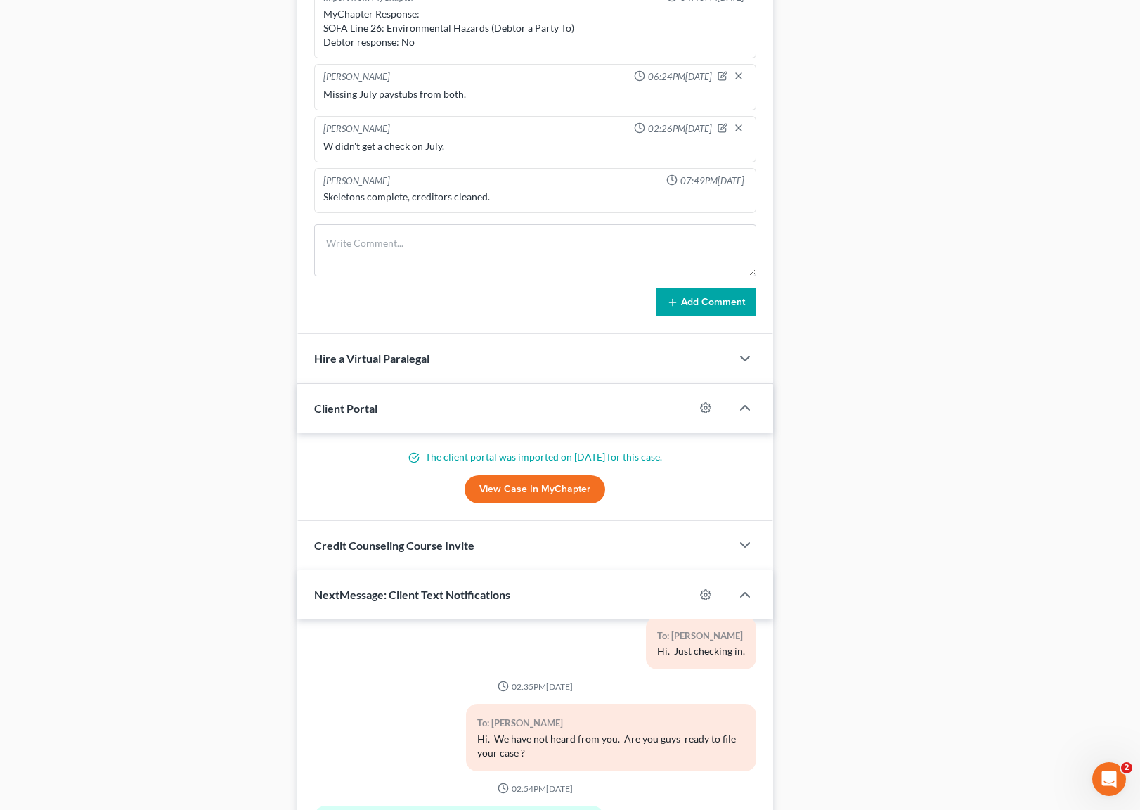
scroll to position [1259, 0]
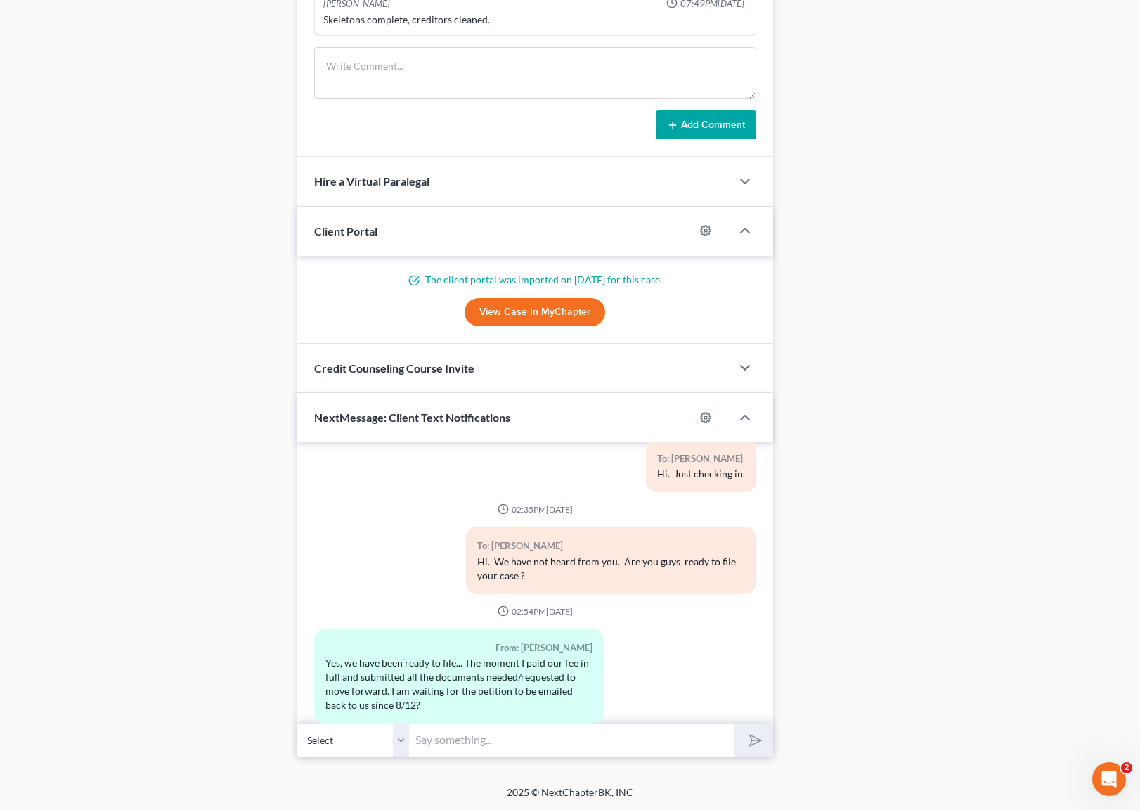
click at [481, 737] on input "text" at bounding box center [572, 739] width 325 height 34
type input "Yes. We emailed you the petition and we responded to your question but you didn…"
click at [734, 723] on button "submit" at bounding box center [753, 739] width 39 height 33
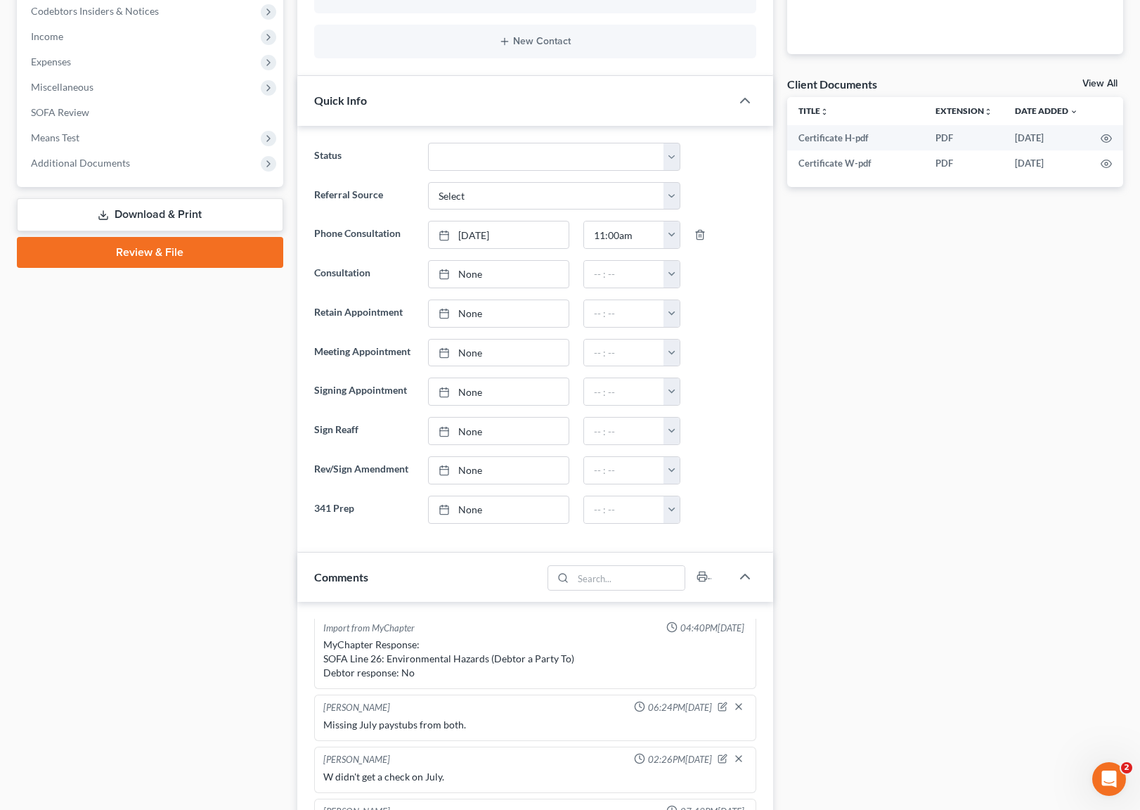
scroll to position [119, 0]
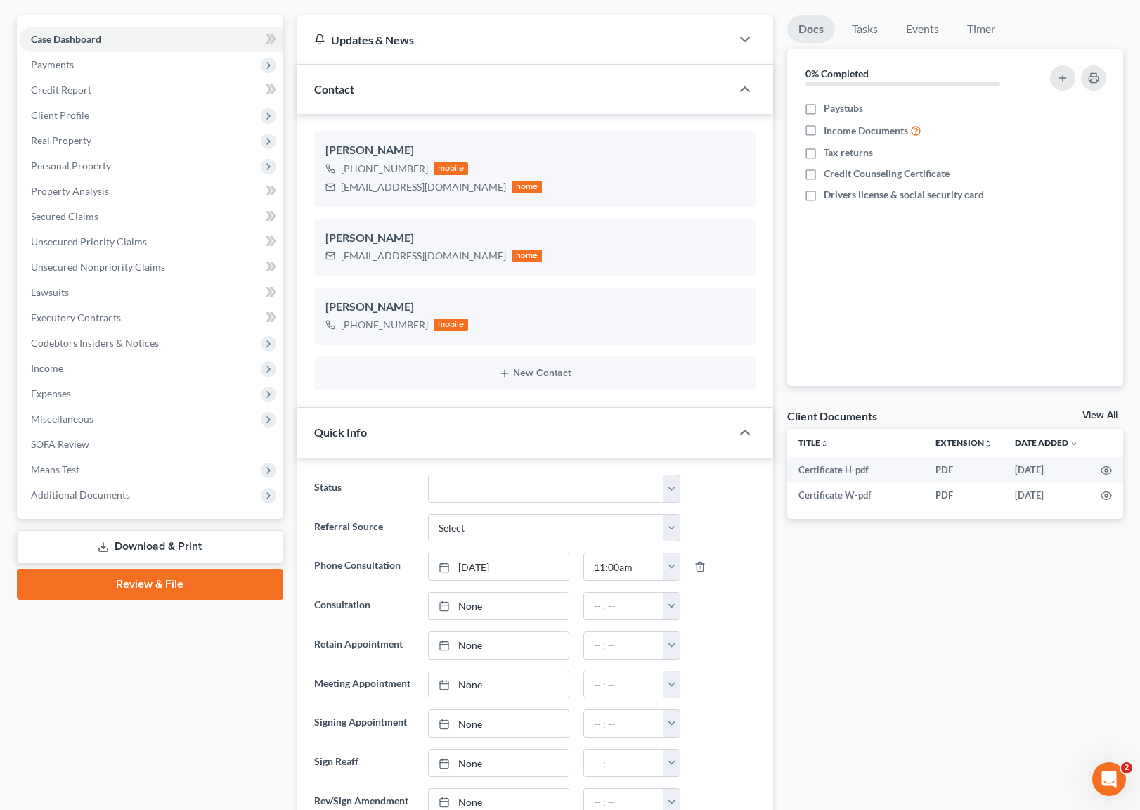
click at [135, 543] on link "Download & Print" at bounding box center [150, 546] width 266 height 33
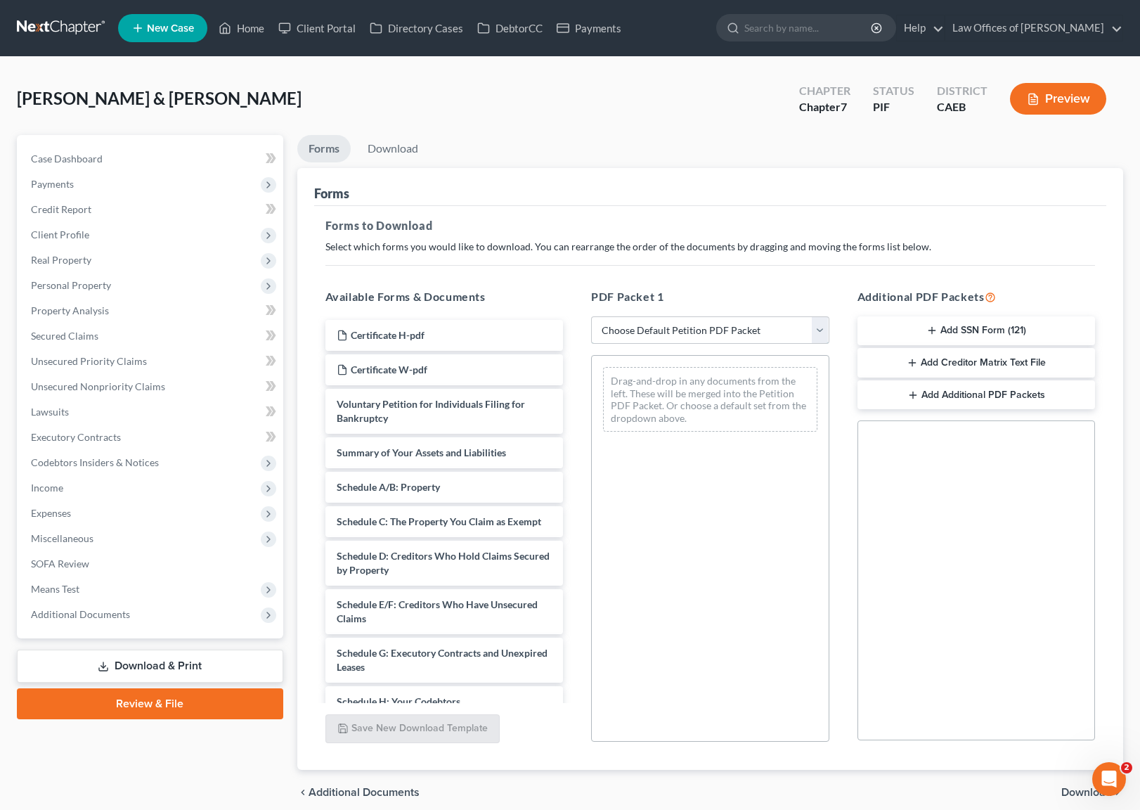
click at [819, 327] on select "Choose Default Petition PDF Packet Complete Bankruptcy Petition (all forms and …" at bounding box center [710, 330] width 238 height 28
select select "3"
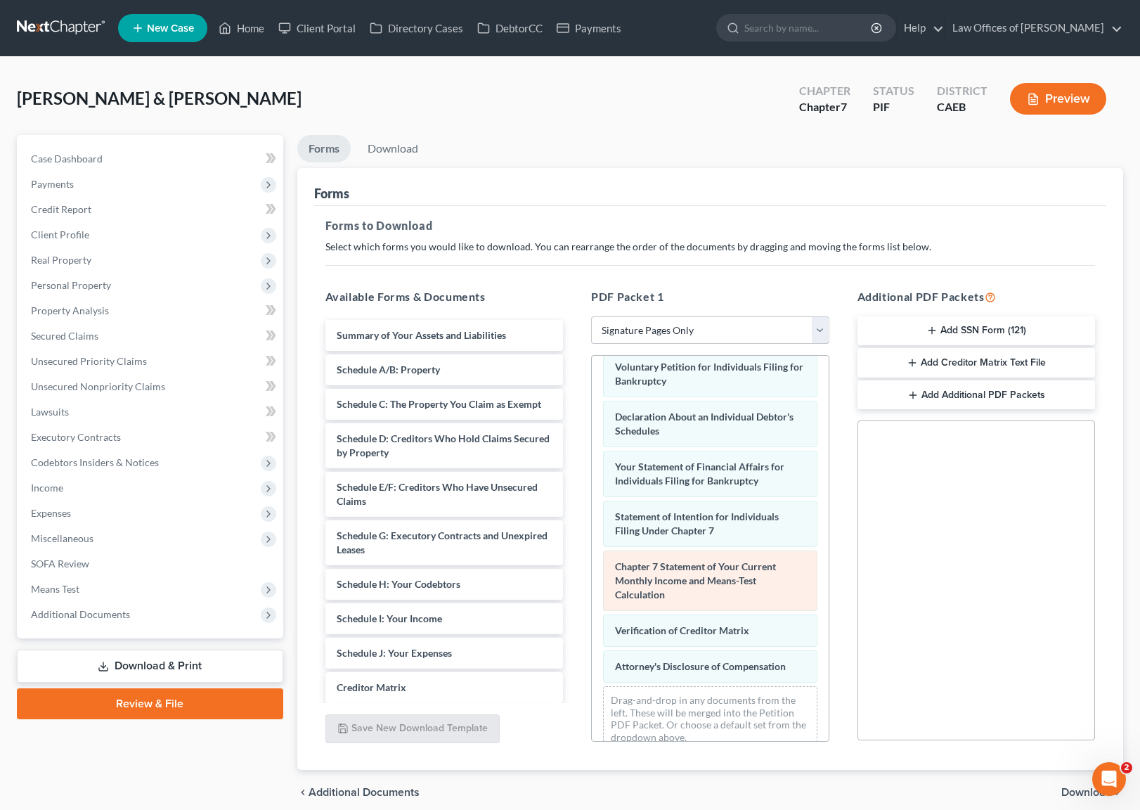
scroll to position [37, 0]
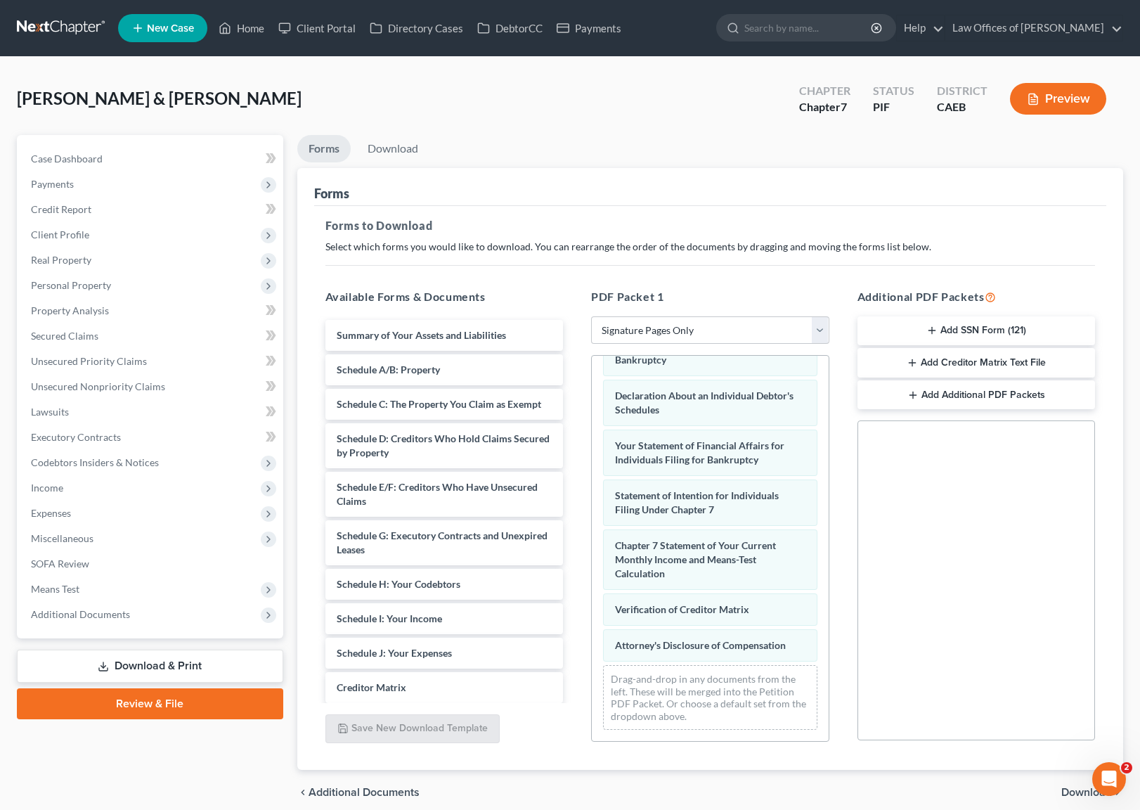
click at [1068, 792] on span "Download" at bounding box center [1086, 791] width 51 height 11
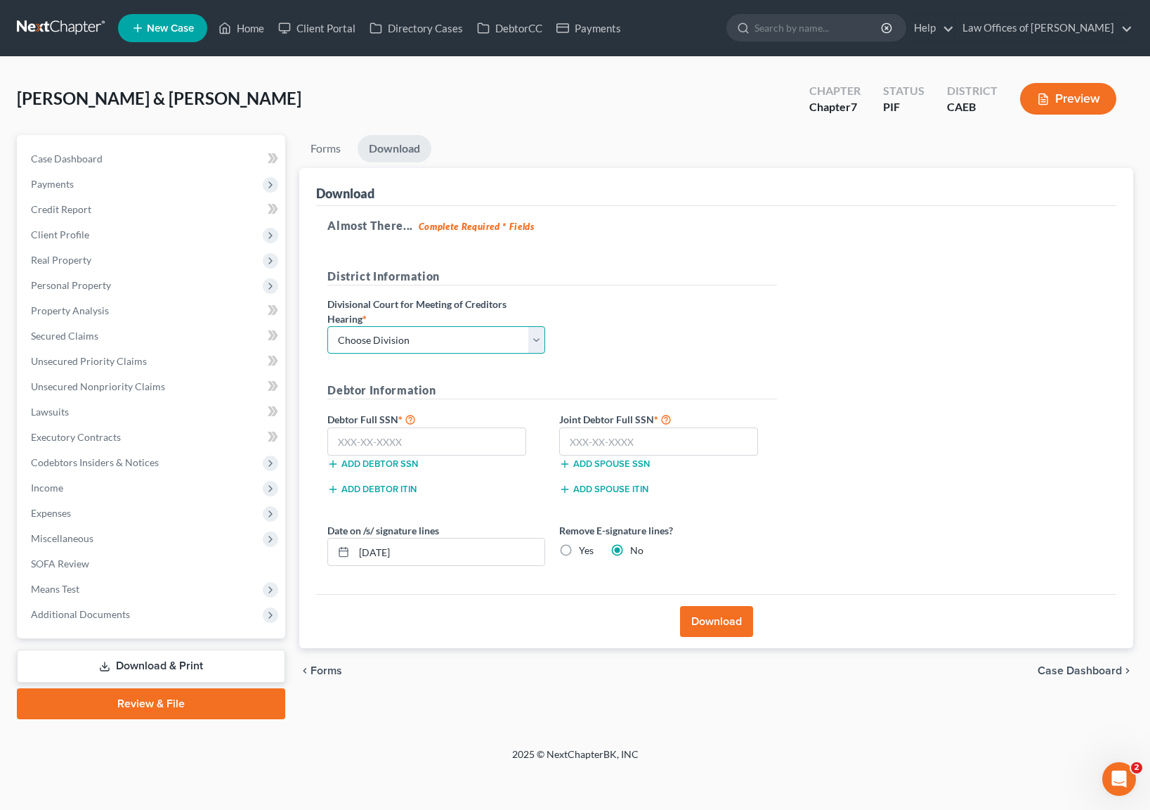
click at [533, 335] on select "Choose Division Fresno Modesto [GEOGRAPHIC_DATA]" at bounding box center [436, 340] width 218 height 28
select select "0"
drag, startPoint x: 442, startPoint y: 435, endPoint x: 507, endPoint y: 430, distance: 65.5
click at [442, 435] on input "text" at bounding box center [426, 441] width 199 height 28
type input "619-12-2470"
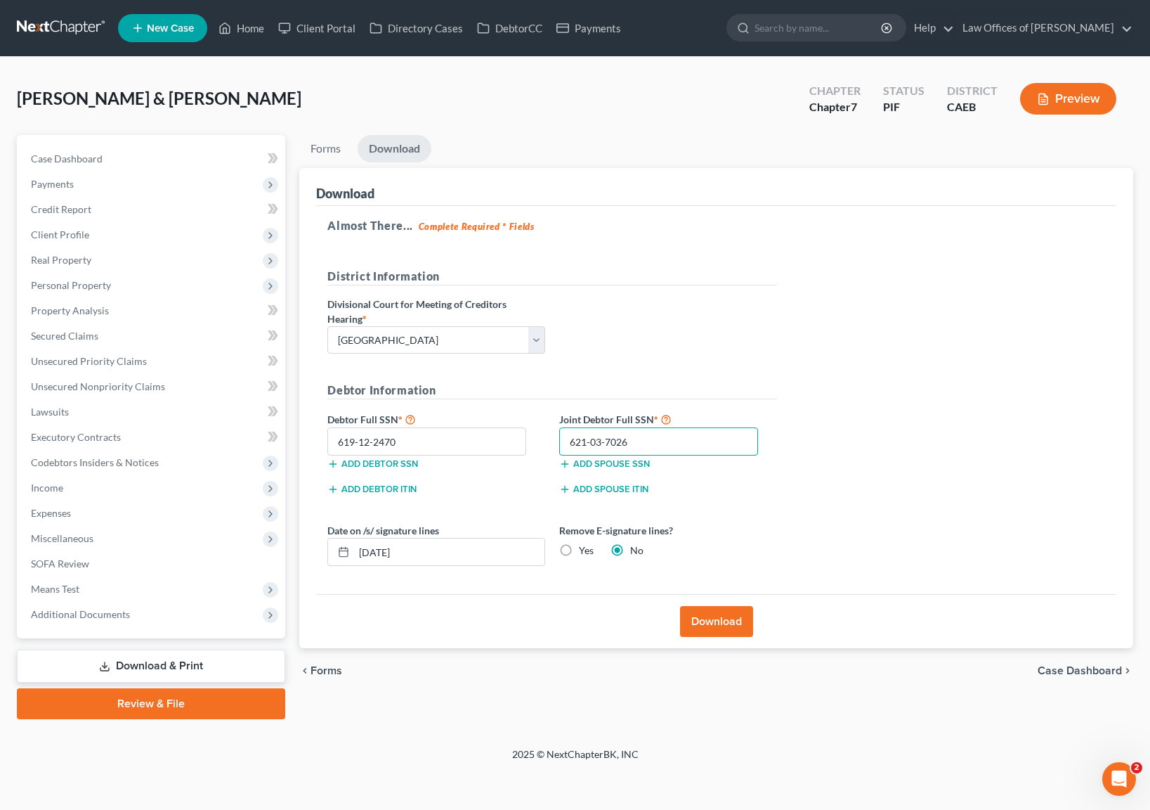
type input "621-03-7026"
click at [723, 623] on button "Download" at bounding box center [716, 621] width 73 height 31
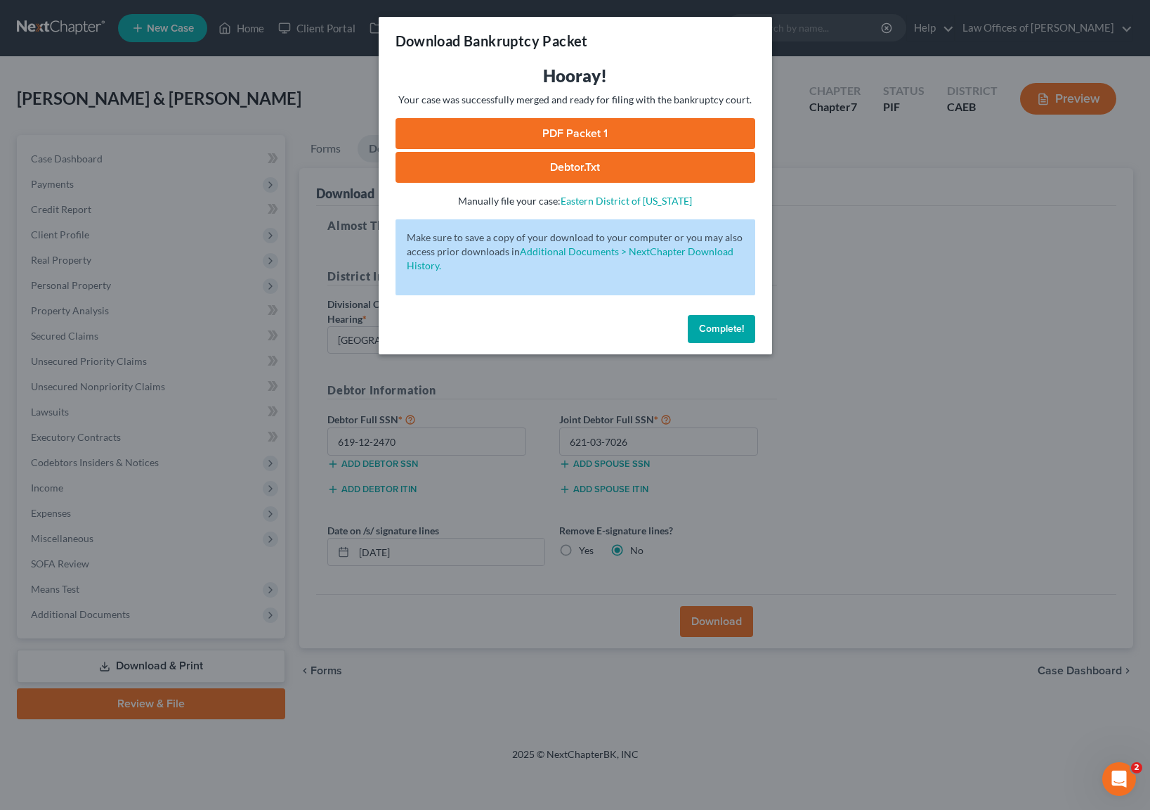
click at [629, 136] on link "PDF Packet 1" at bounding box center [576, 133] width 360 height 31
click at [726, 330] on span "Complete!" at bounding box center [721, 329] width 45 height 12
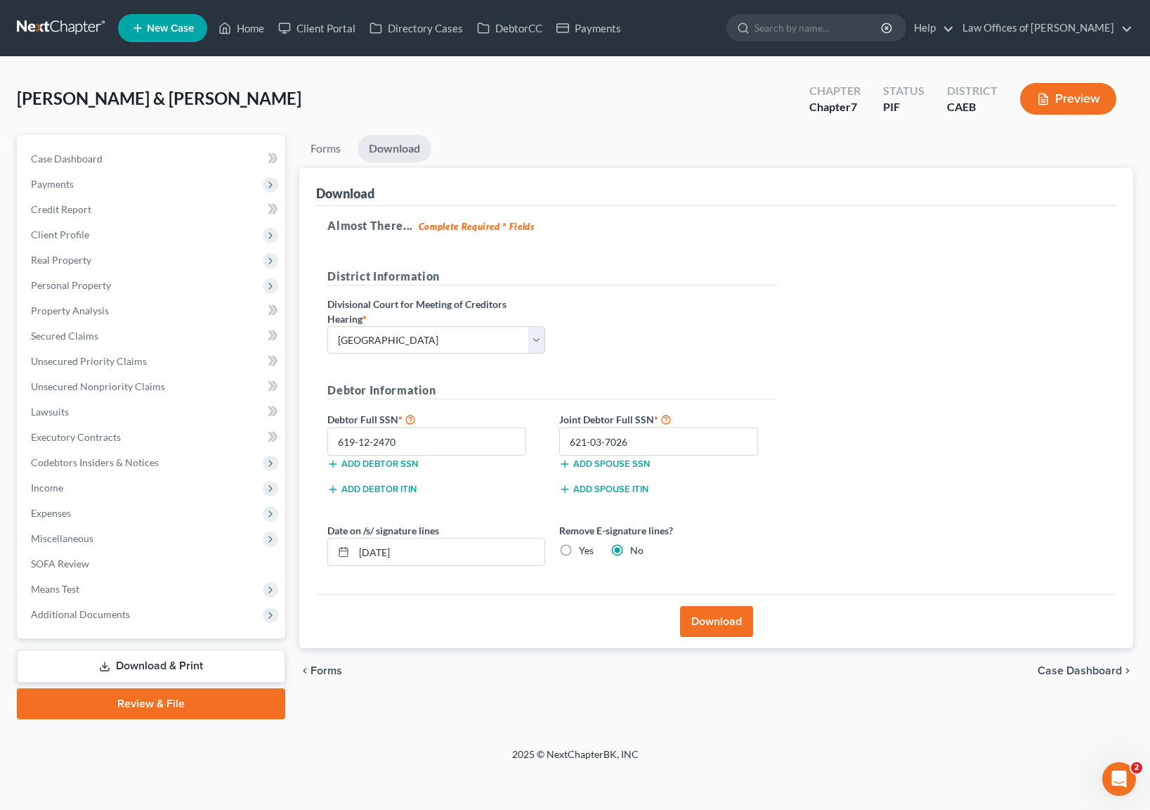
click at [185, 661] on link "Download & Print" at bounding box center [151, 665] width 268 height 33
click at [167, 665] on link "Download & Print" at bounding box center [151, 665] width 268 height 33
click at [171, 569] on link "SOFA Review" at bounding box center [153, 563] width 266 height 25
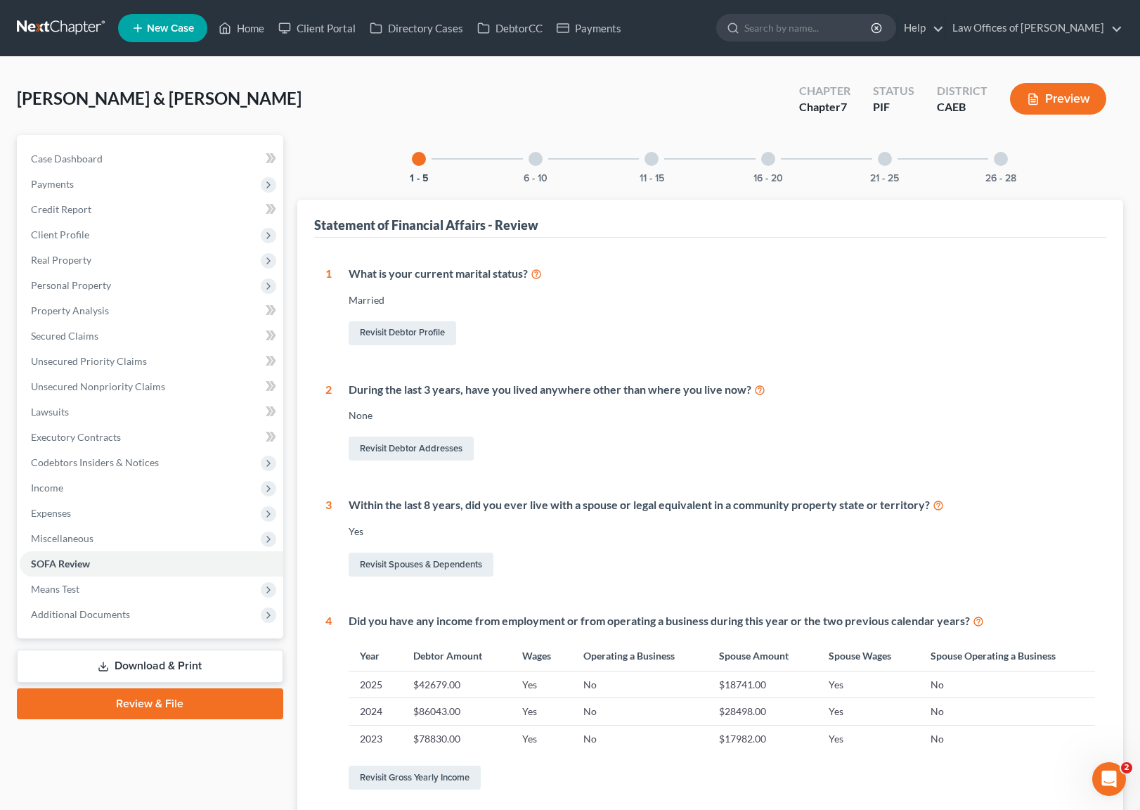
click at [197, 657] on link "Download & Print" at bounding box center [150, 665] width 266 height 33
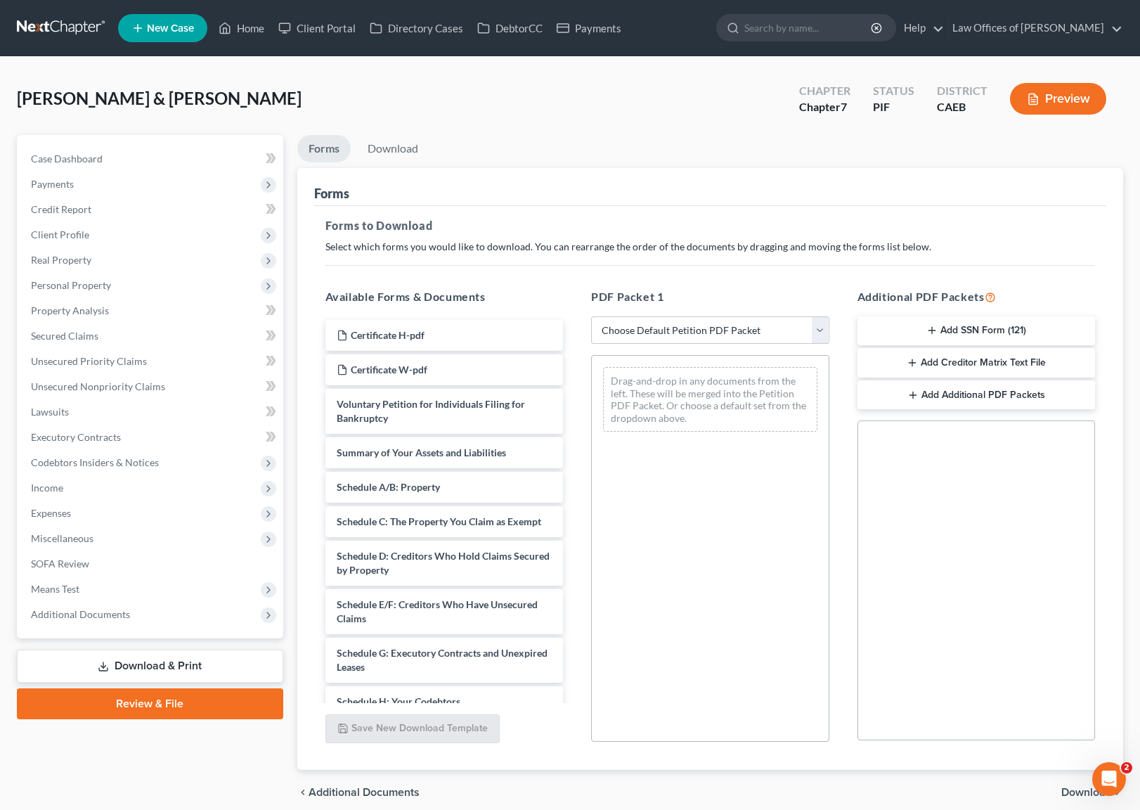
click at [929, 330] on icon "button" at bounding box center [931, 330] width 11 height 11
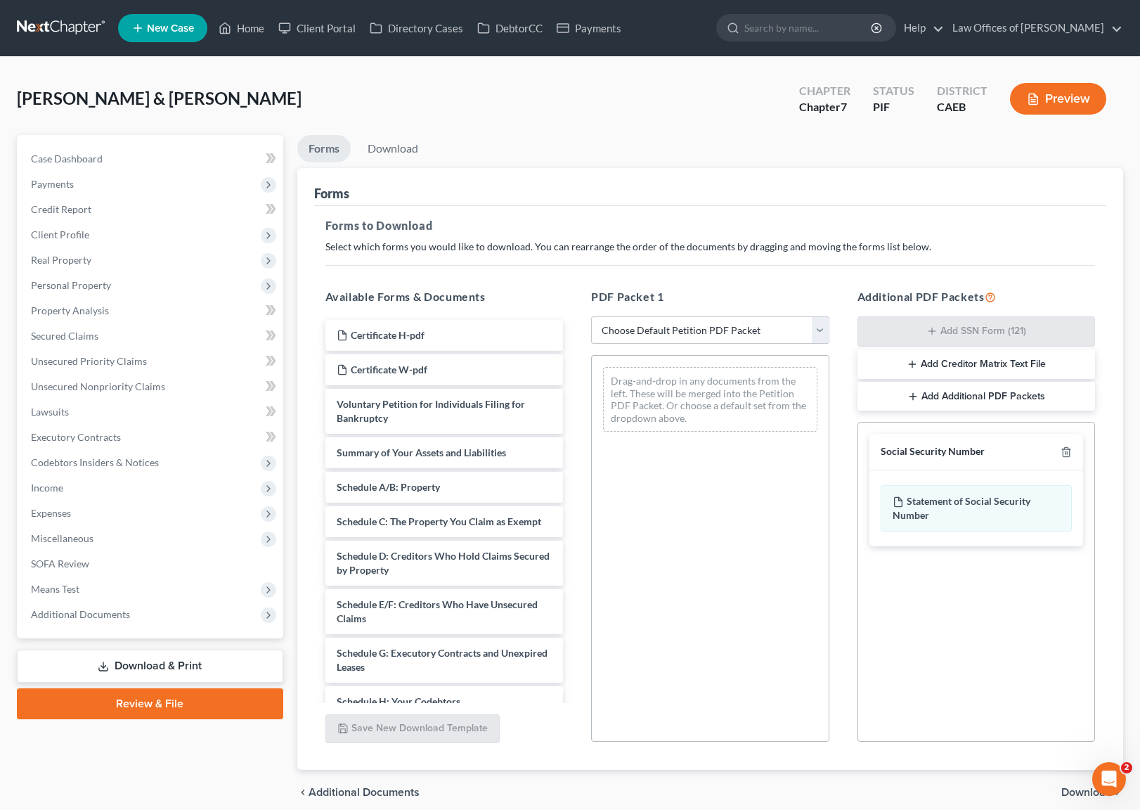
click at [1071, 786] on span "Download" at bounding box center [1086, 791] width 51 height 11
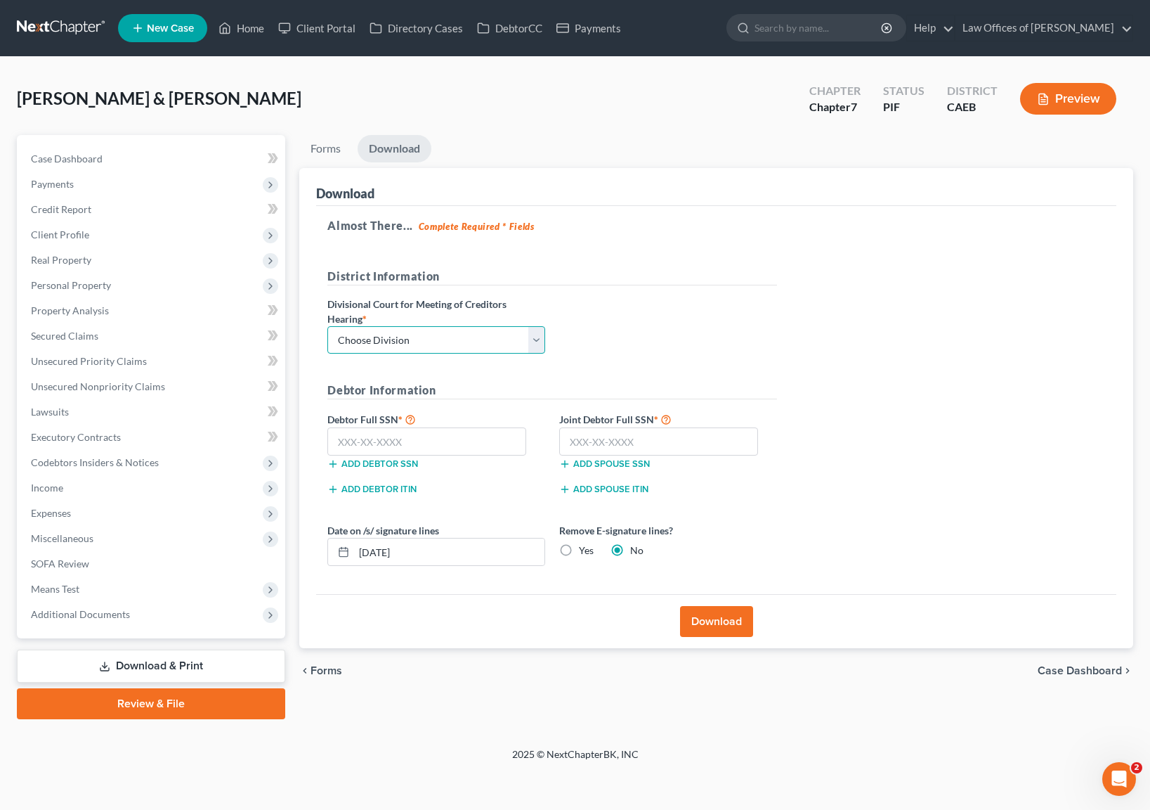
click at [534, 333] on select "Choose Division Fresno Modesto [GEOGRAPHIC_DATA]" at bounding box center [436, 340] width 218 height 28
select select "0"
click at [439, 441] on input "text" at bounding box center [426, 441] width 199 height 28
type input "619-12-2470"
type input "621-03-7026"
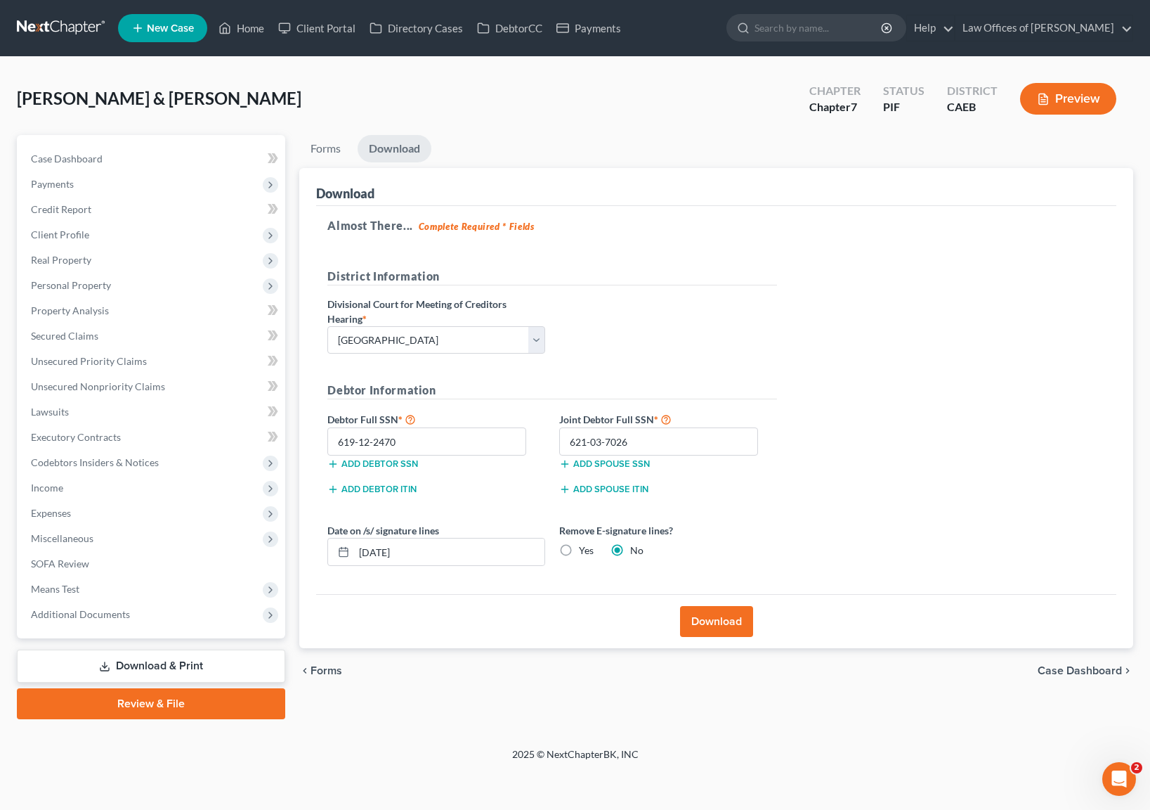
click at [706, 613] on button "Download" at bounding box center [716, 621] width 73 height 31
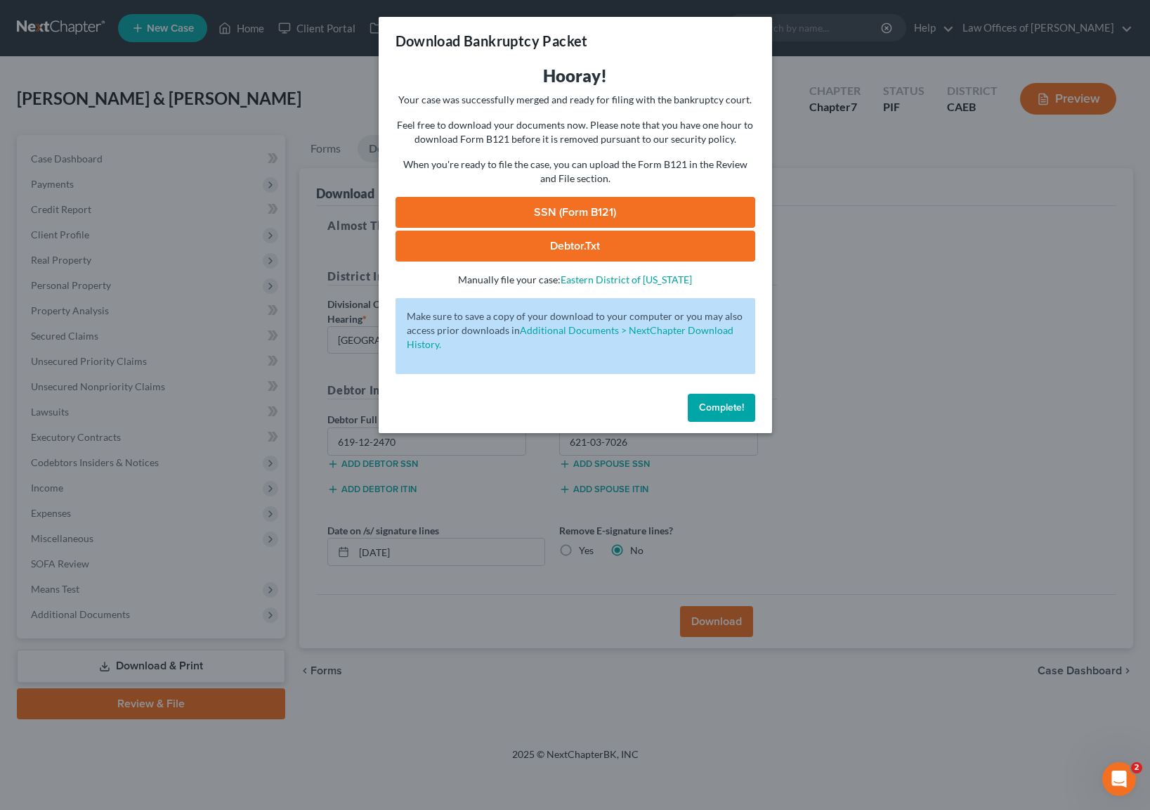
click at [601, 209] on link "SSN (Form B121)" at bounding box center [576, 212] width 360 height 31
click at [726, 404] on span "Complete!" at bounding box center [721, 407] width 45 height 12
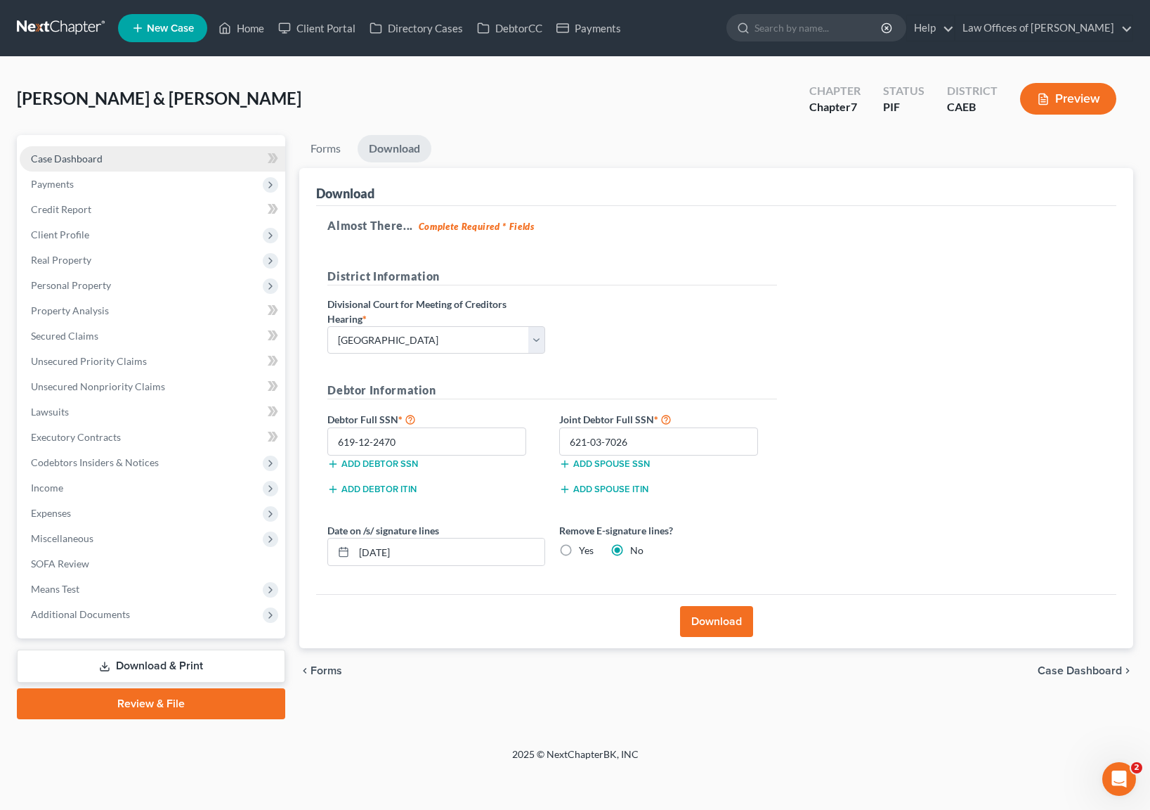
click at [131, 166] on link "Case Dashboard" at bounding box center [153, 158] width 266 height 25
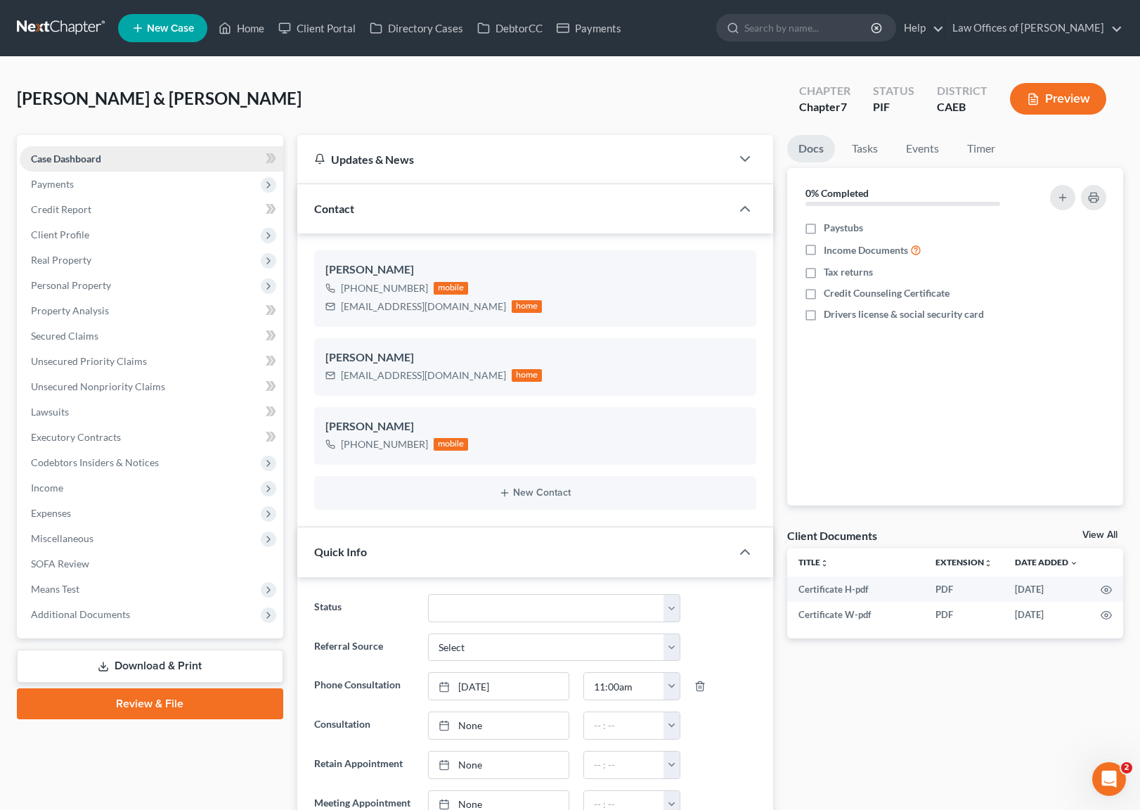
scroll to position [1858, 0]
click at [253, 32] on link "Home" at bounding box center [242, 27] width 60 height 25
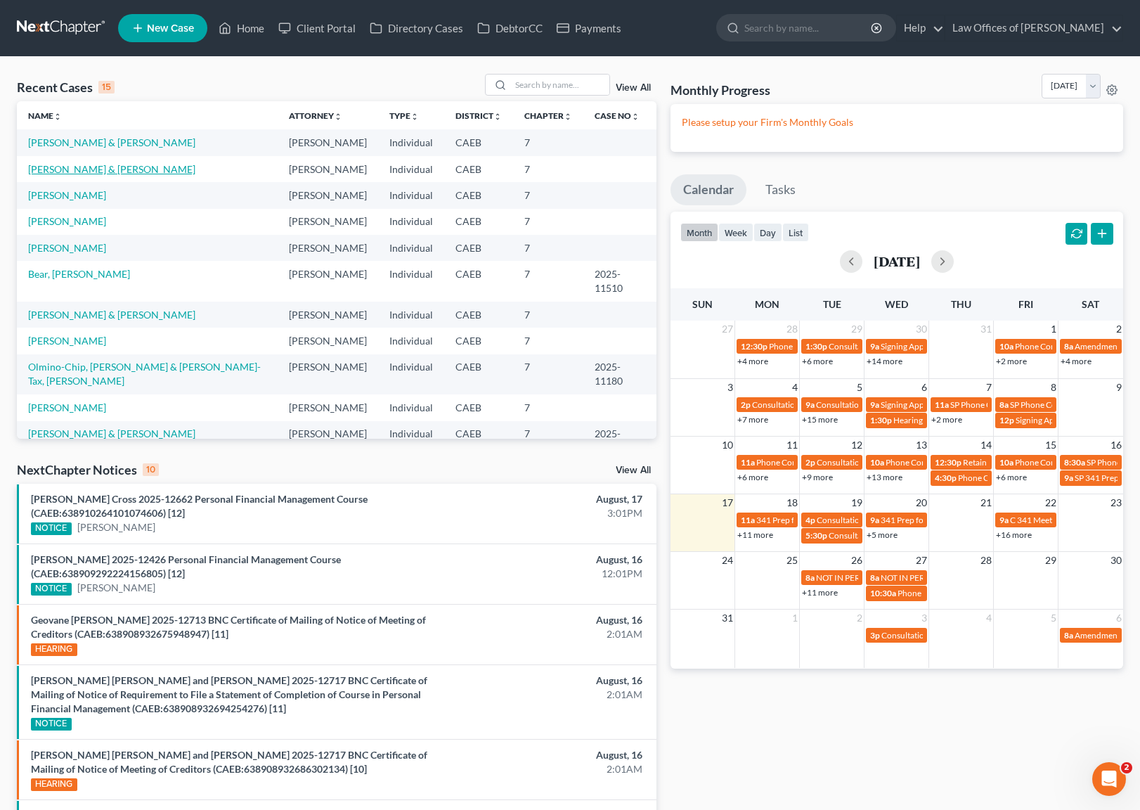
click at [192, 171] on link "[PERSON_NAME] & [PERSON_NAME]" at bounding box center [111, 169] width 167 height 12
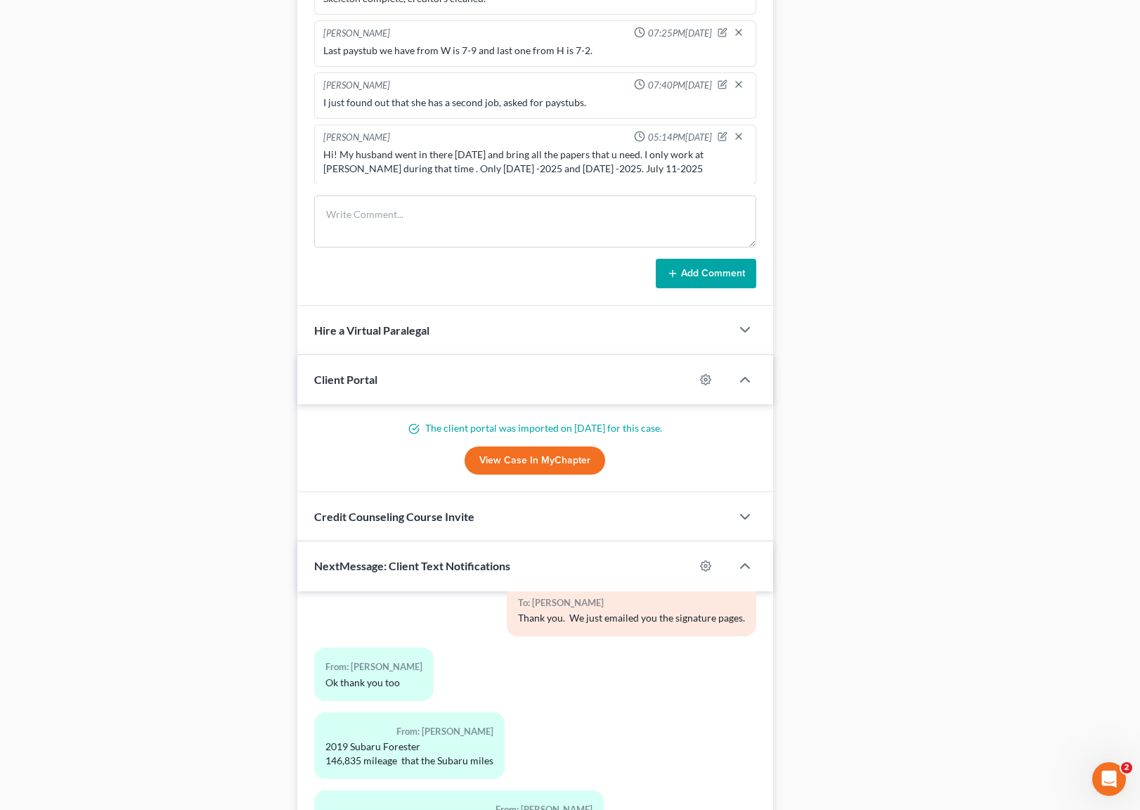
scroll to position [1121, 0]
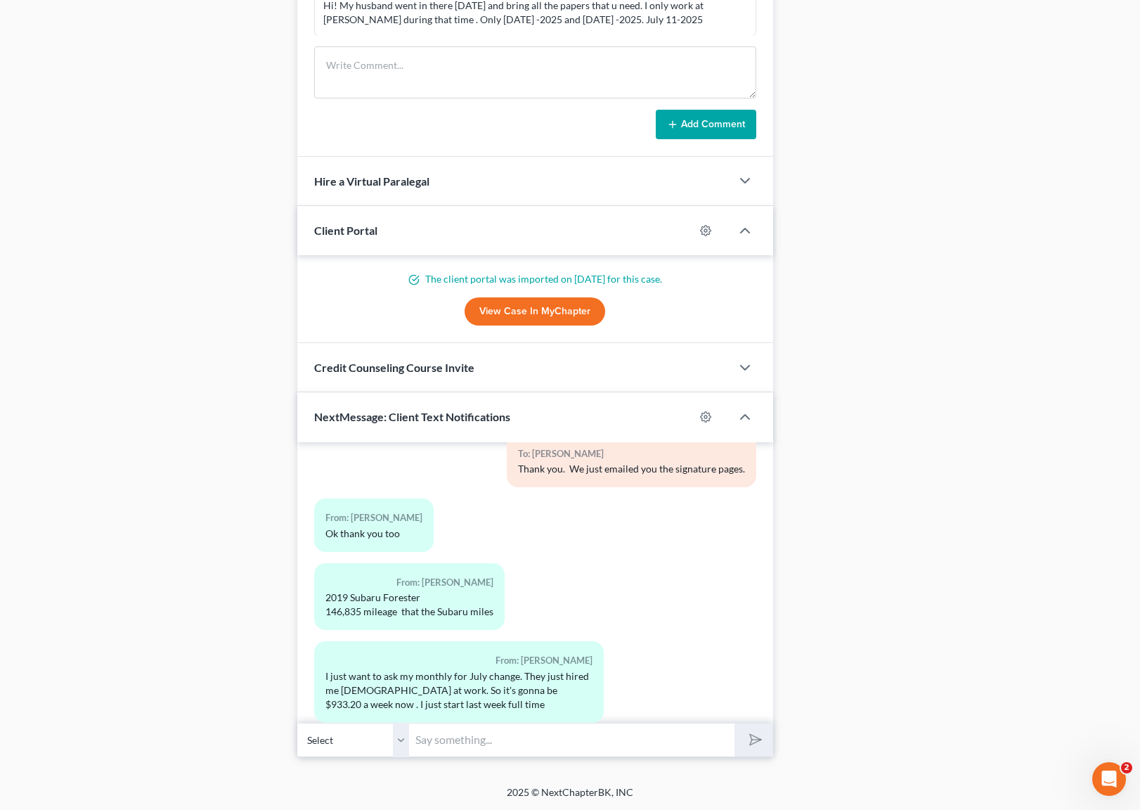
click at [490, 734] on input "text" at bounding box center [572, 739] width 325 height 34
type input "No worries, it doesn't matter."
click at [734, 723] on button "submit" at bounding box center [753, 739] width 39 height 33
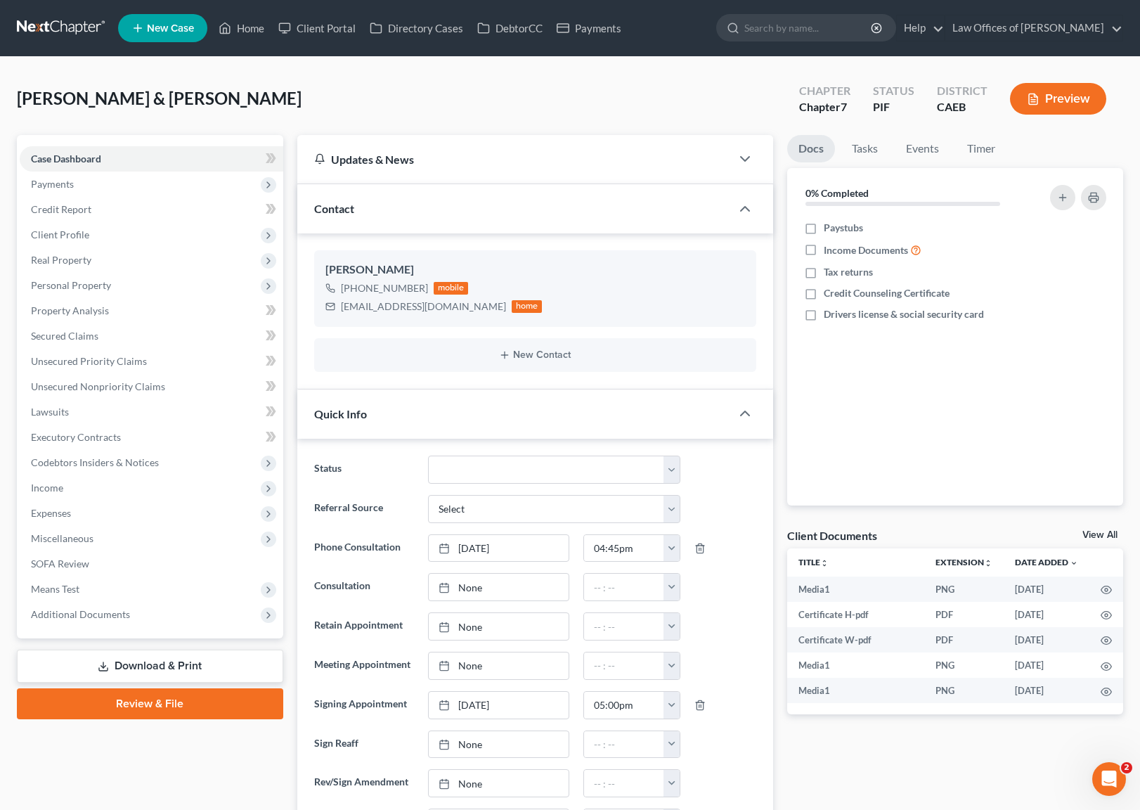
scroll to position [13714, 0]
click at [254, 30] on link "Home" at bounding box center [242, 27] width 60 height 25
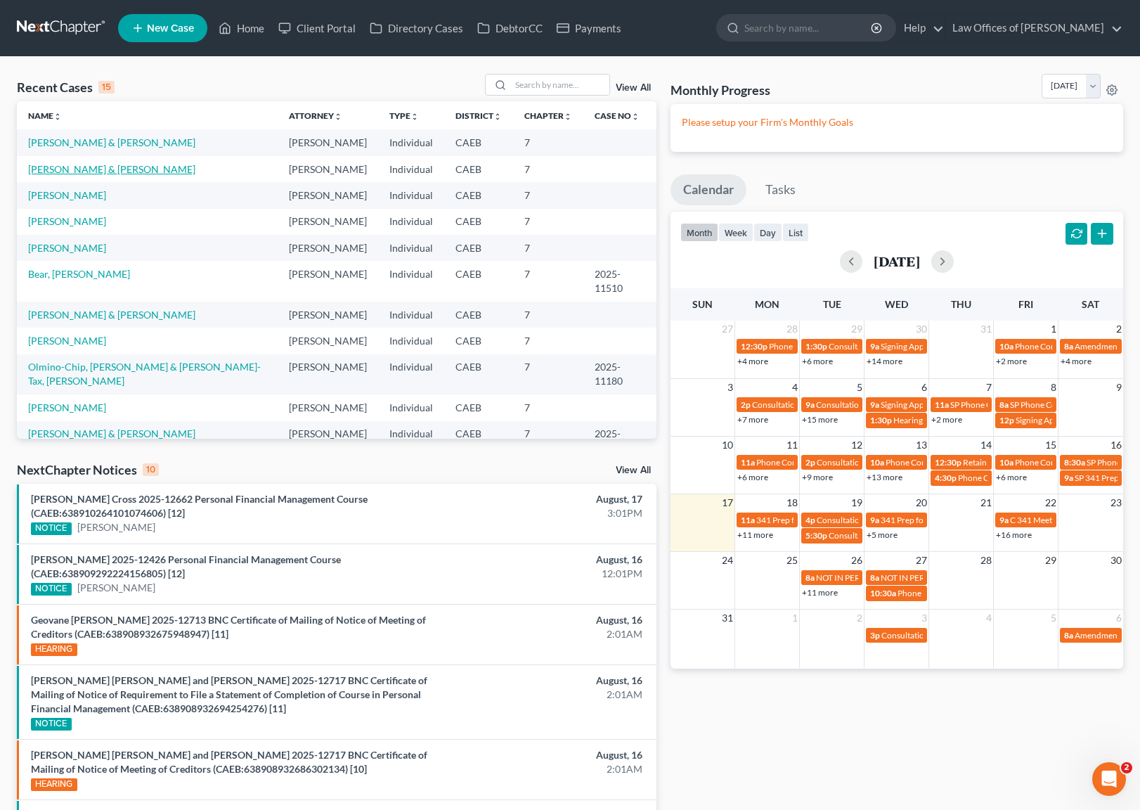
click at [125, 171] on link "[PERSON_NAME] & [PERSON_NAME]" at bounding box center [111, 169] width 167 height 12
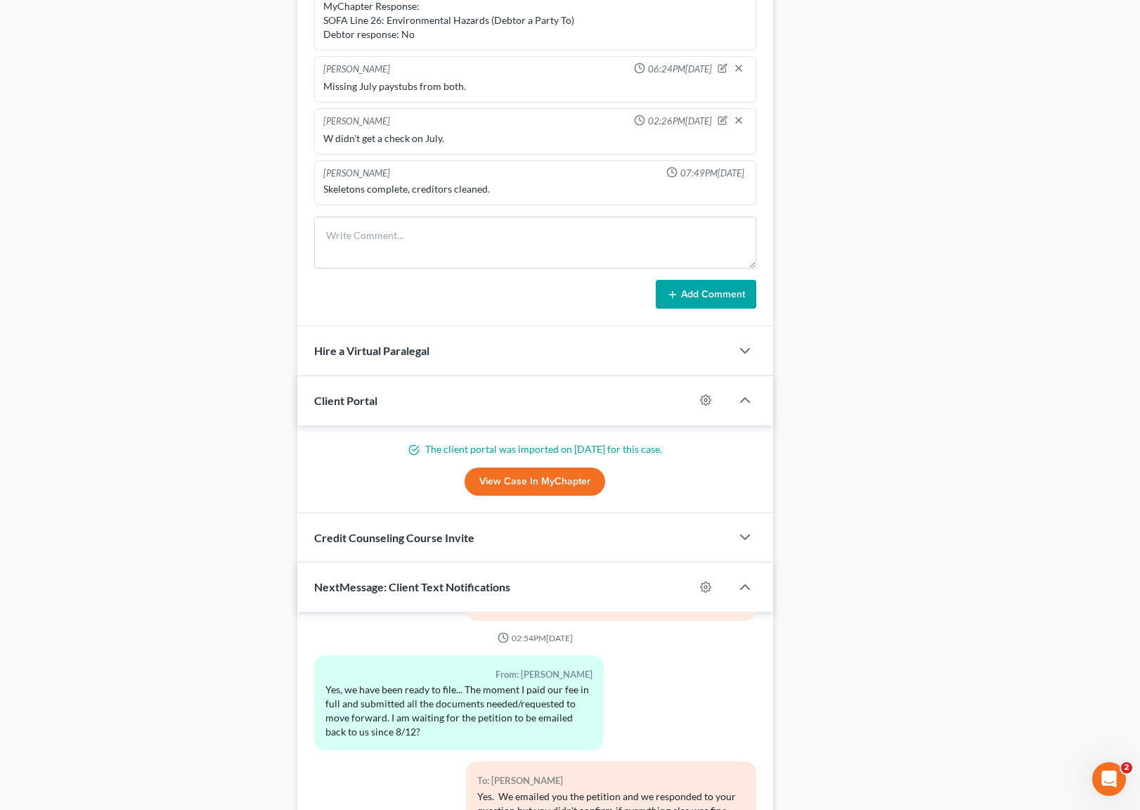
scroll to position [1259, 0]
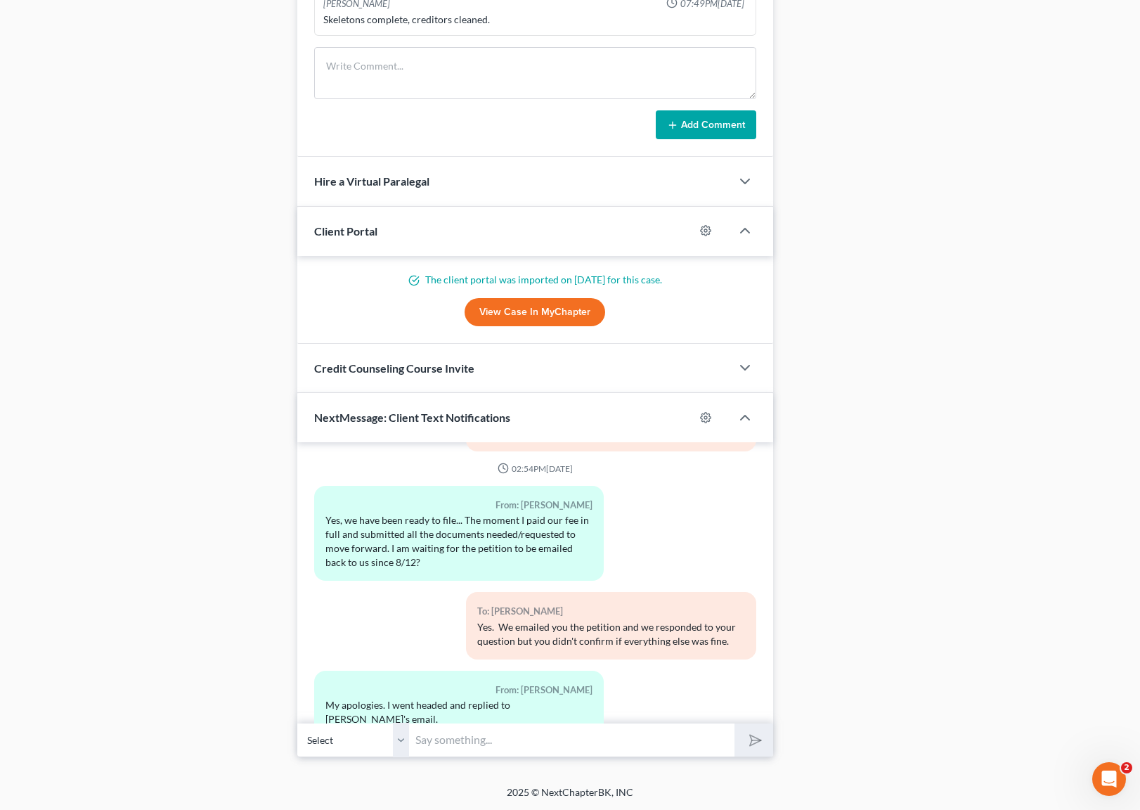
click at [486, 734] on input "text" at bounding box center [572, 739] width 325 height 34
type input "No problem. We just emailed you the signature pages."
click at [734, 723] on button "submit" at bounding box center [753, 739] width 39 height 33
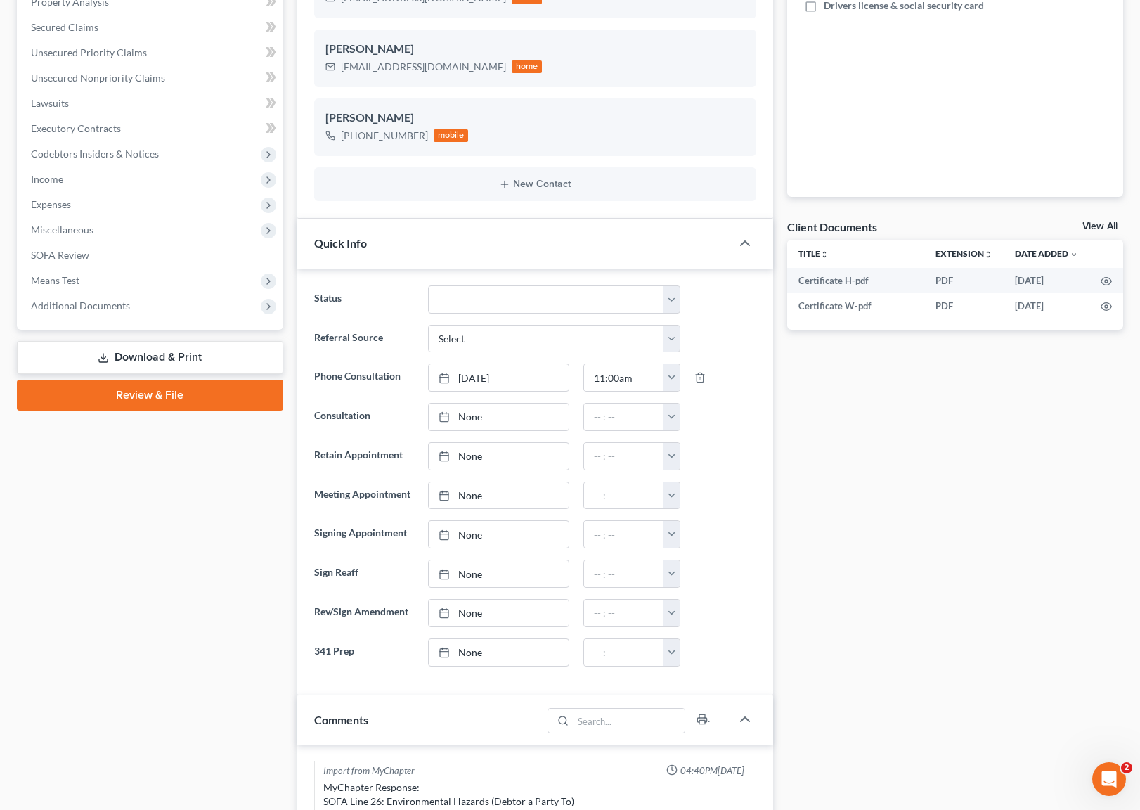
scroll to position [0, 0]
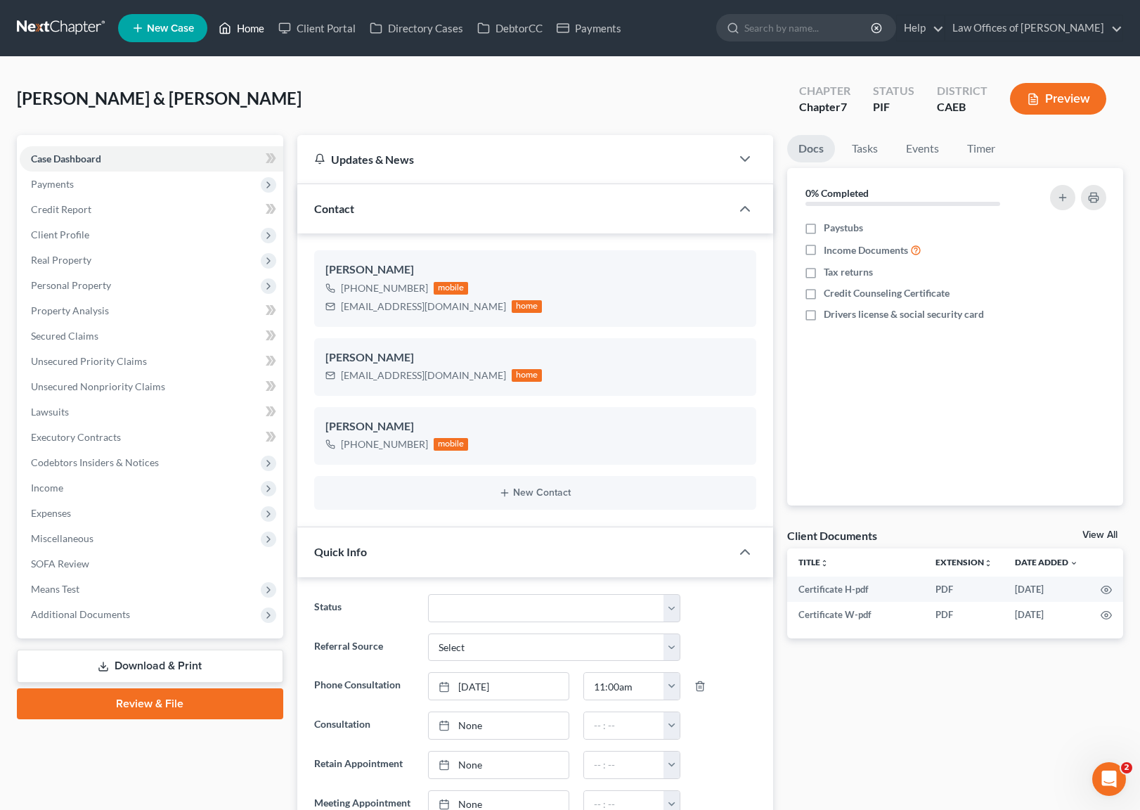
click at [248, 33] on link "Home" at bounding box center [242, 27] width 60 height 25
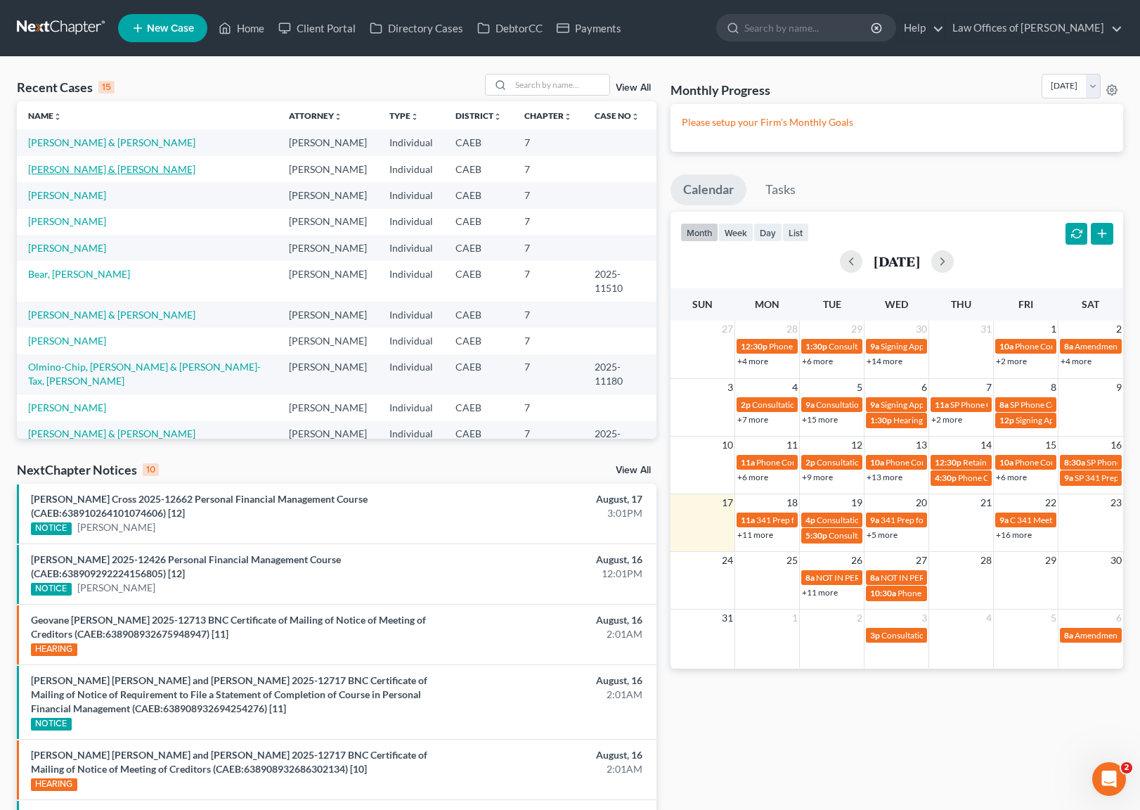
click at [195, 167] on link "[PERSON_NAME] & [PERSON_NAME]" at bounding box center [111, 169] width 167 height 12
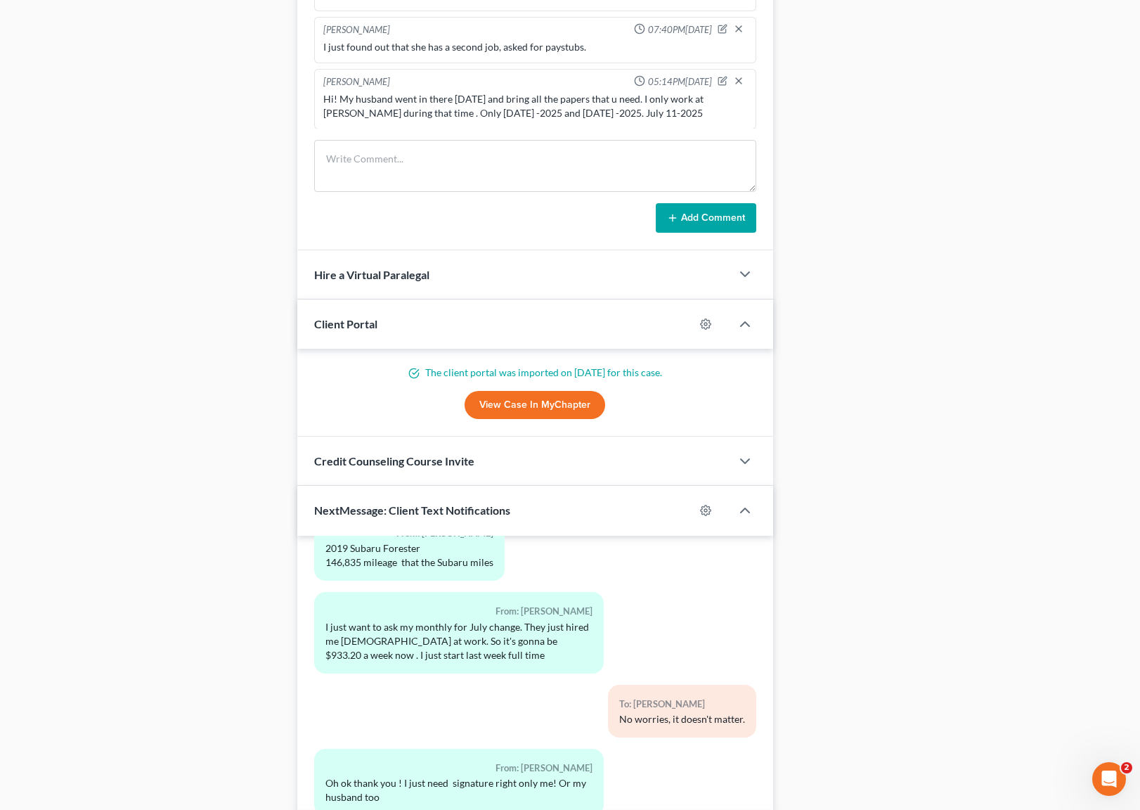
scroll to position [1121, 0]
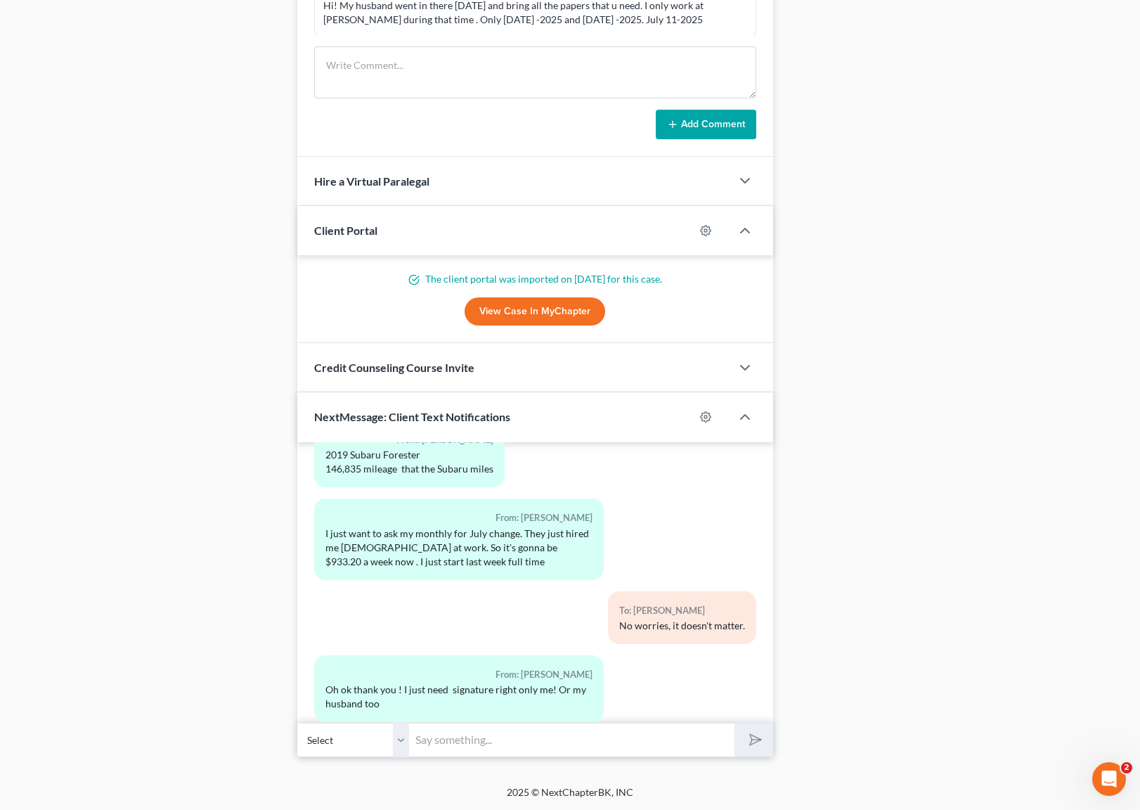
click at [466, 742] on input "text" at bounding box center [572, 739] width 325 height 34
type input "You're welcome. You both need to sign."
click at [734, 723] on button "submit" at bounding box center [753, 739] width 39 height 33
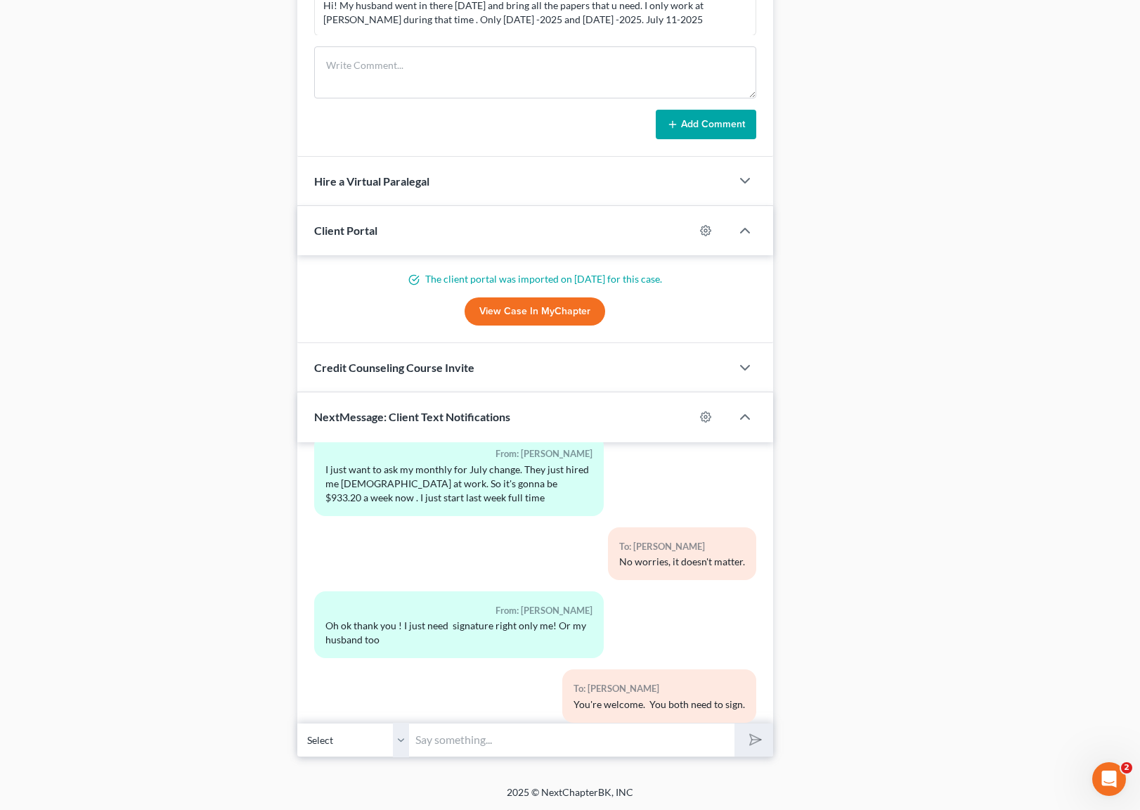
scroll to position [13842, 0]
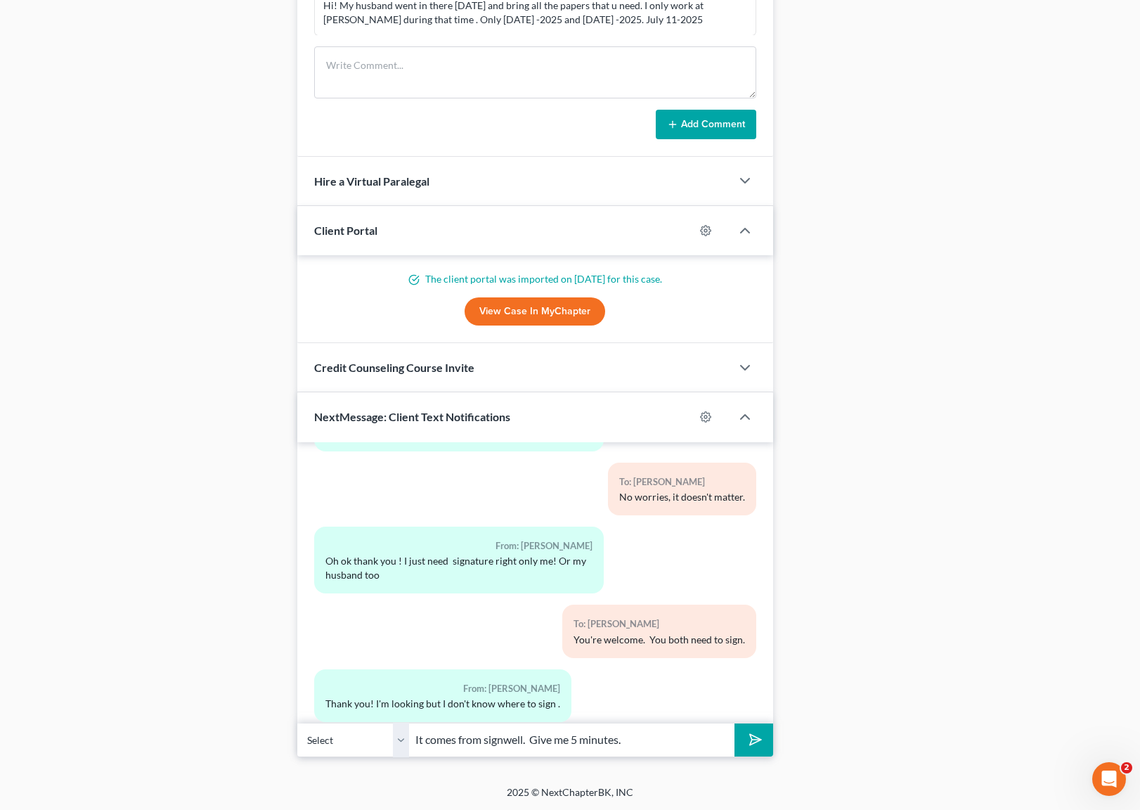
type input "It comes from signwell. Give me 5 minutes."
click at [734, 723] on button "submit" at bounding box center [753, 739] width 39 height 33
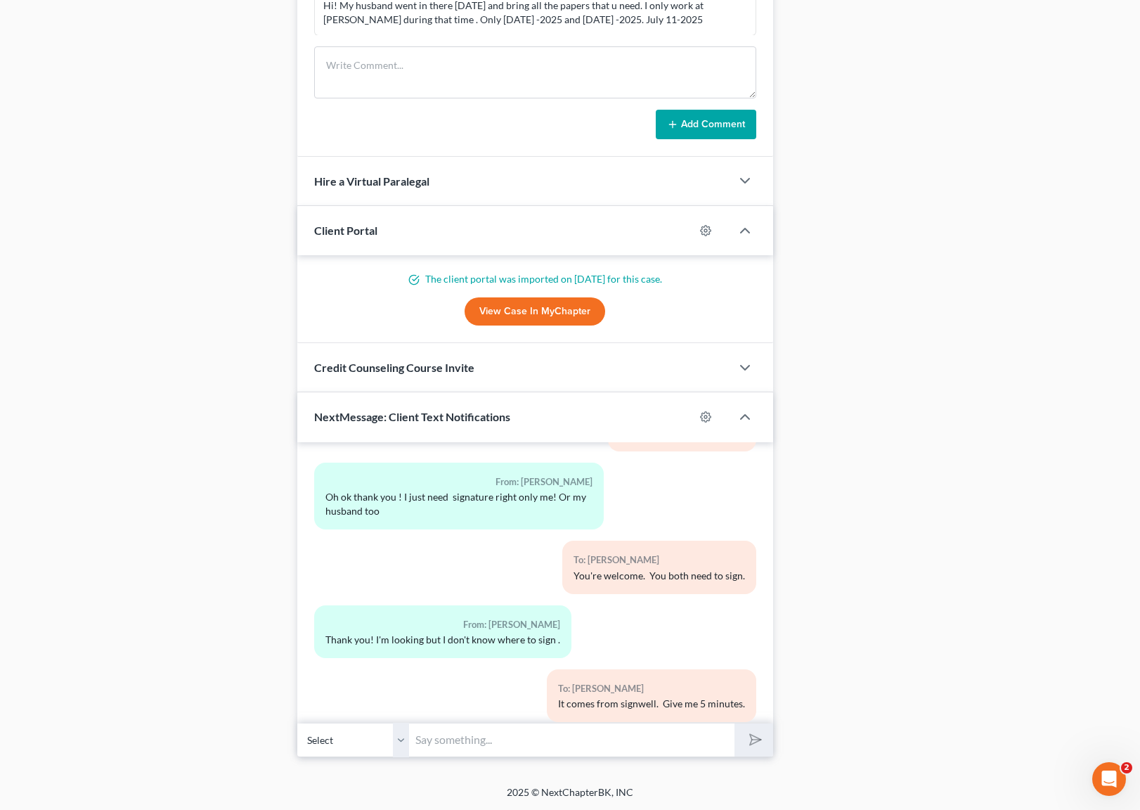
scroll to position [13984, 0]
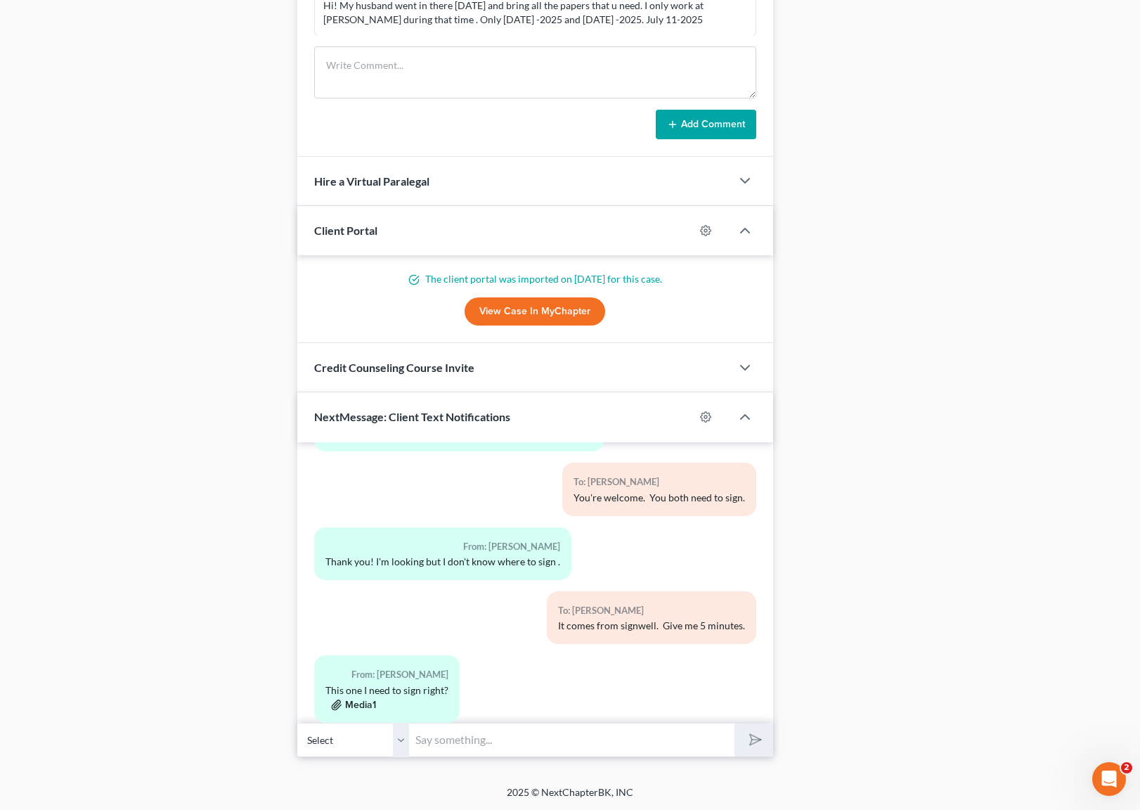
click at [366, 699] on button "Media1" at bounding box center [353, 704] width 45 height 11
click at [363, 699] on button "Media1" at bounding box center [353, 704] width 45 height 11
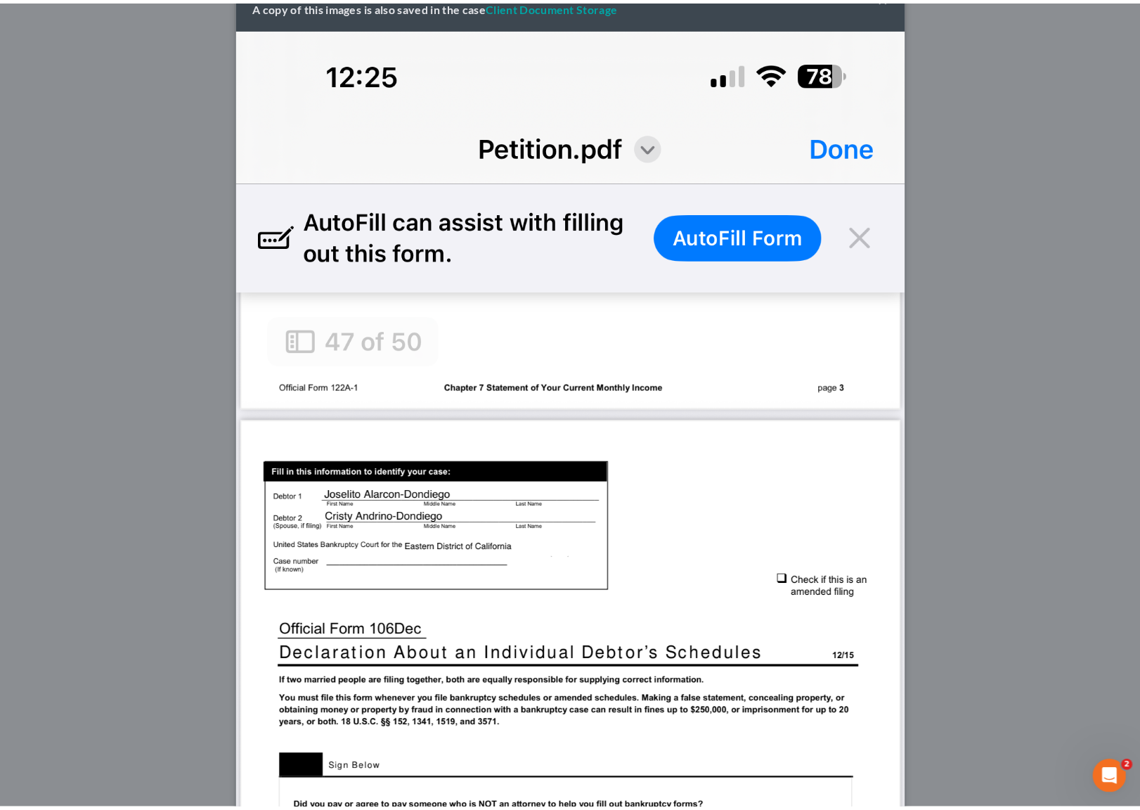
scroll to position [0, 0]
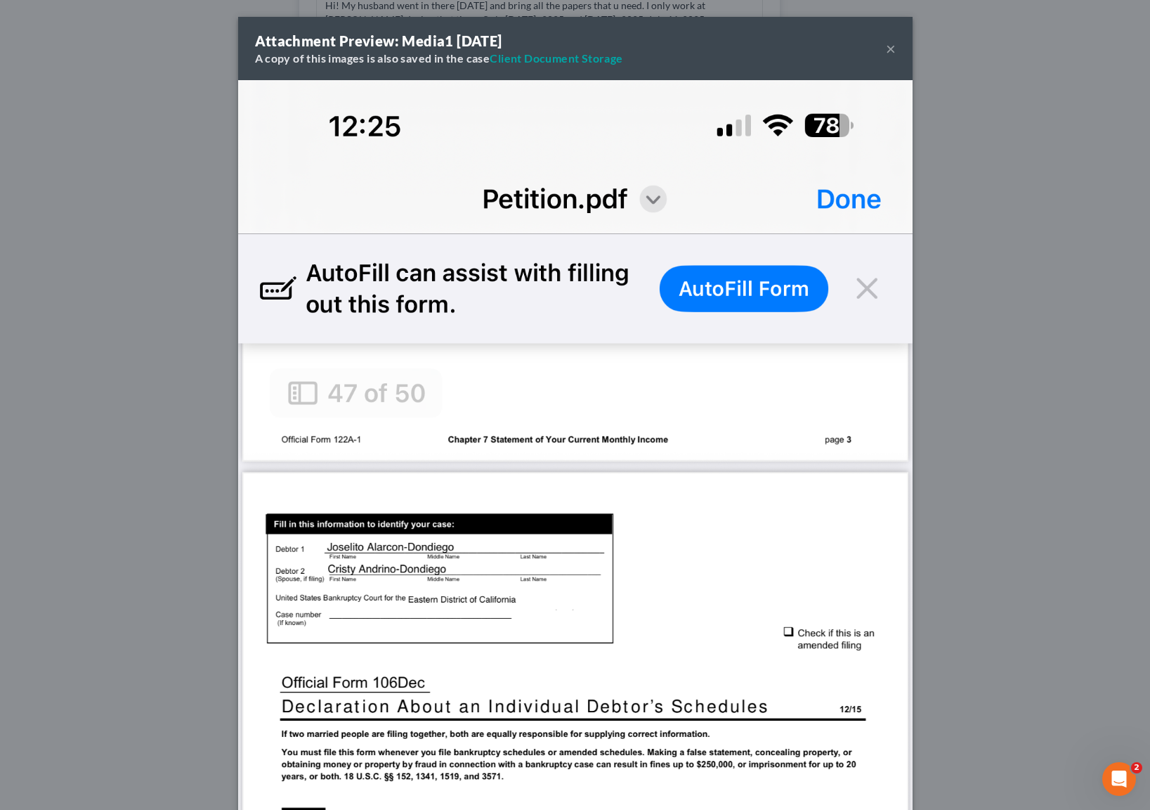
click at [886, 49] on button "×" at bounding box center [891, 48] width 10 height 17
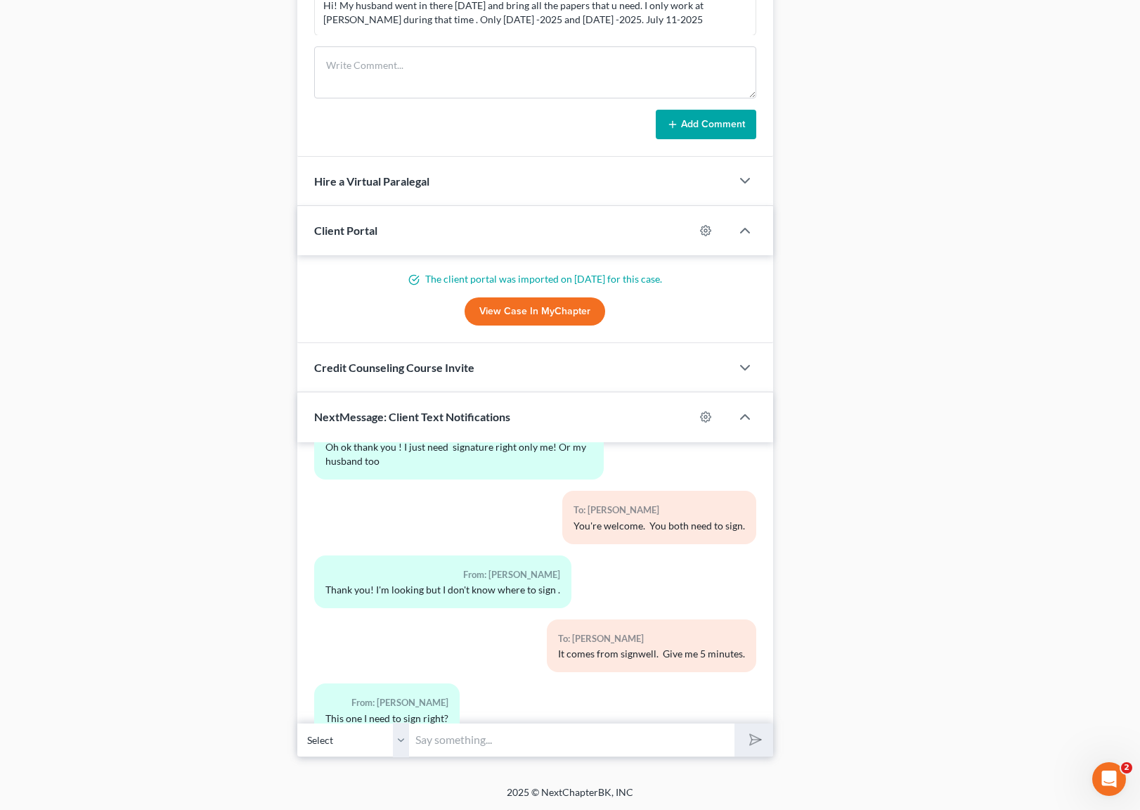
scroll to position [13984, 0]
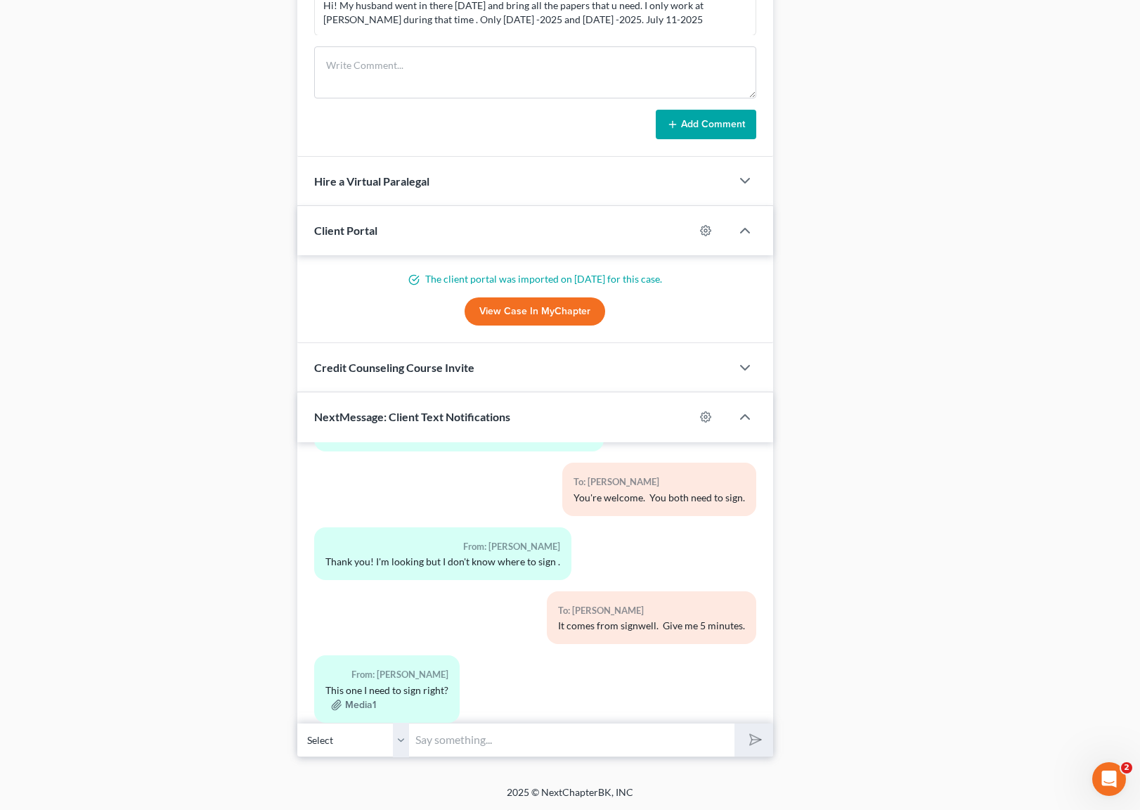
drag, startPoint x: 443, startPoint y: 736, endPoint x: 620, endPoint y: 755, distance: 178.1
click at [444, 736] on input "text" at bounding box center [572, 739] width 325 height 34
type input "I think you need to refresh your inbox."
click at [734, 723] on button "submit" at bounding box center [753, 739] width 39 height 33
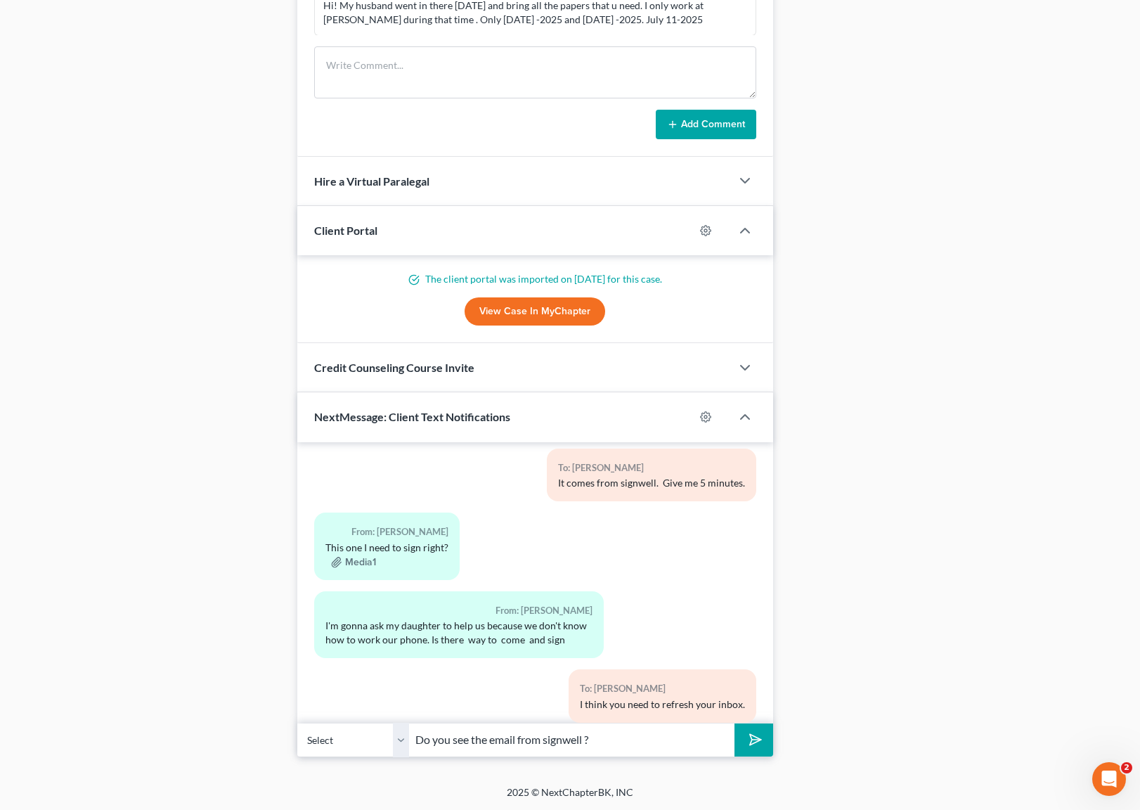
type input "Do you see the email from signwell ?"
click at [734, 723] on button "submit" at bounding box center [753, 739] width 39 height 33
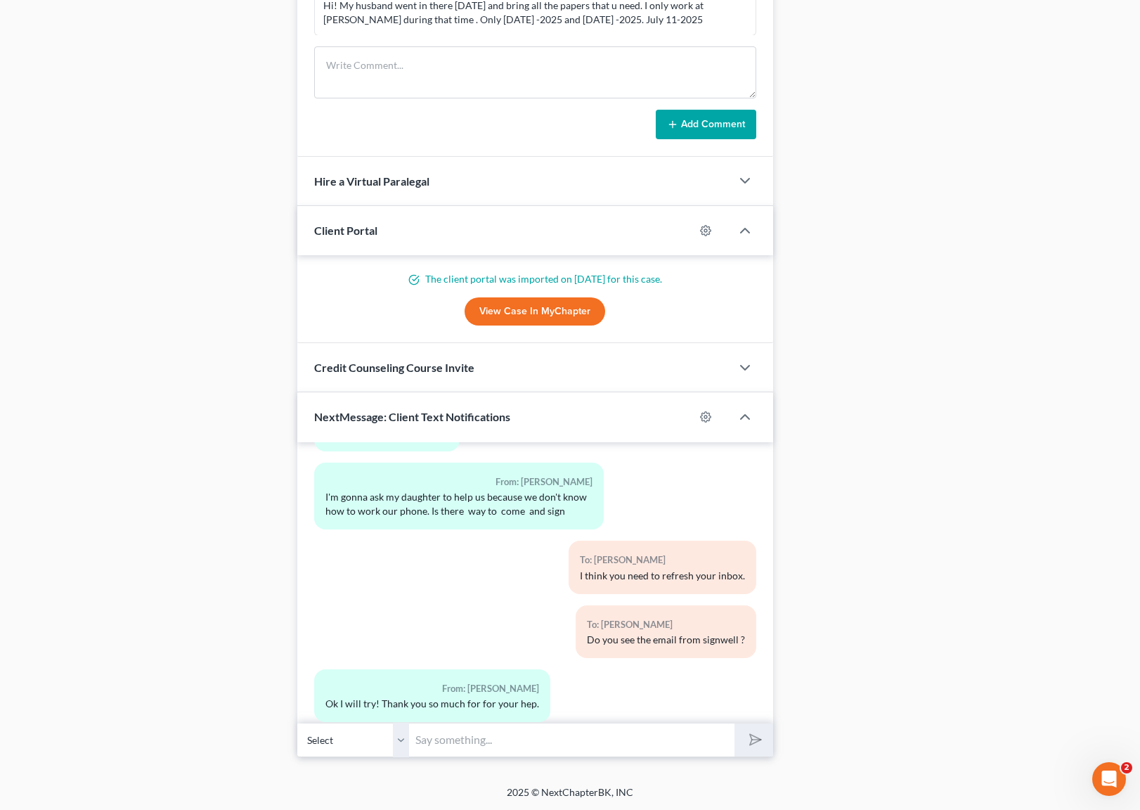
scroll to position [14320, 0]
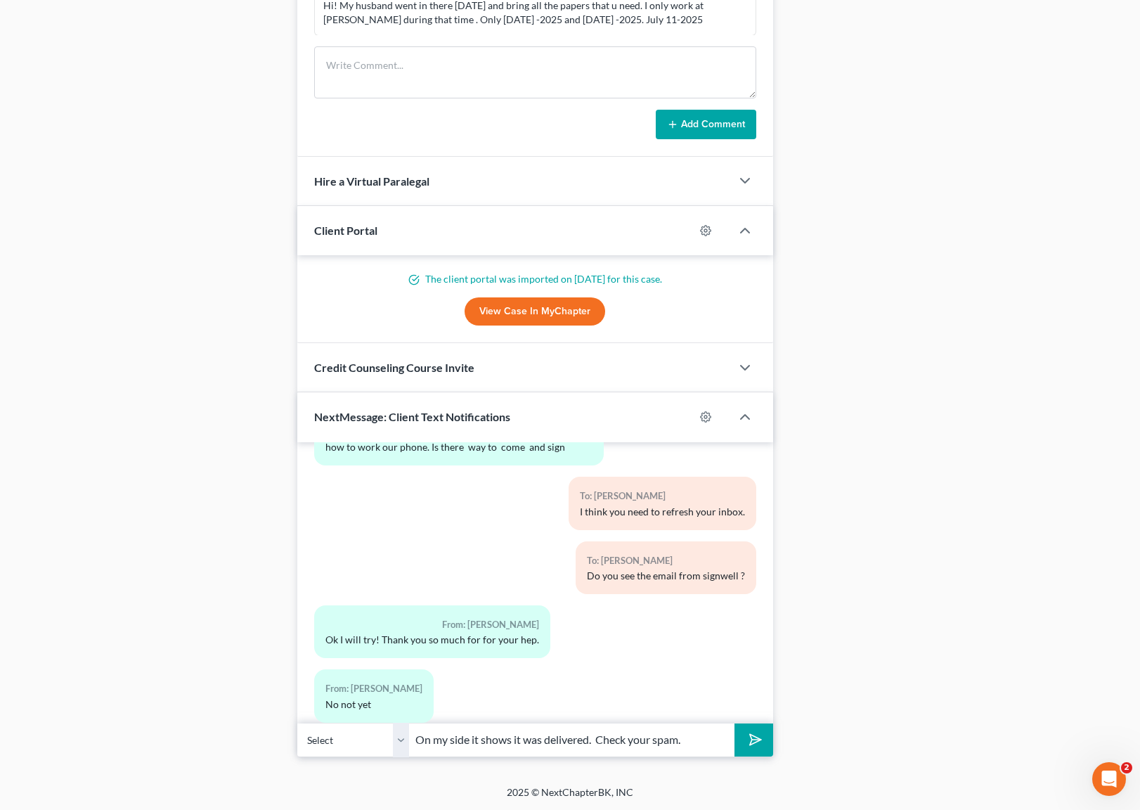
type input "On my side it shows it was delivered. Check your spam."
click at [734, 723] on button "submit" at bounding box center [753, 739] width 39 height 33
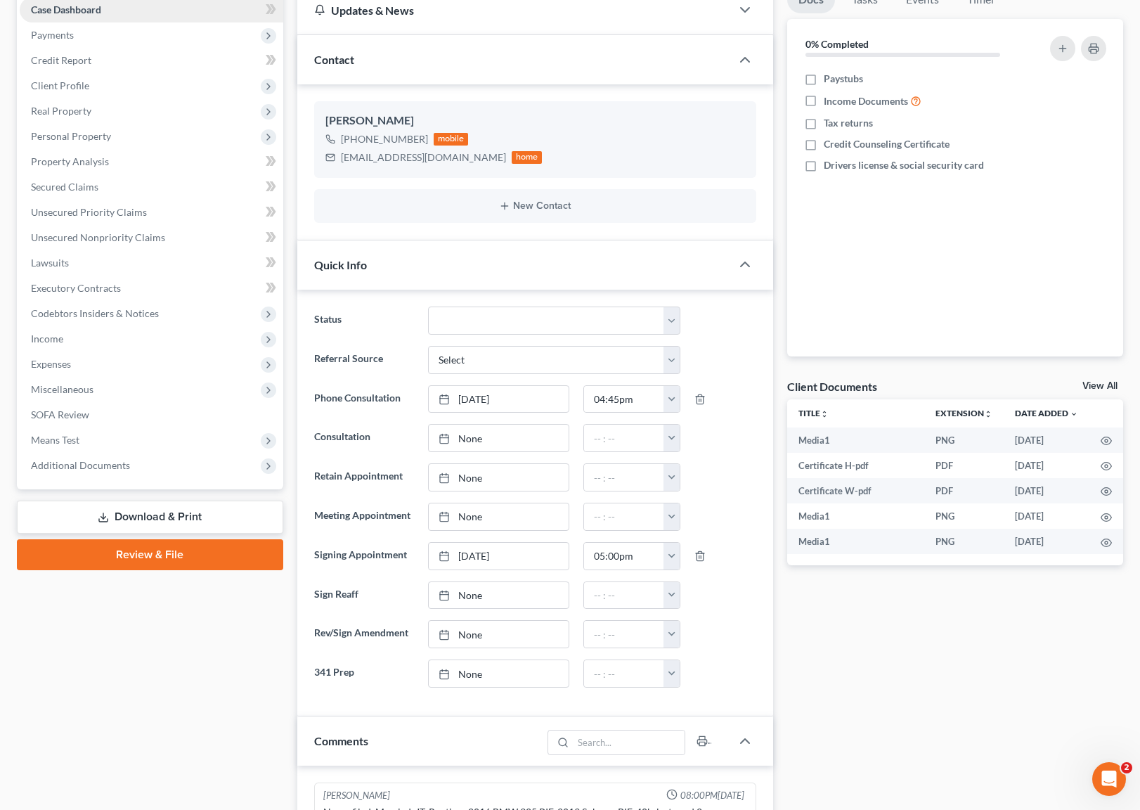
scroll to position [0, 0]
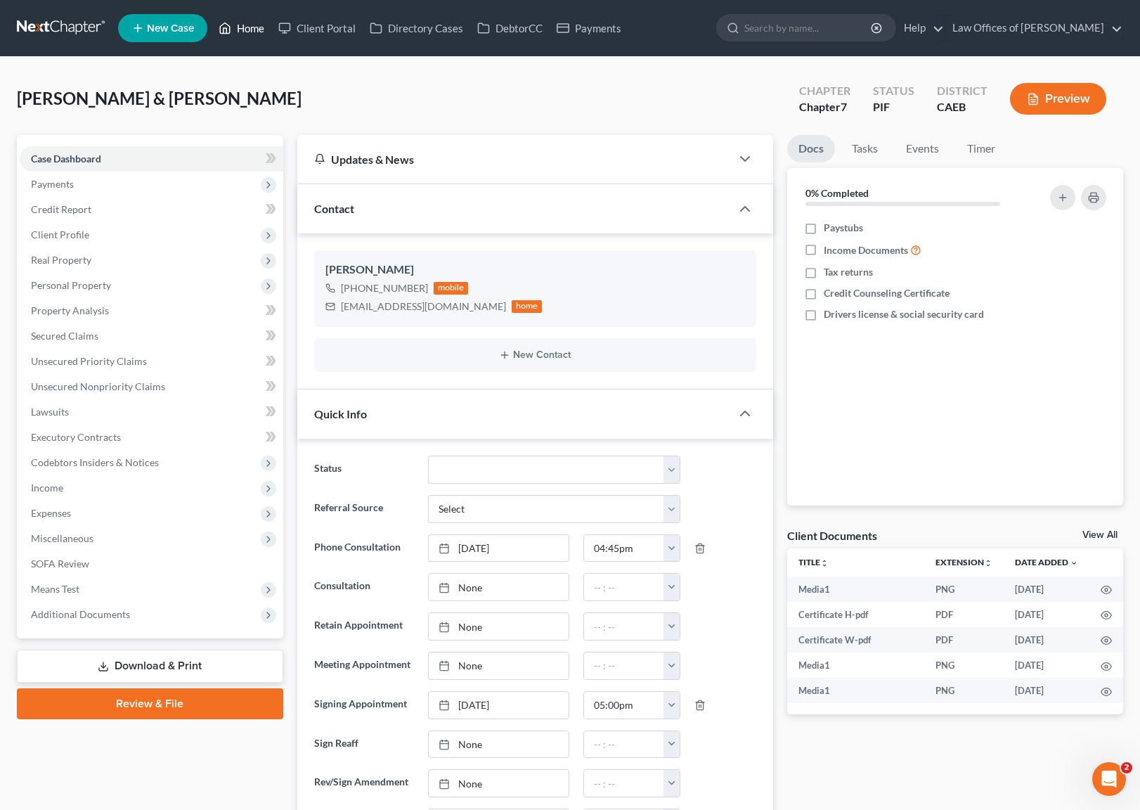
click at [246, 25] on link "Home" at bounding box center [242, 27] width 60 height 25
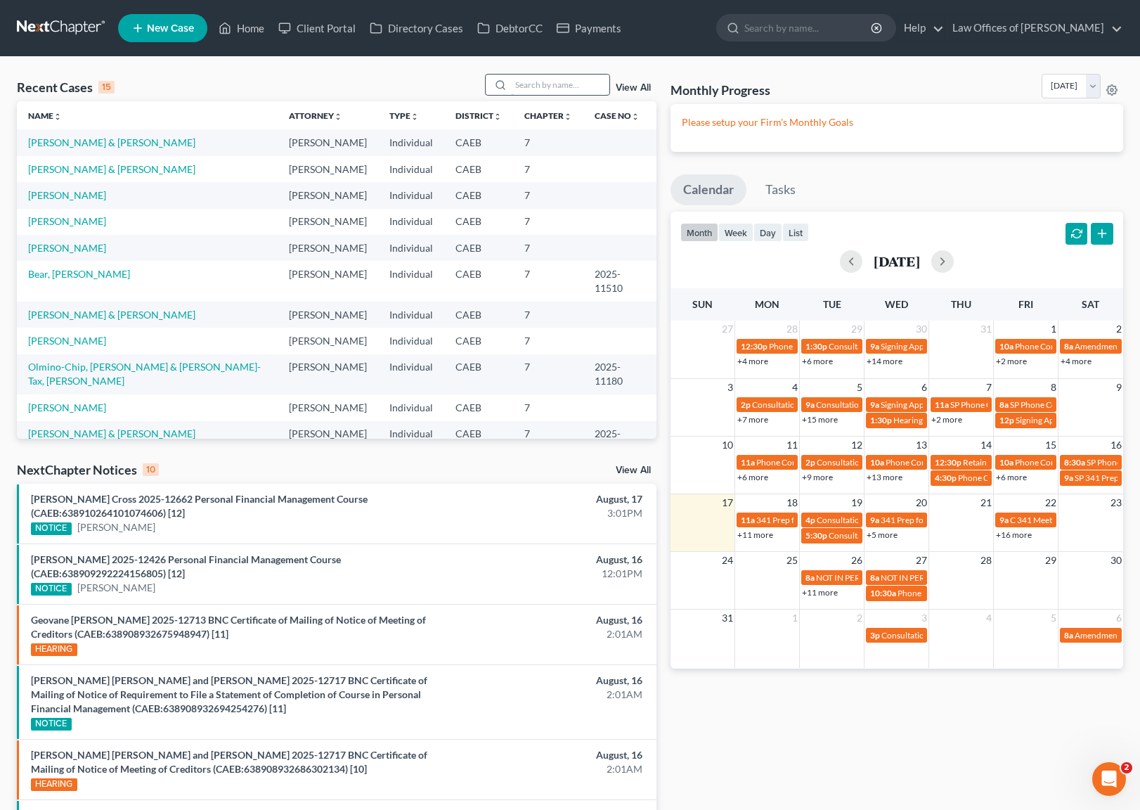
click at [566, 78] on input "search" at bounding box center [560, 84] width 98 height 20
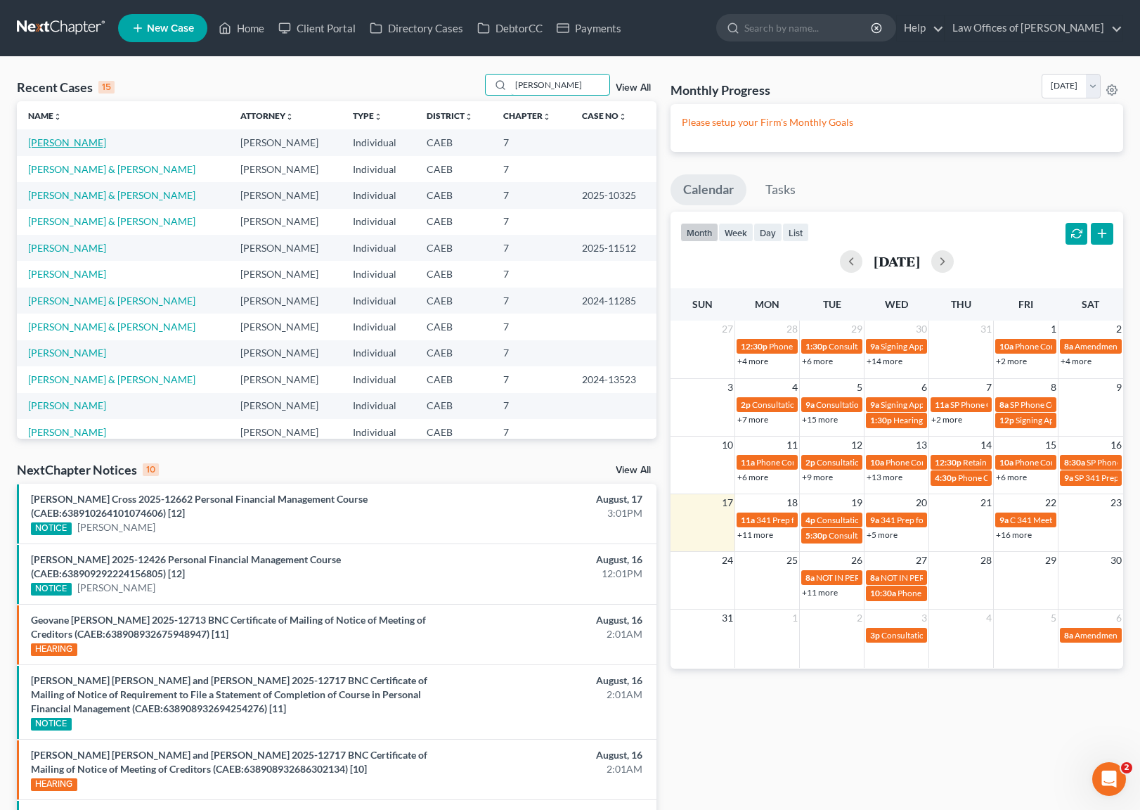
type input "[PERSON_NAME]"
click at [72, 143] on link "[PERSON_NAME]" at bounding box center [67, 142] width 78 height 12
select select "6"
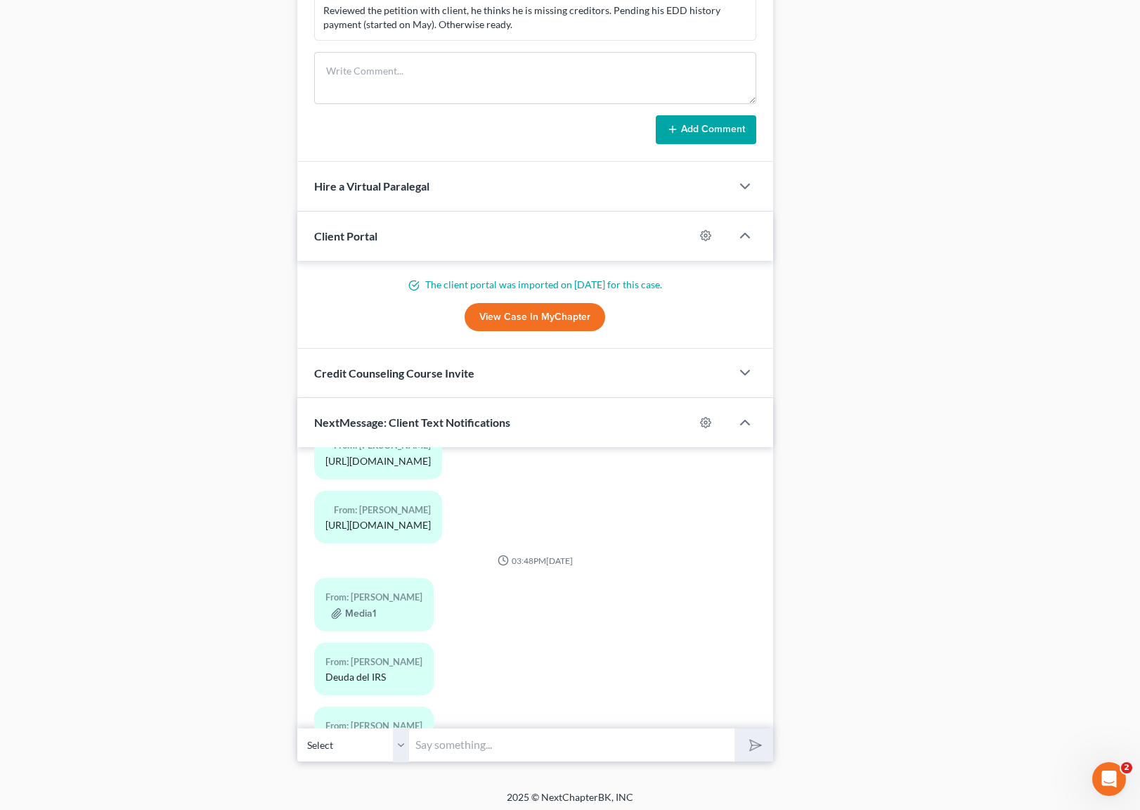
scroll to position [1298, 0]
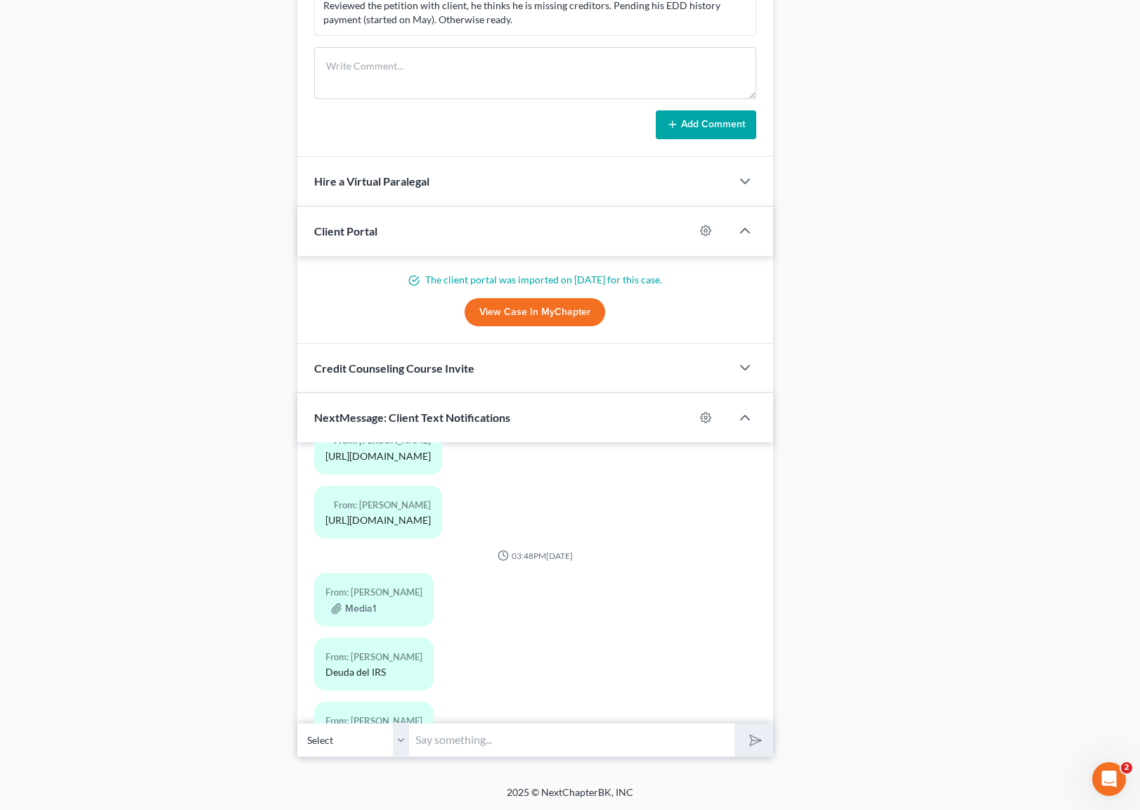
click at [445, 739] on input "text" at bounding box center [572, 739] width 325 height 34
type input "Buenas tardes. De que año es ?"
click at [734, 723] on button "submit" at bounding box center [753, 739] width 39 height 33
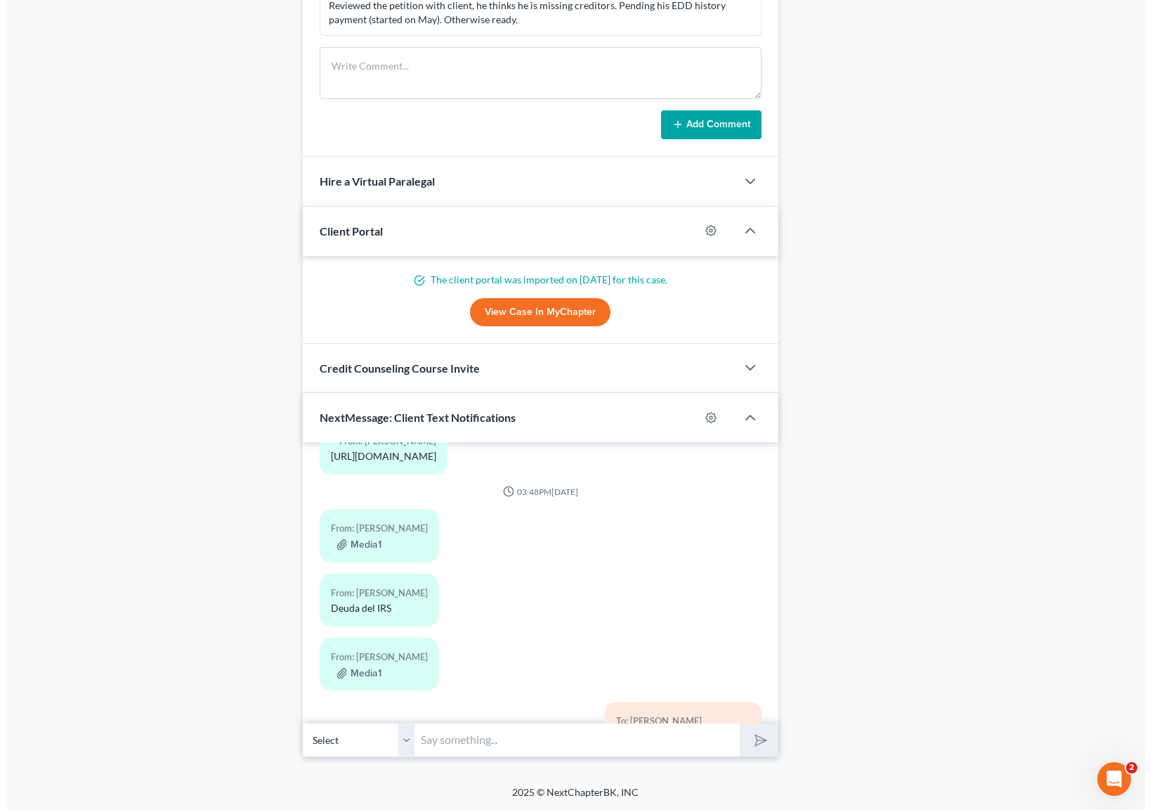
scroll to position [6983, 0]
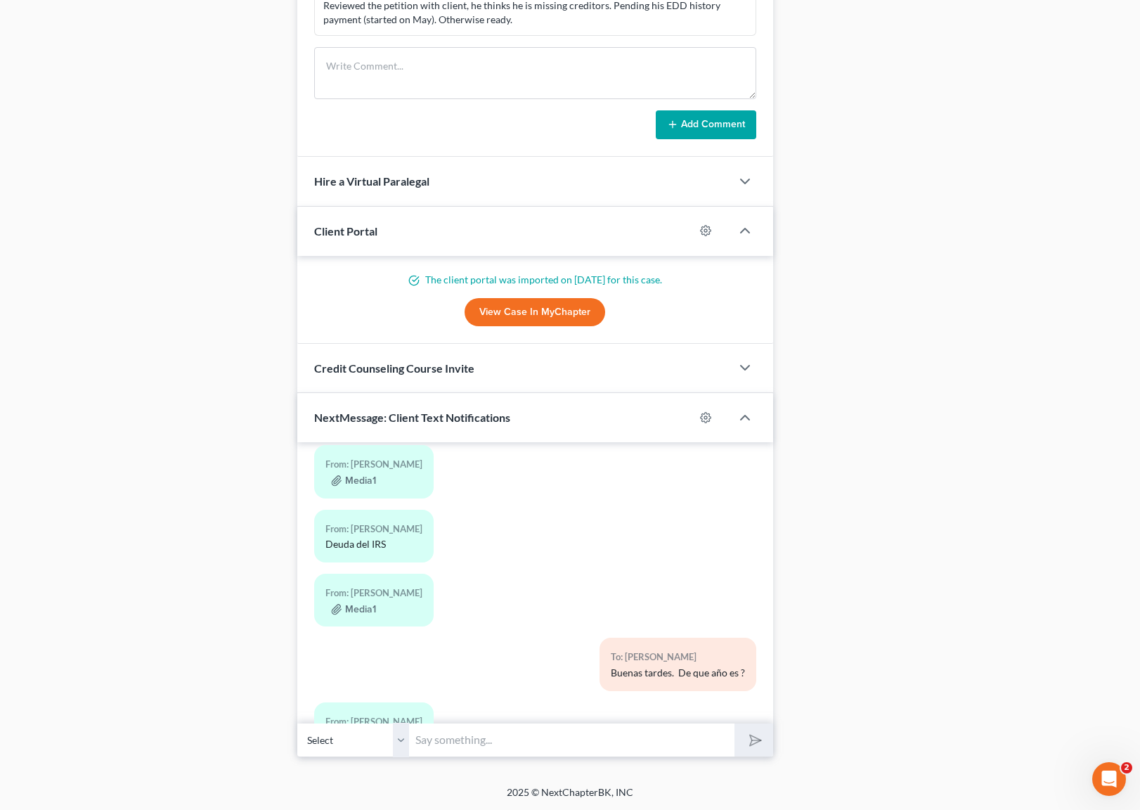
click at [362, 732] on button "Media1" at bounding box center [353, 737] width 45 height 11
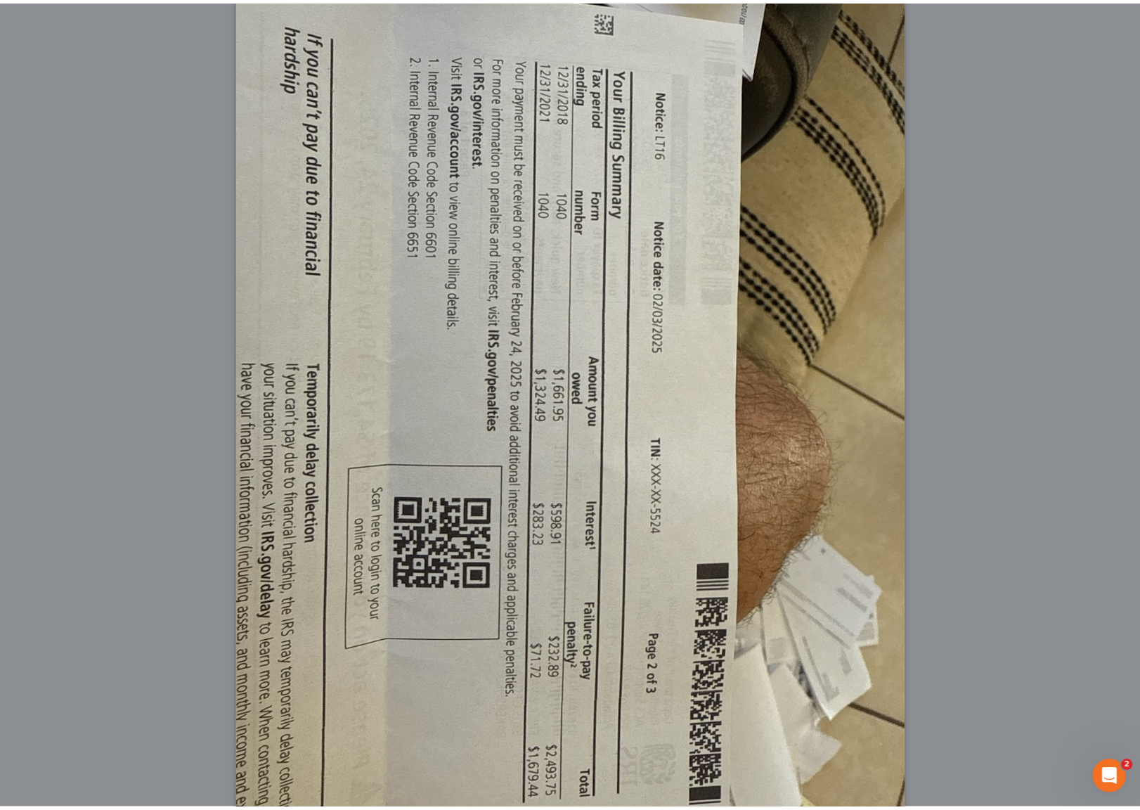
scroll to position [0, 0]
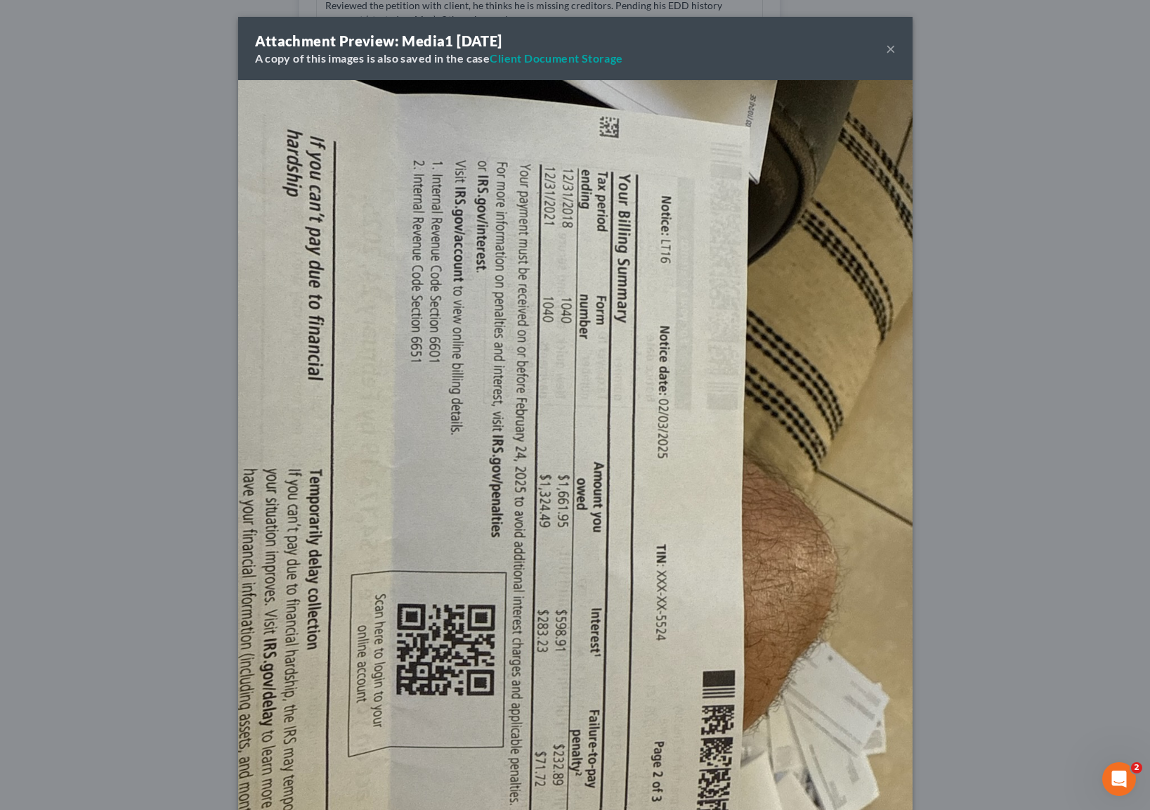
drag, startPoint x: 883, startPoint y: 48, endPoint x: 872, endPoint y: 41, distance: 13.1
click at [886, 48] on button "×" at bounding box center [891, 48] width 10 height 17
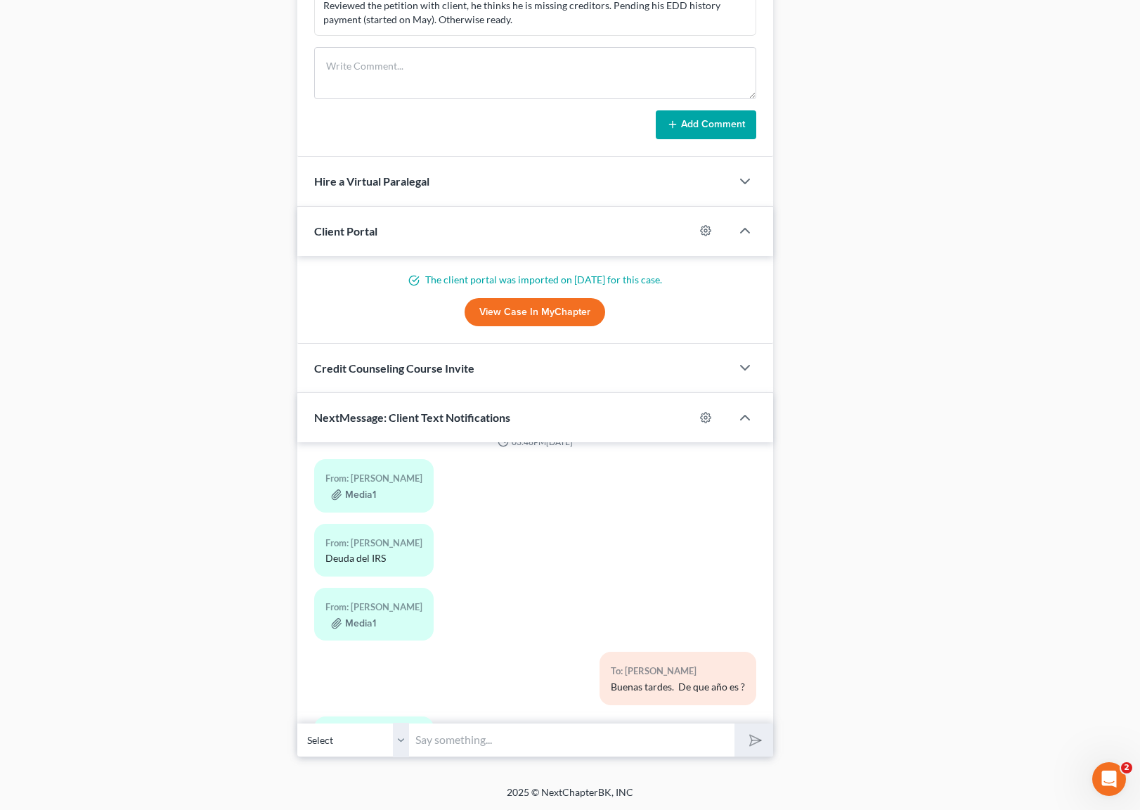
scroll to position [6983, 0]
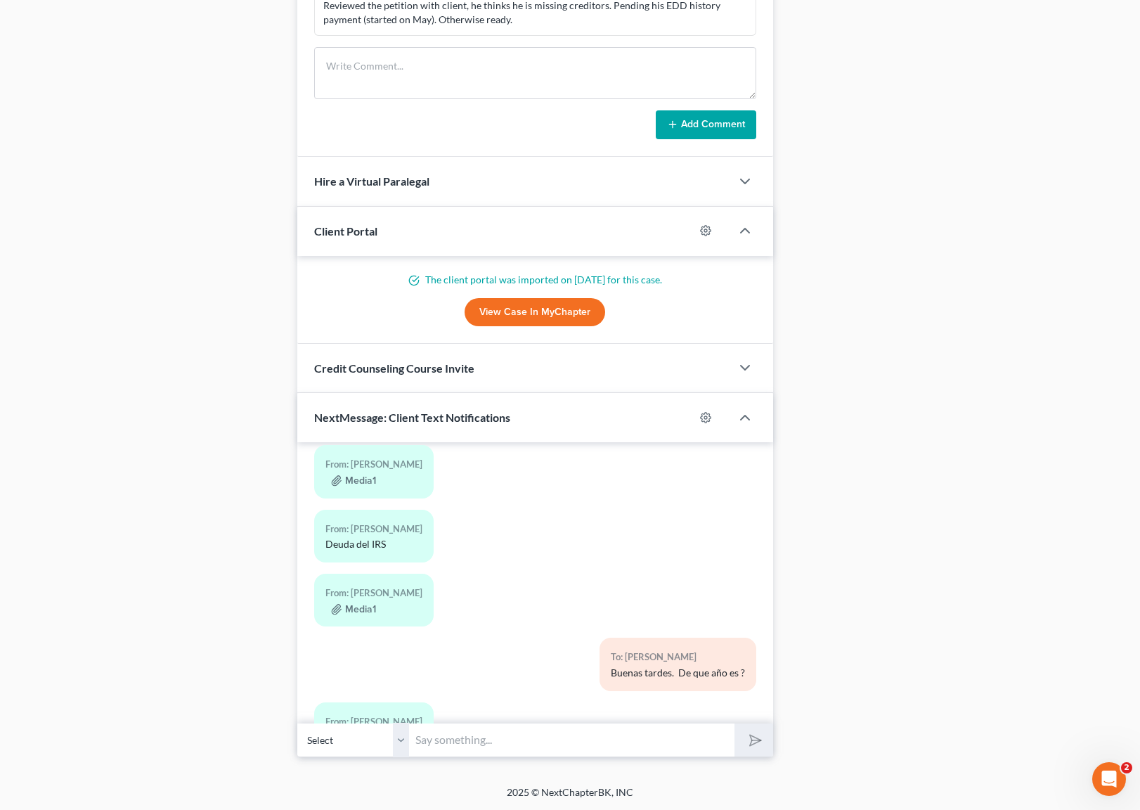
click at [440, 737] on input "text" at bounding box center [572, 739] width 325 height 34
type input "Bueno, los voy a adicionar."
click at [734, 723] on button "submit" at bounding box center [753, 739] width 39 height 33
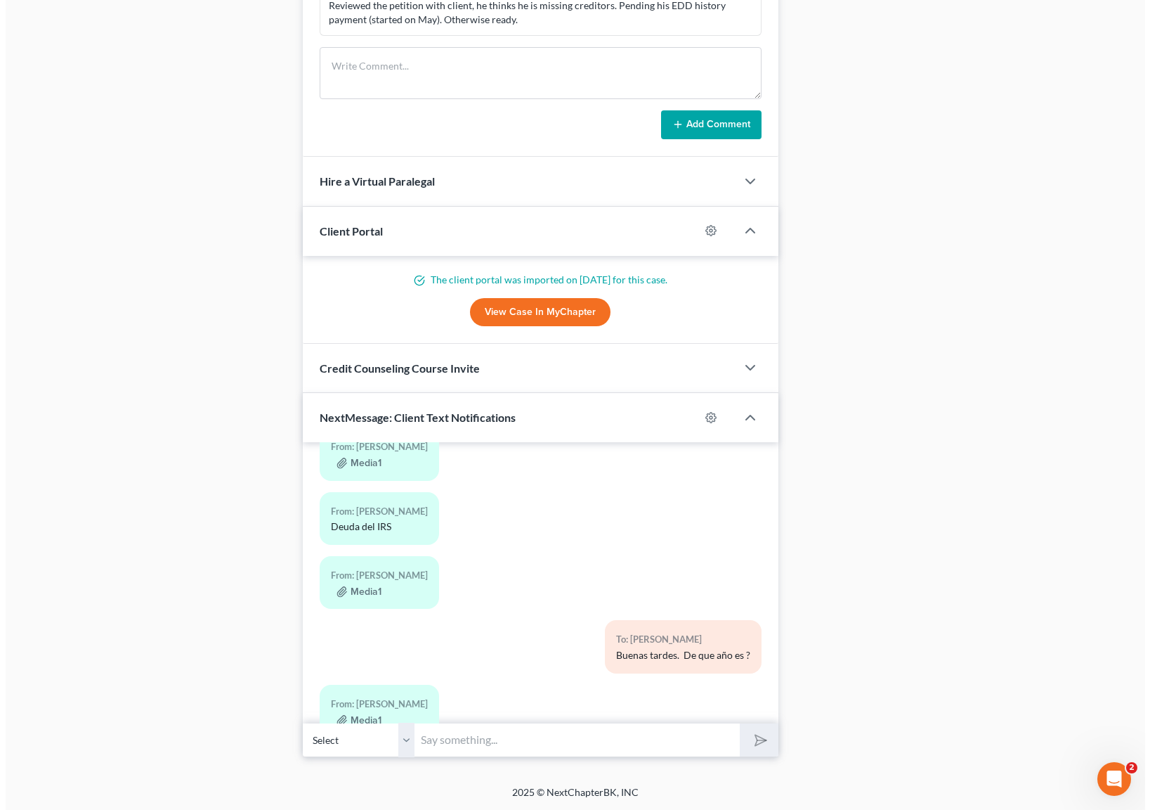
scroll to position [7000, 0]
click at [356, 587] on button "Media1" at bounding box center [353, 592] width 45 height 11
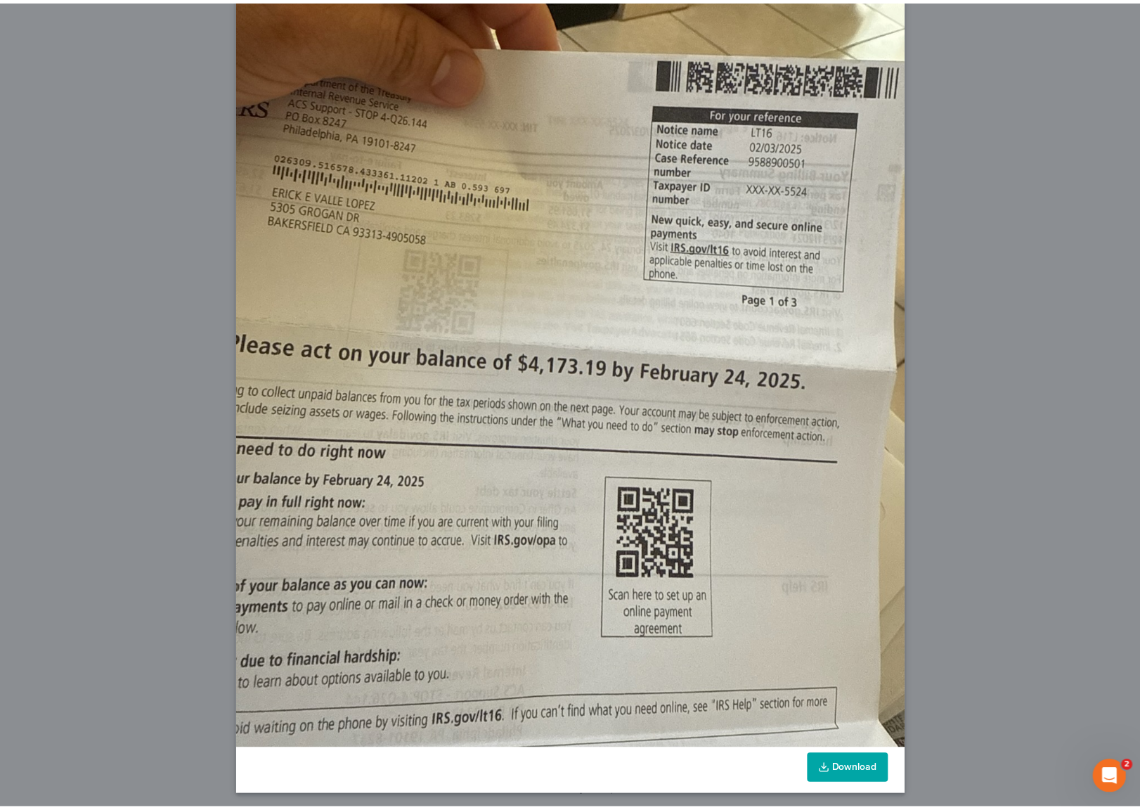
scroll to position [233, 0]
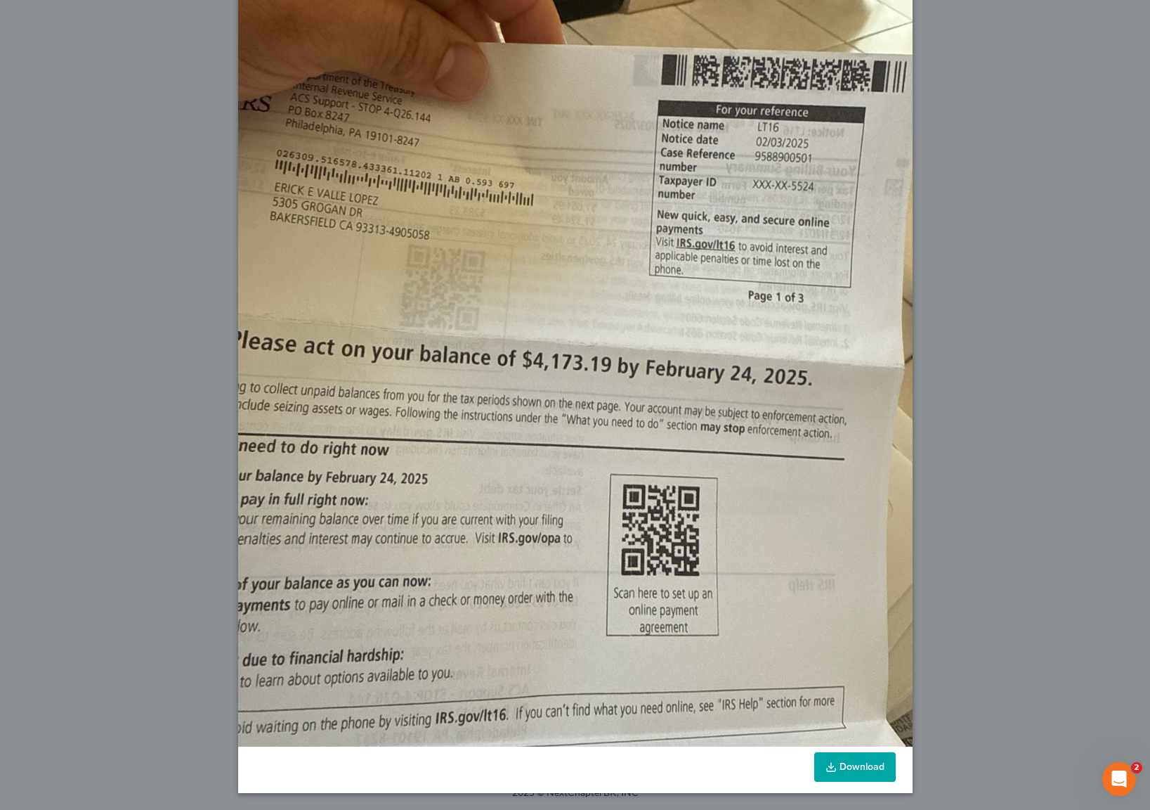
click at [1006, 240] on div "Attachment Preview: Media1 [DATE] A copy of this images is also saved in the ca…" at bounding box center [575, 405] width 1150 height 810
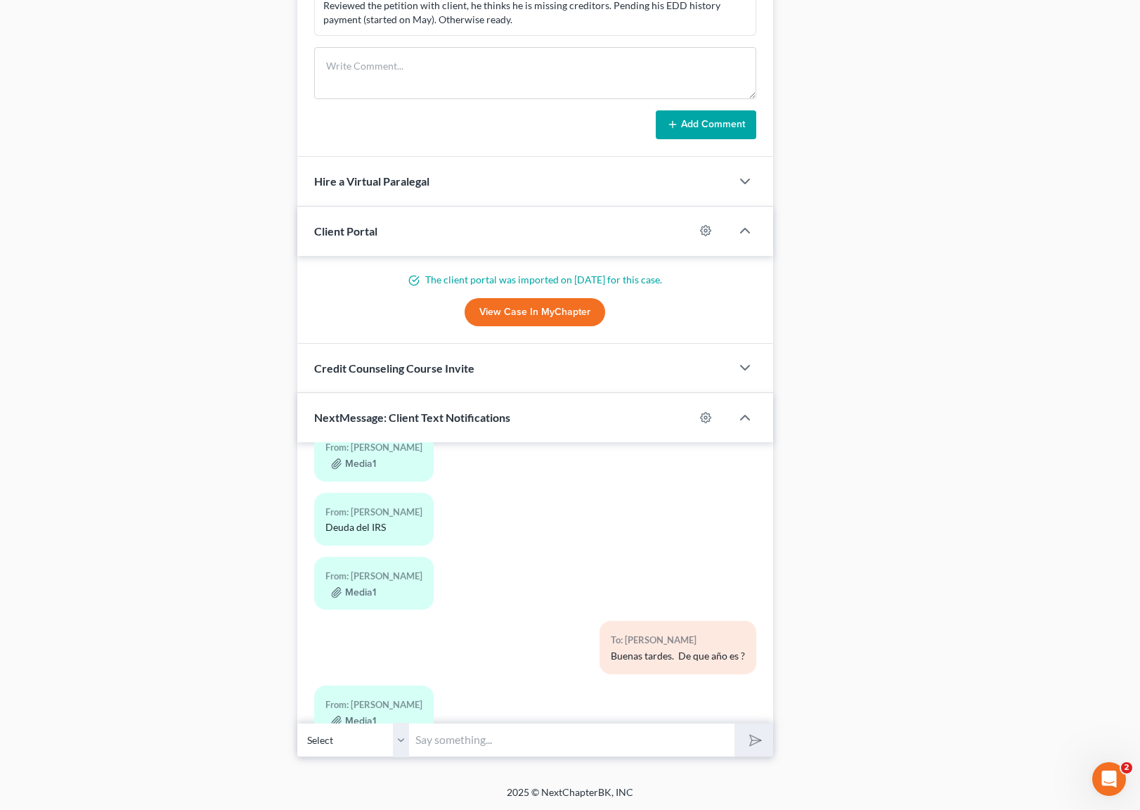
scroll to position [7112, 0]
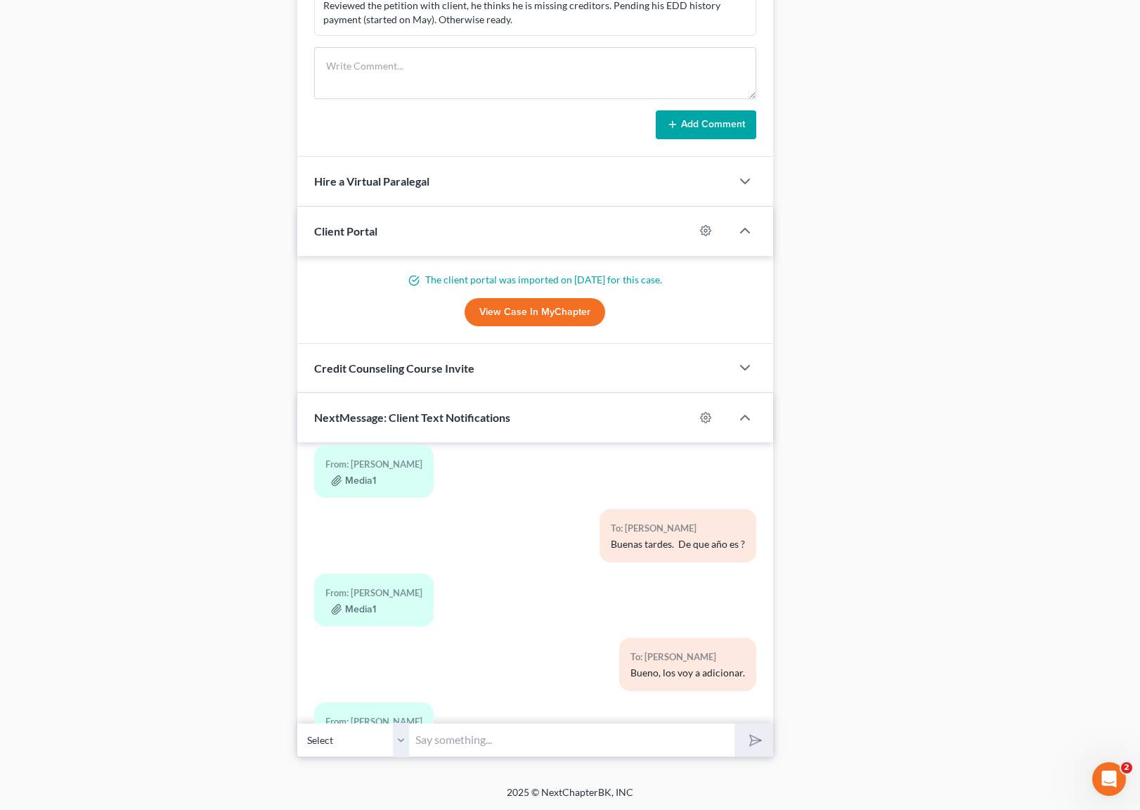
click at [502, 736] on input "text" at bounding box center [572, 739] width 325 height 34
type input "Por nada."
click at [734, 723] on button "submit" at bounding box center [753, 739] width 39 height 33
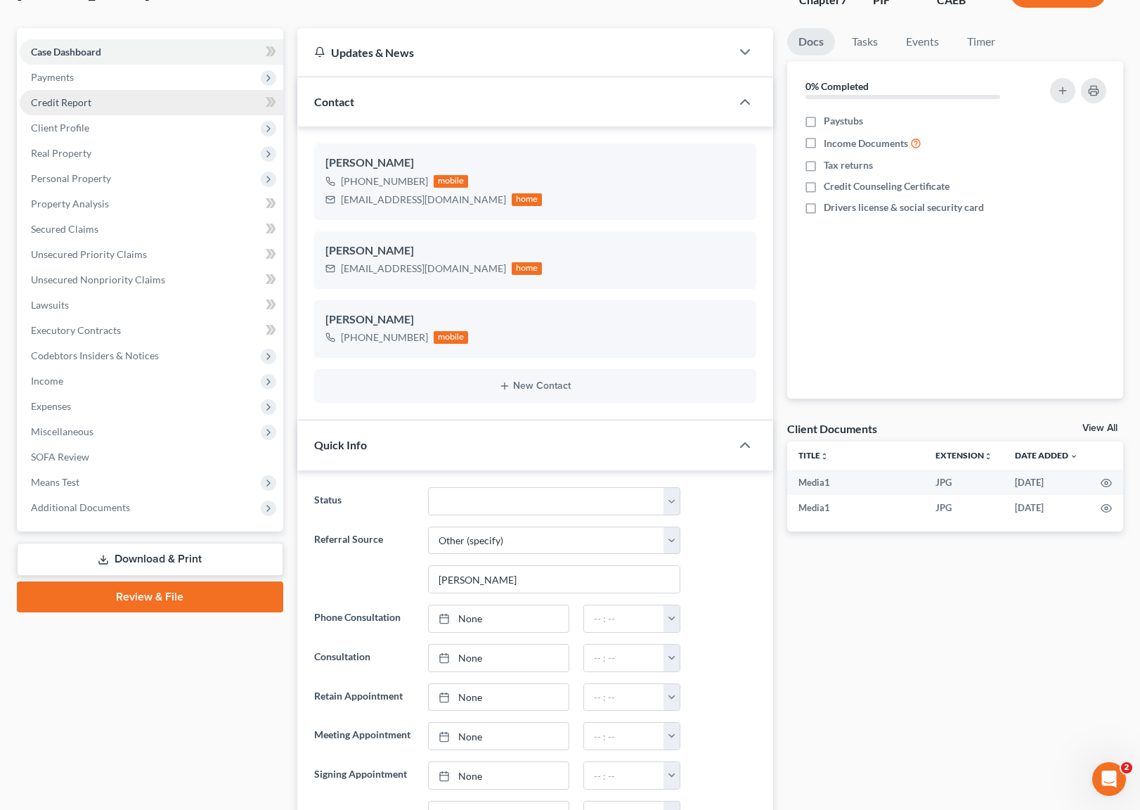
scroll to position [0, 0]
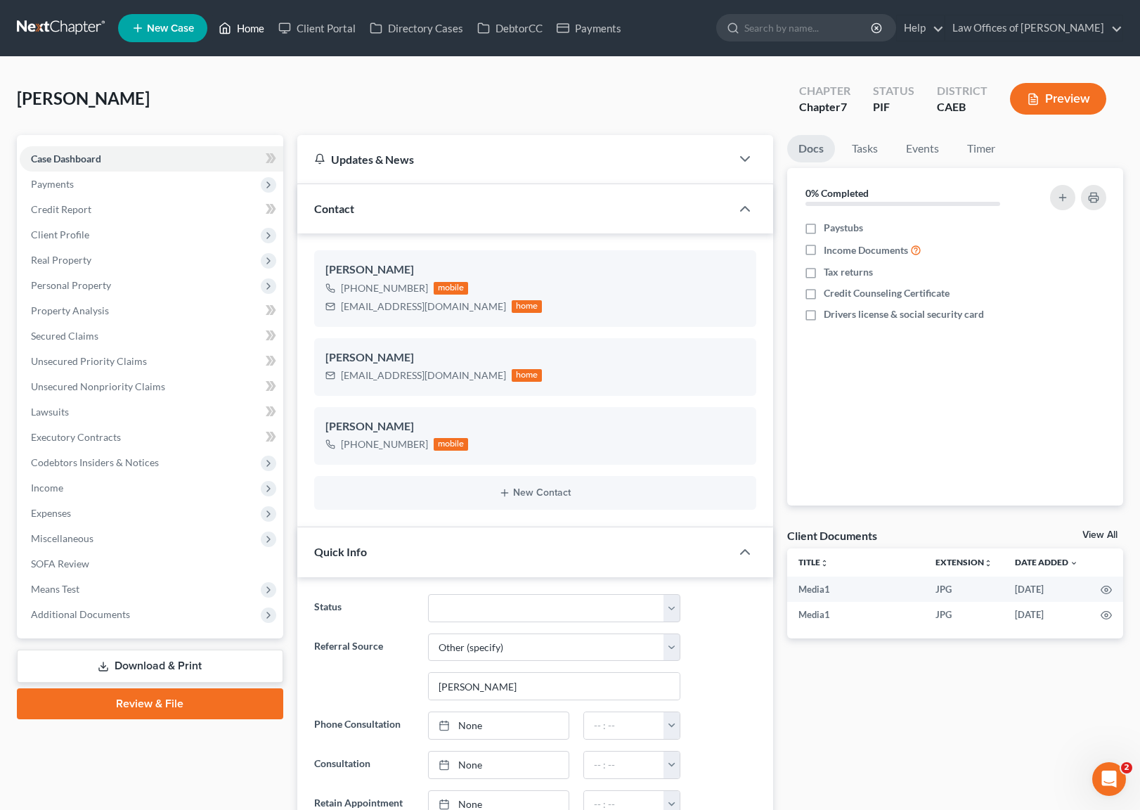
click at [256, 34] on link "Home" at bounding box center [242, 27] width 60 height 25
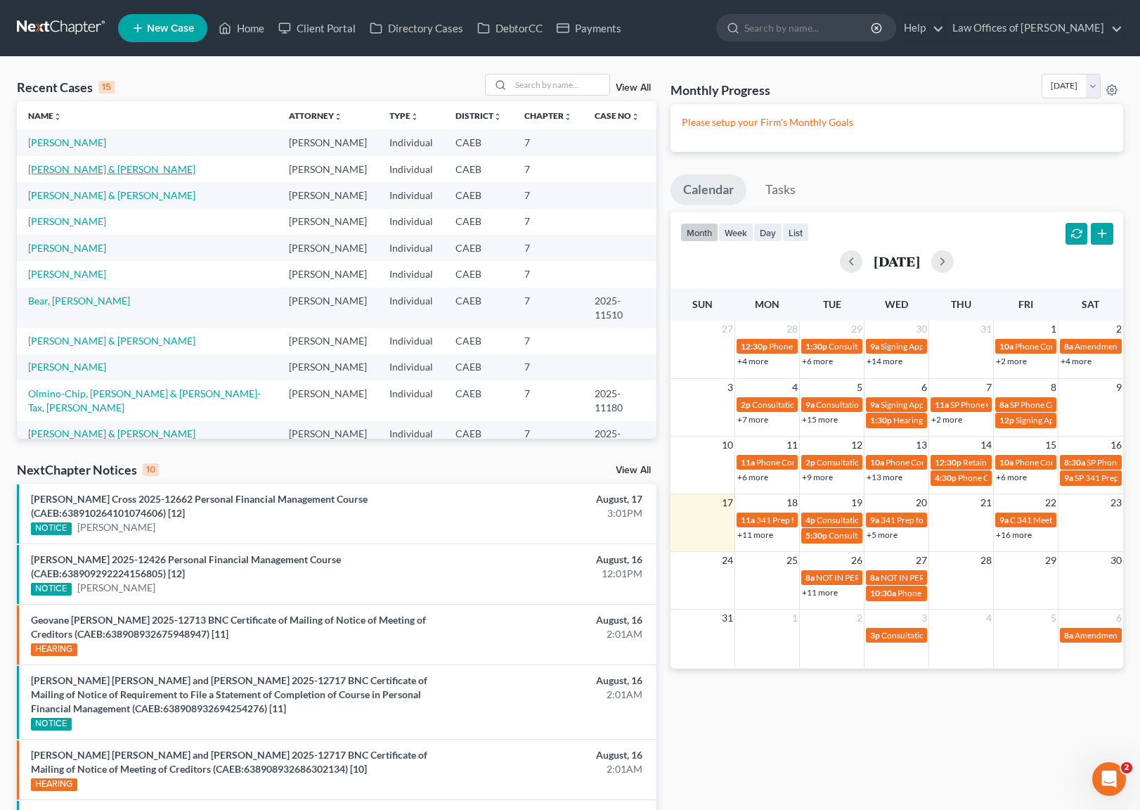
click at [195, 165] on link "[PERSON_NAME] & [PERSON_NAME]" at bounding box center [111, 169] width 167 height 12
select select "11"
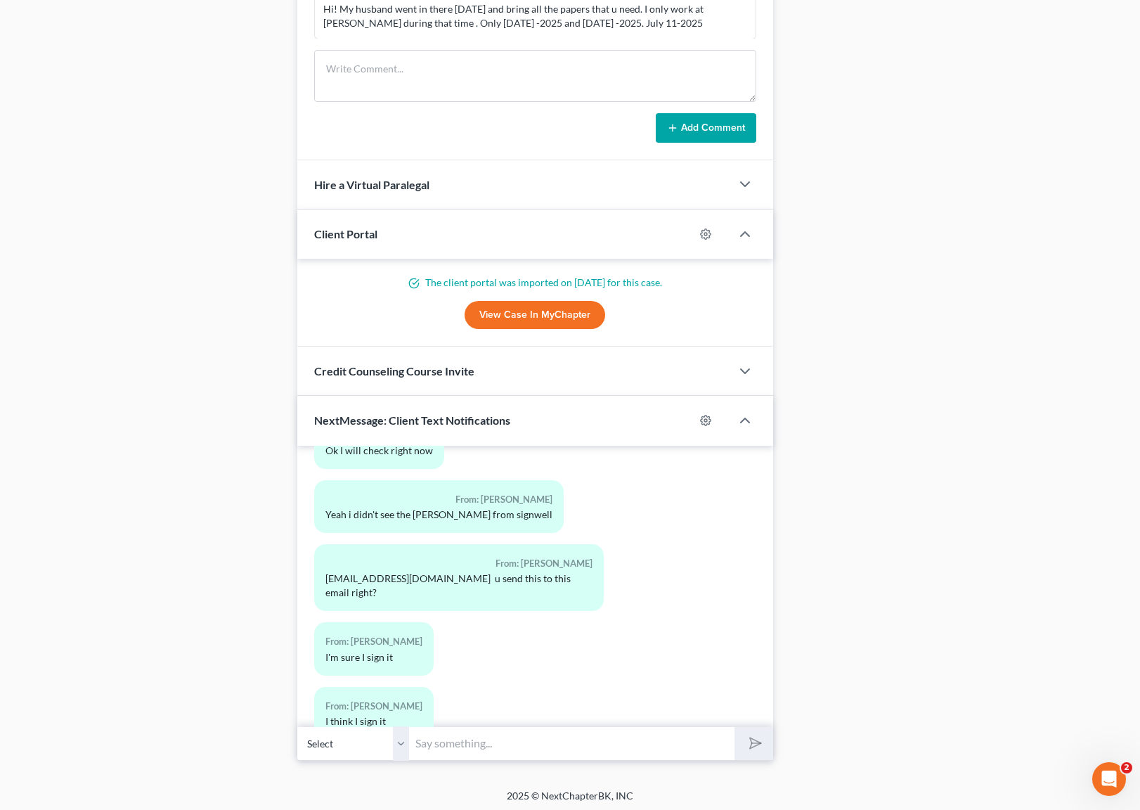
scroll to position [1121, 0]
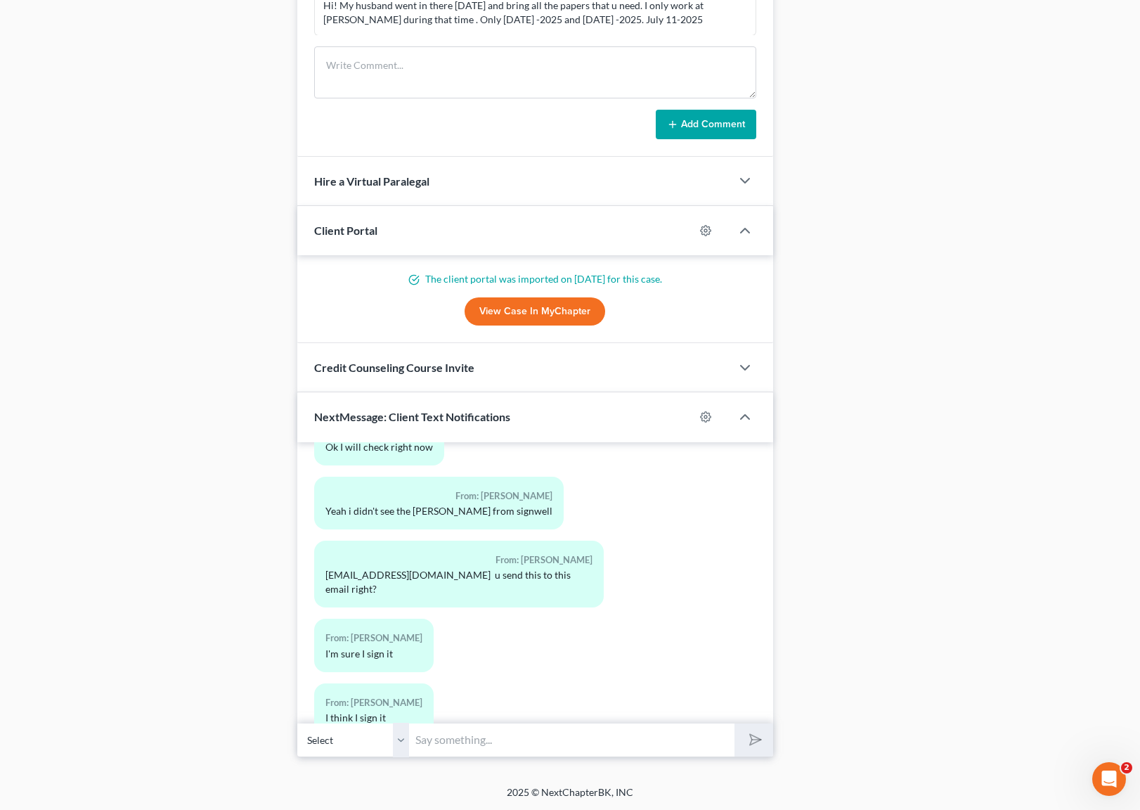
drag, startPoint x: 455, startPoint y: 747, endPoint x: 479, endPoint y: 722, distance: 34.3
click at [457, 747] on input "text" at bounding box center [572, 739] width 325 height 34
type input "Got it, thank you."
click at [734, 723] on button "submit" at bounding box center [753, 739] width 39 height 33
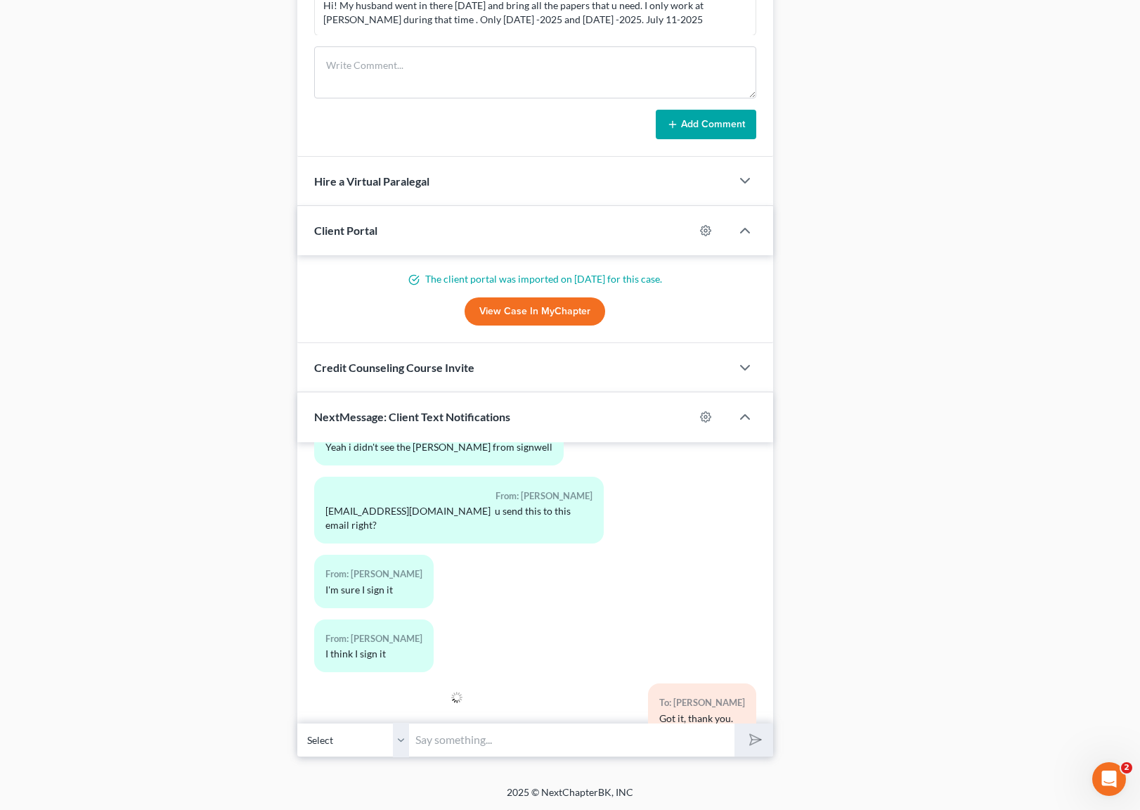
drag, startPoint x: 385, startPoint y: 685, endPoint x: 391, endPoint y: 680, distance: 8.0
click at [385, 685] on div at bounding box center [383, 715] width 152 height 64
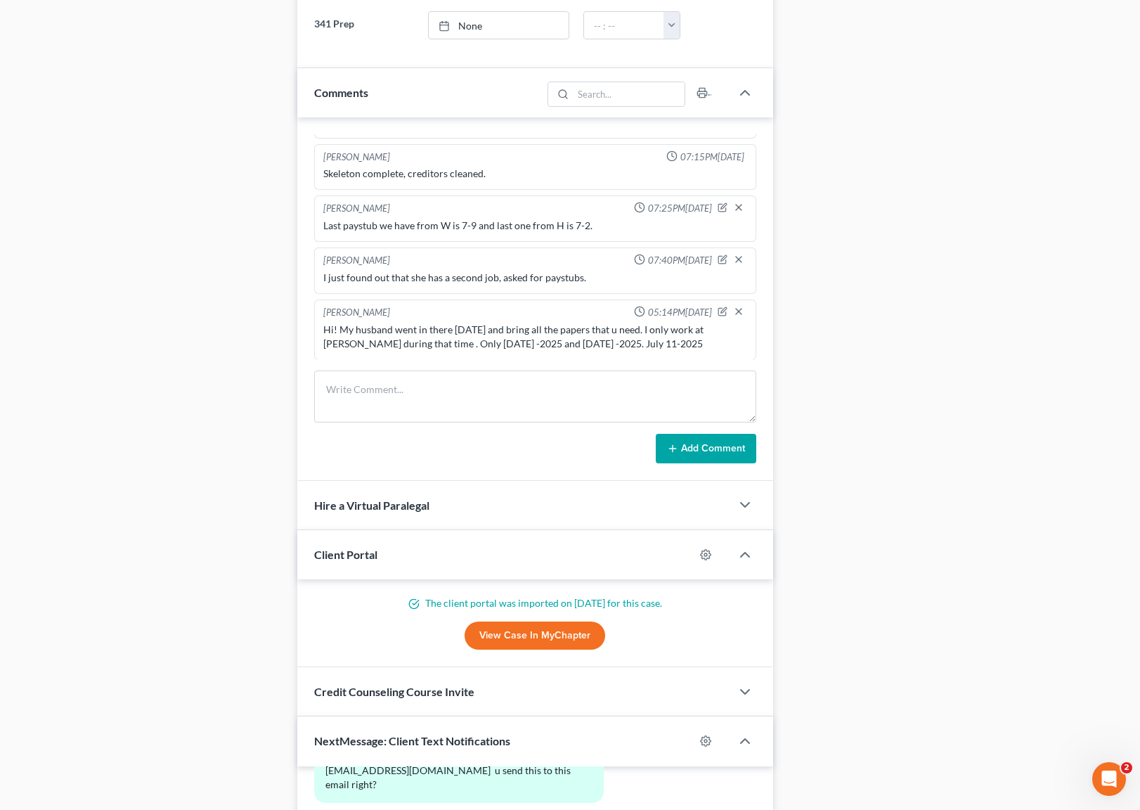
scroll to position [1121, 0]
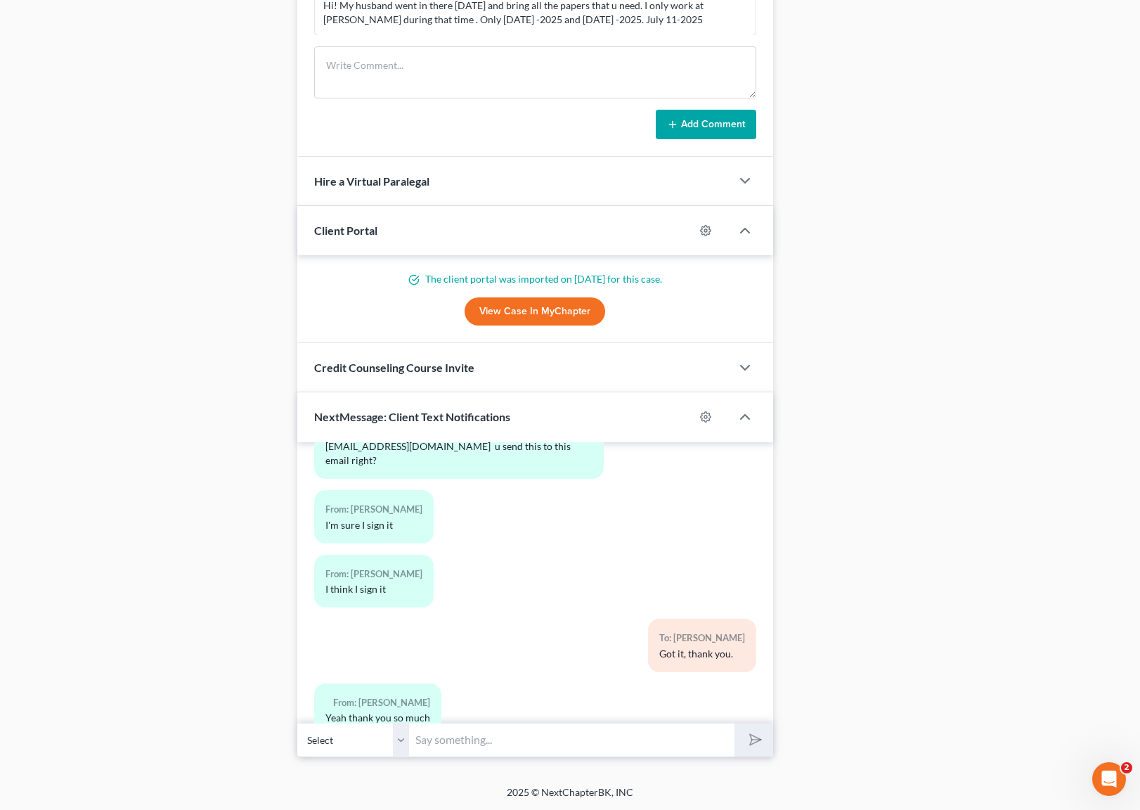
click at [482, 749] on input "text" at bounding box center [572, 739] width 325 height 34
type input "My pleasure."
click at [734, 723] on button "submit" at bounding box center [753, 739] width 39 height 33
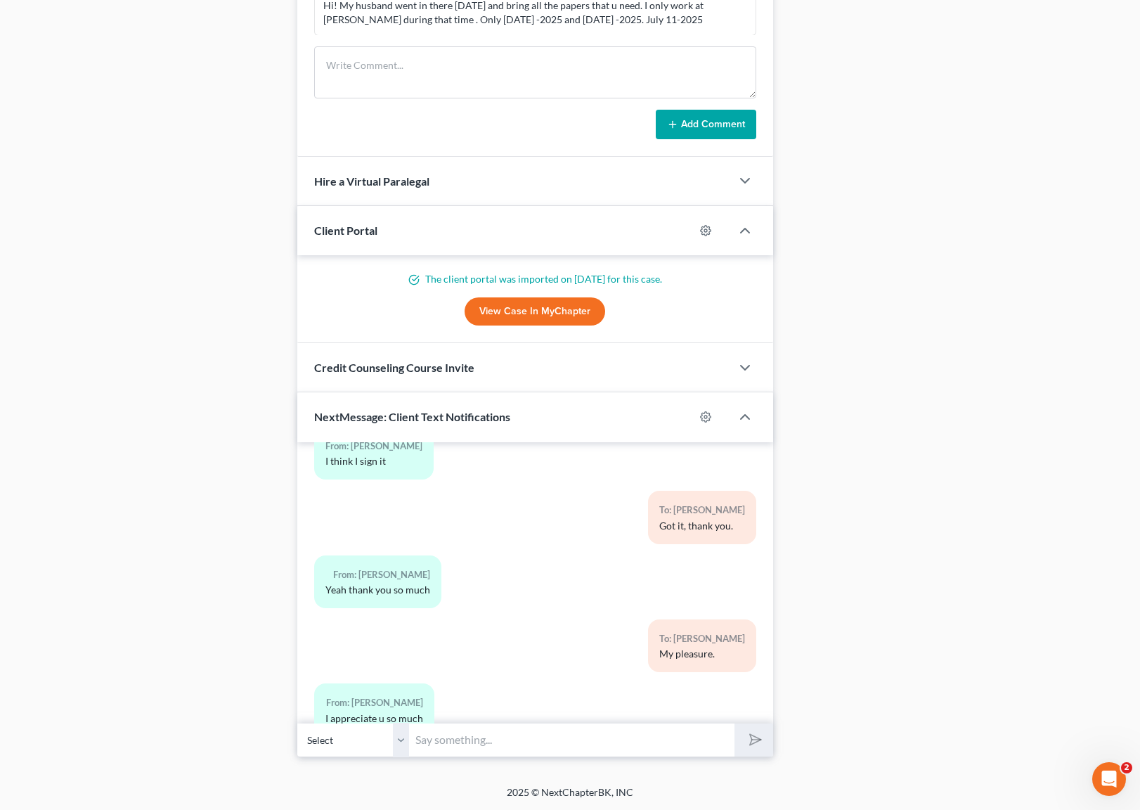
scroll to position [15026, 0]
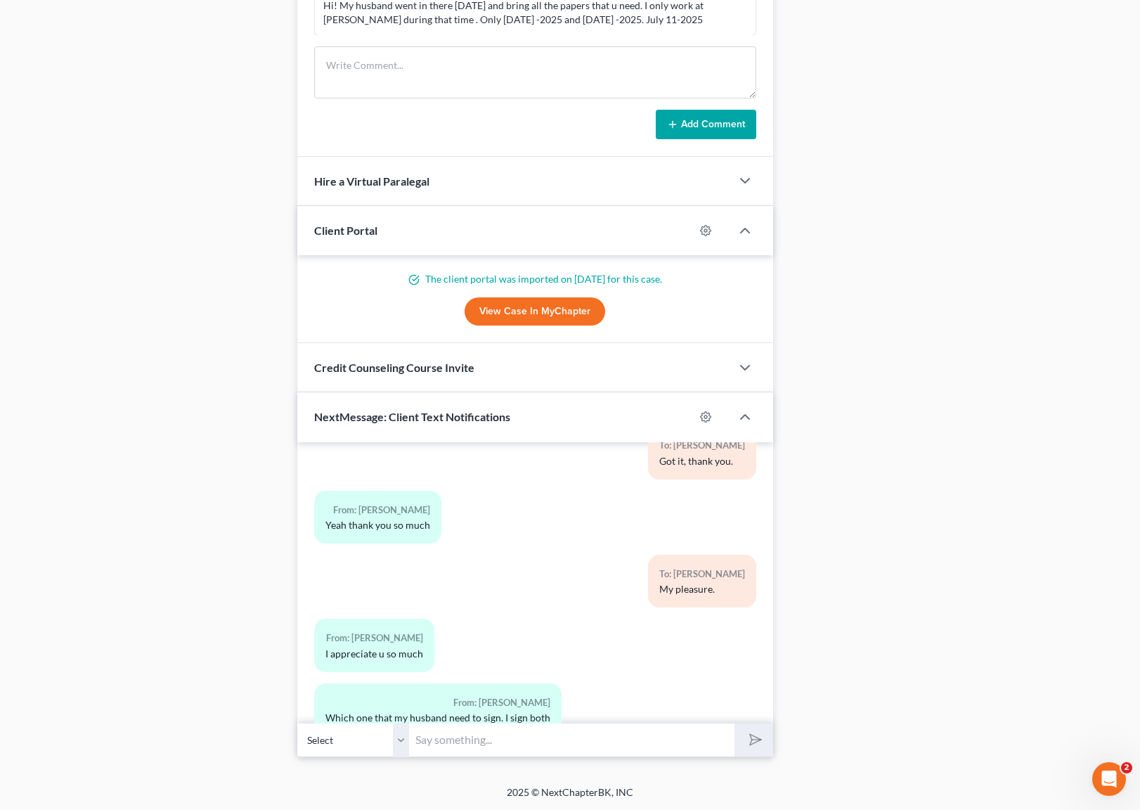
click at [335, 690] on div "From: [PERSON_NAME] one that my husband need to sign. I sign both" at bounding box center [437, 709] width 247 height 53
click at [505, 742] on input "text" at bounding box center [572, 739] width 325 height 34
type input "Oh, he was supposed to sign on debtor 1 and you are debtor 2."
click at [734, 723] on button "submit" at bounding box center [753, 739] width 39 height 33
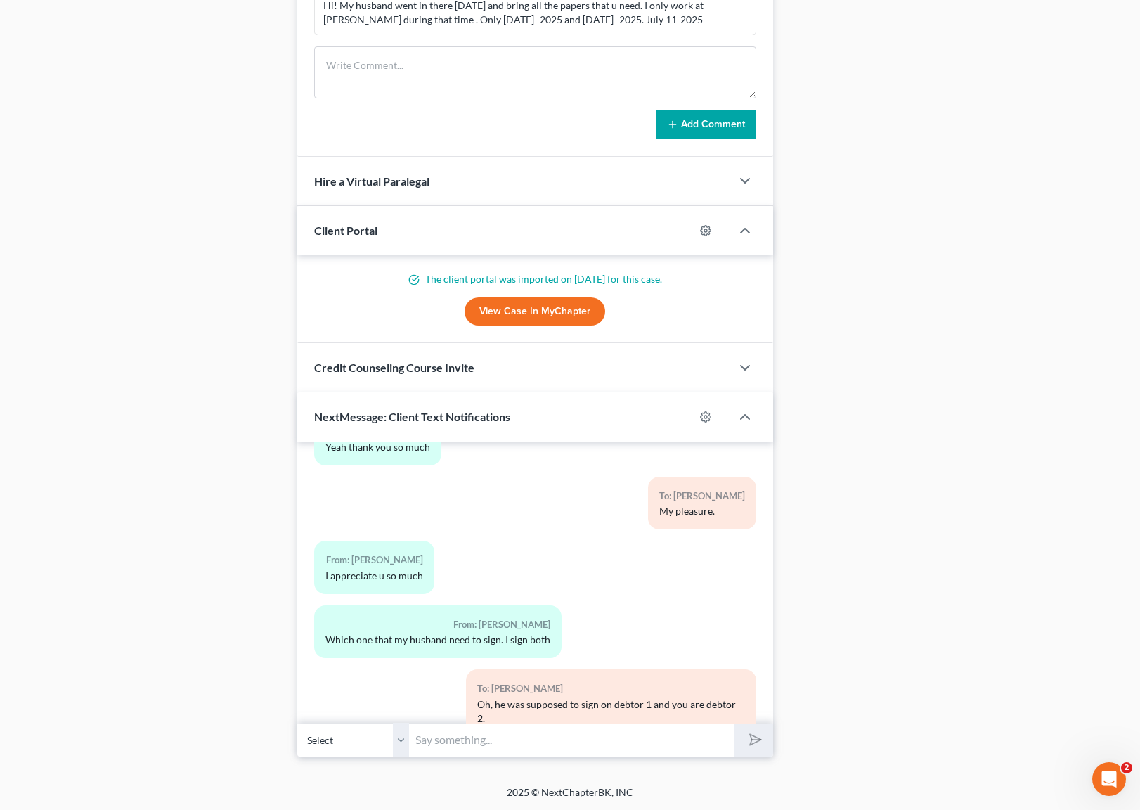
scroll to position [15233, 0]
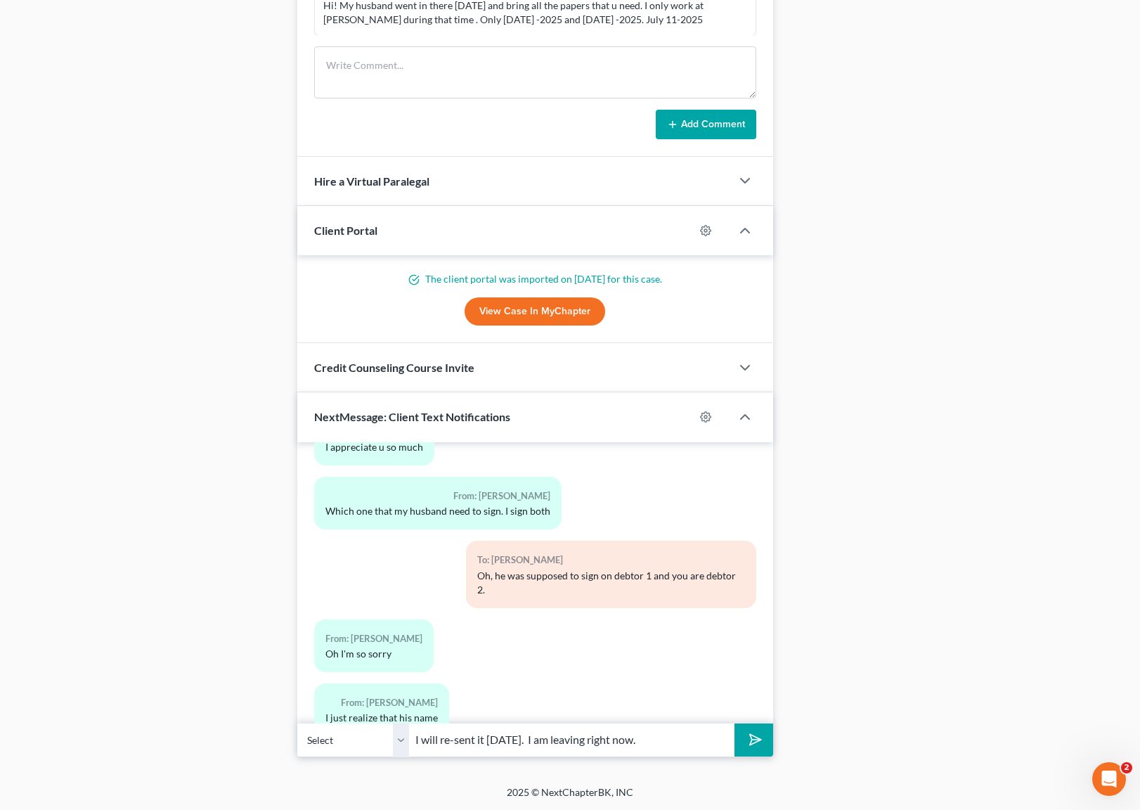
type input "I will re-sent it [DATE]. I am leaving right now."
click at [734, 723] on button "submit" at bounding box center [753, 739] width 39 height 33
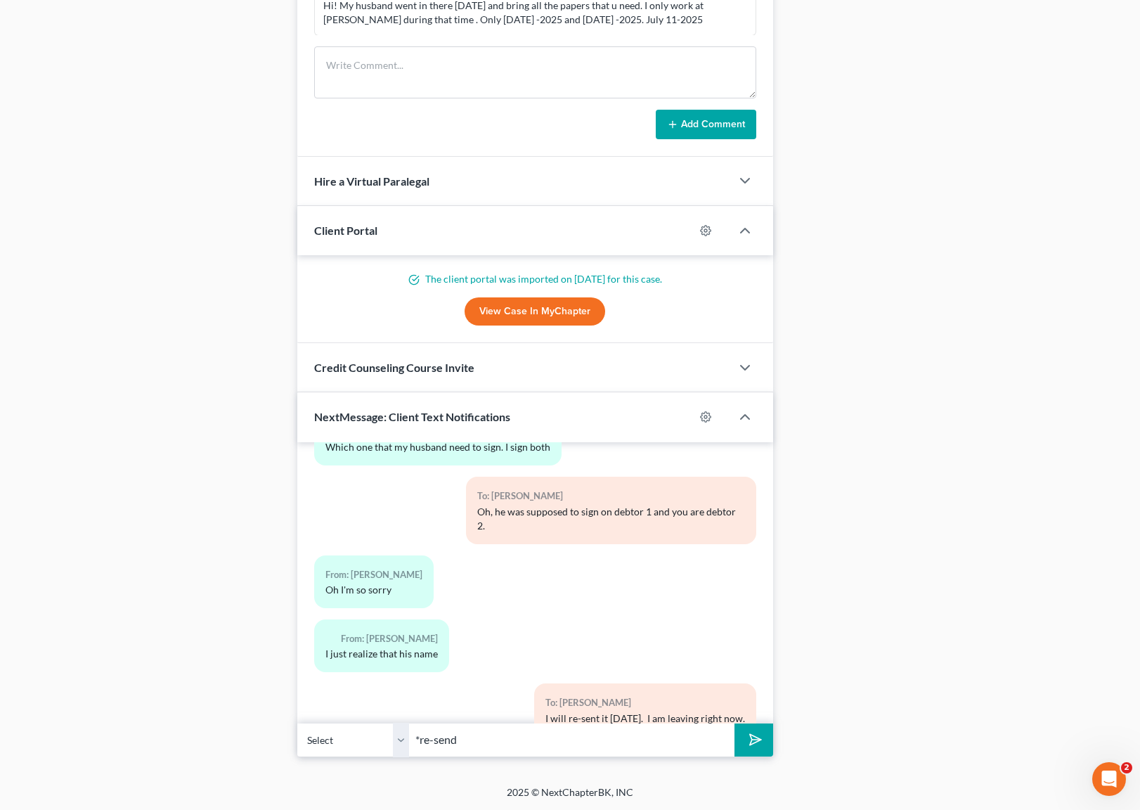
type input "*re-send"
click at [734, 723] on button "submit" at bounding box center [753, 739] width 39 height 33
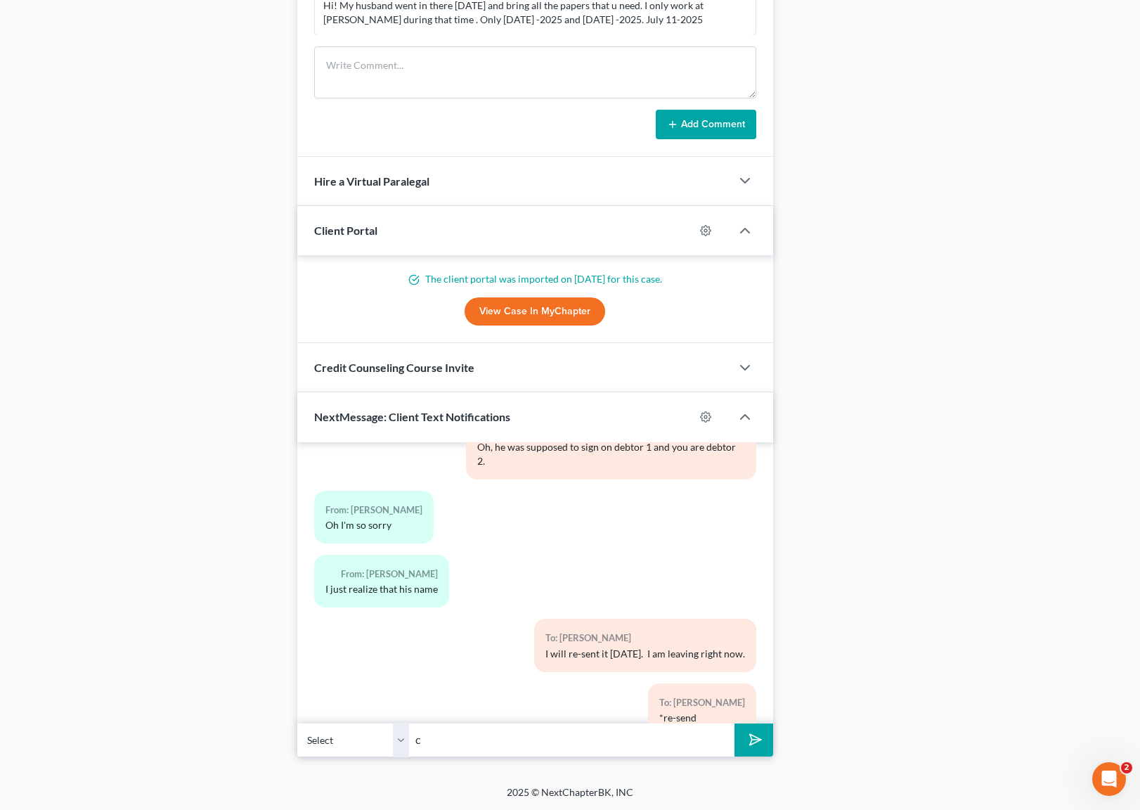
type input "c"
type input "No worries."
click at [734, 723] on button "submit" at bounding box center [753, 739] width 39 height 33
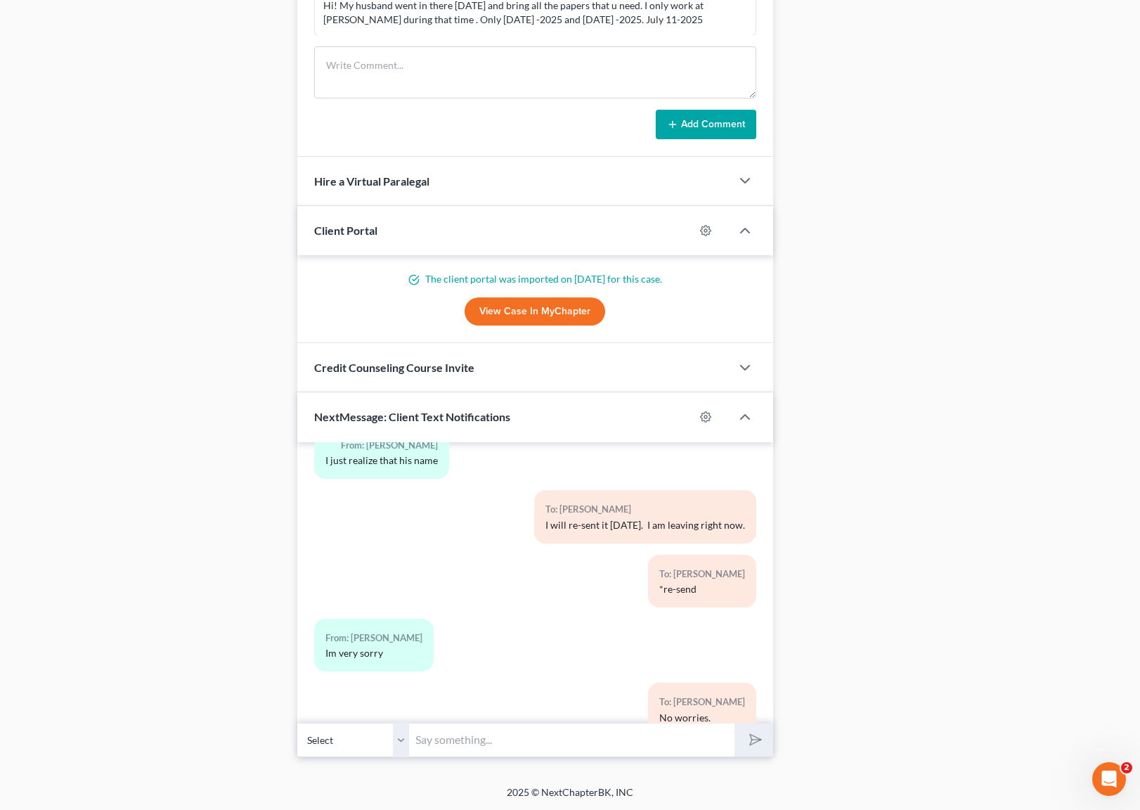
click at [406, 684] on div "To: [PERSON_NAME] No worries." at bounding box center [535, 714] width 456 height 64
